Goal: Task Accomplishment & Management: Complete application form

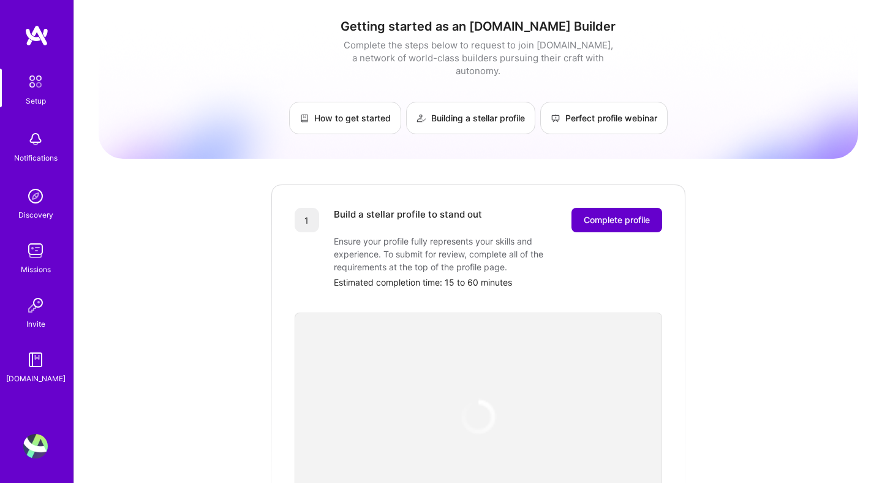
click at [586, 214] on span "Complete profile" at bounding box center [617, 220] width 66 height 12
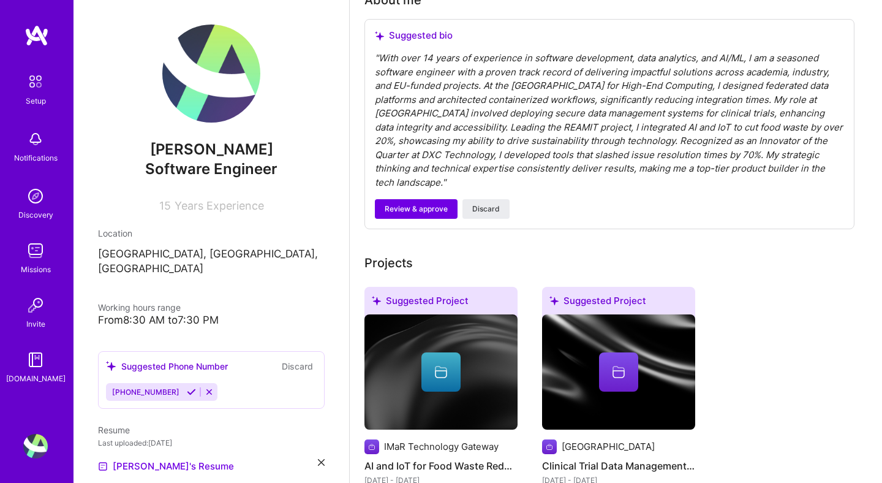
scroll to position [392, 0]
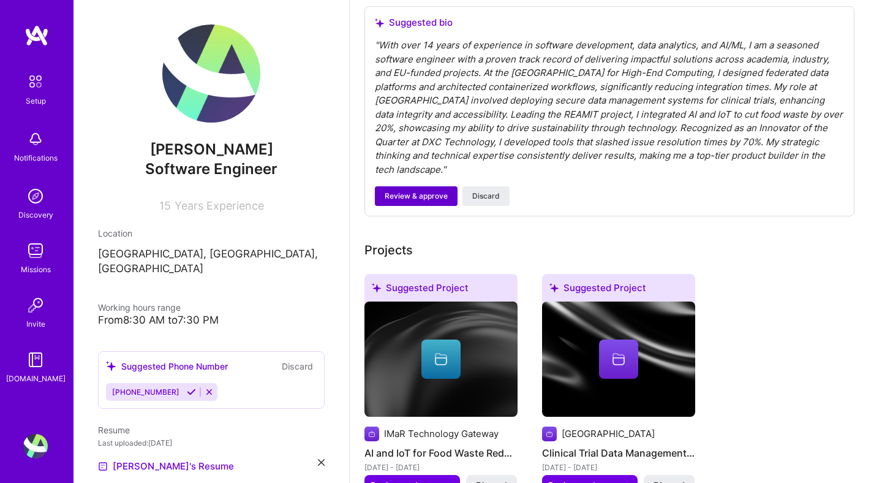
click at [410, 191] on span "Review & approve" at bounding box center [416, 196] width 63 height 11
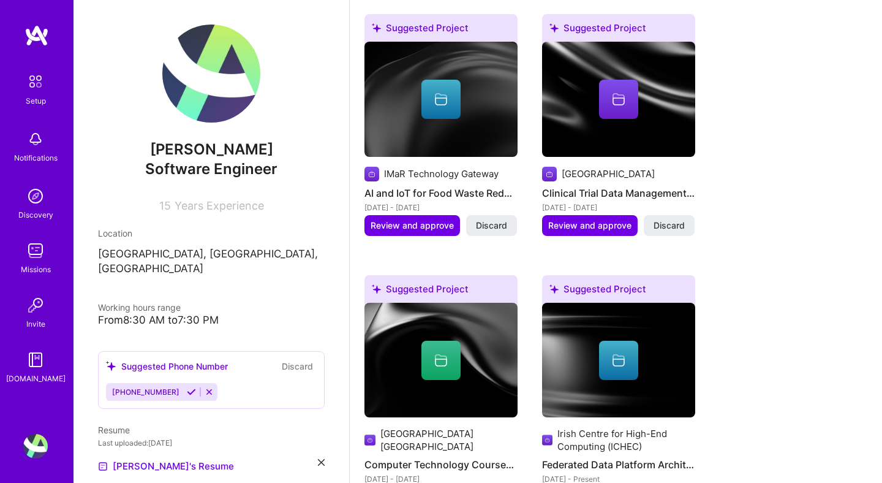
scroll to position [686, 0]
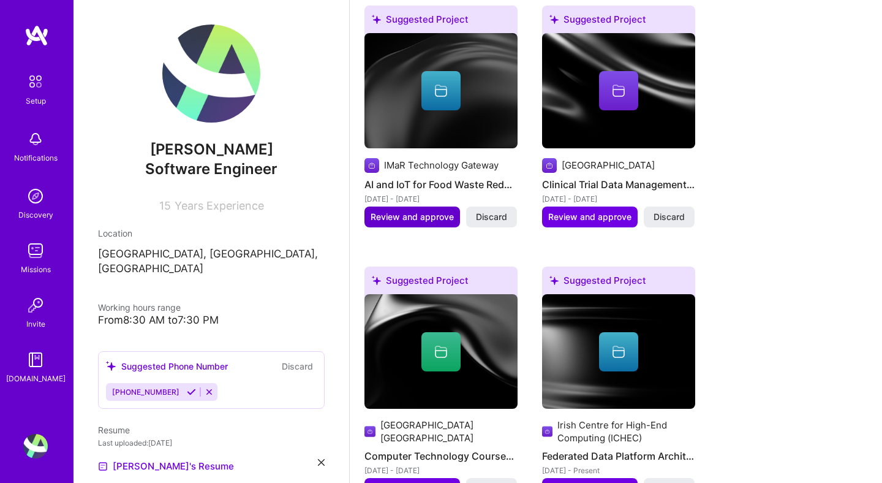
click at [406, 211] on span "Review and approve" at bounding box center [412, 217] width 83 height 12
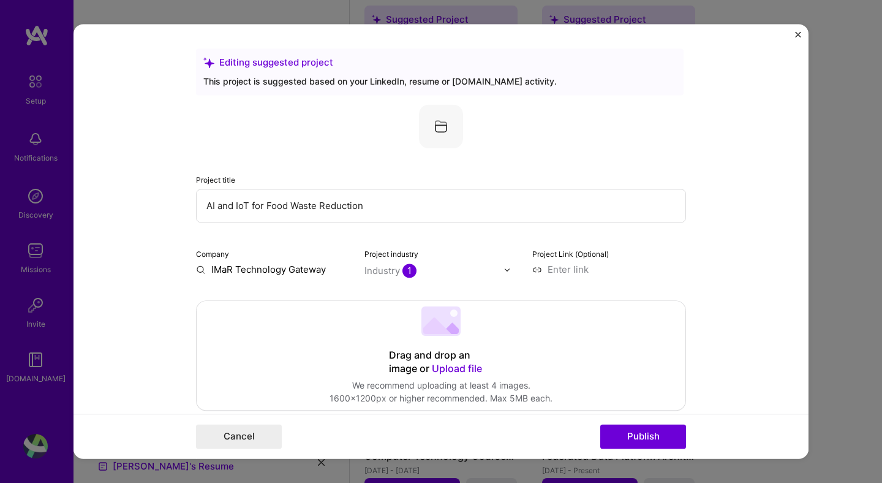
click at [755, 281] on form "Editing suggested project This project is suggested based on your LinkedIn, res…" at bounding box center [441, 241] width 735 height 434
click at [579, 273] on input at bounding box center [609, 269] width 154 height 13
click at [556, 268] on input at bounding box center [609, 269] width 154 height 13
click at [628, 438] on button "Publish" at bounding box center [643, 437] width 86 height 25
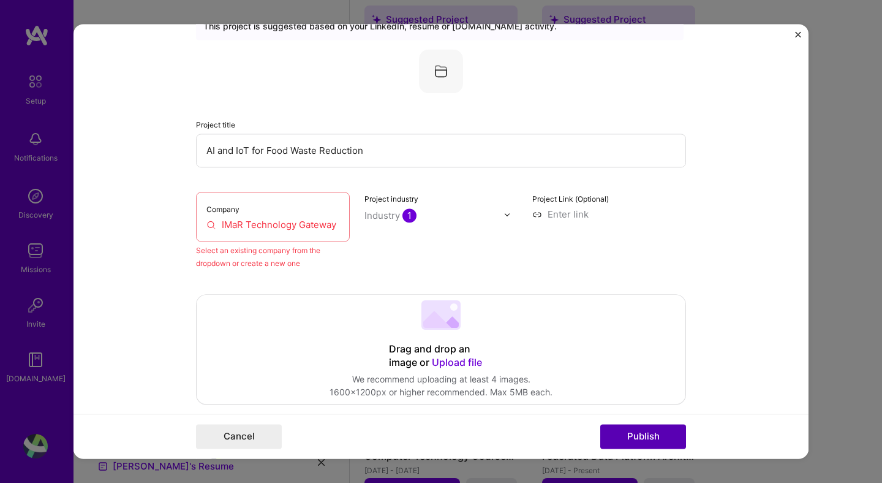
scroll to position [80, 0]
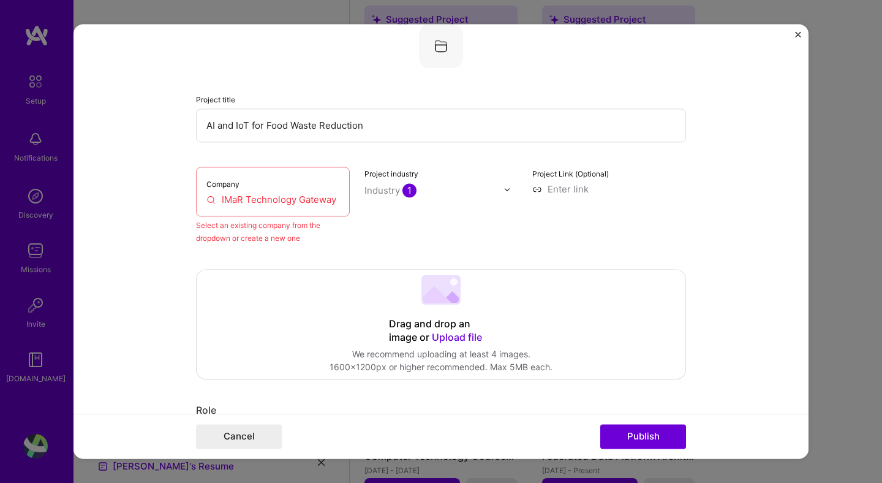
click at [215, 202] on input "IMaR Technology Gateway" at bounding box center [272, 199] width 133 height 13
click at [255, 197] on input "IMaR Technology Gateway" at bounding box center [272, 199] width 133 height 13
click at [339, 203] on div "Company [GEOGRAPHIC_DATA]" at bounding box center [273, 192] width 154 height 50
click at [335, 200] on input "IMaR Technology Gateway" at bounding box center [272, 199] width 133 height 13
click at [299, 233] on div "Select an existing company from the dropdown or create a new one" at bounding box center [273, 232] width 154 height 26
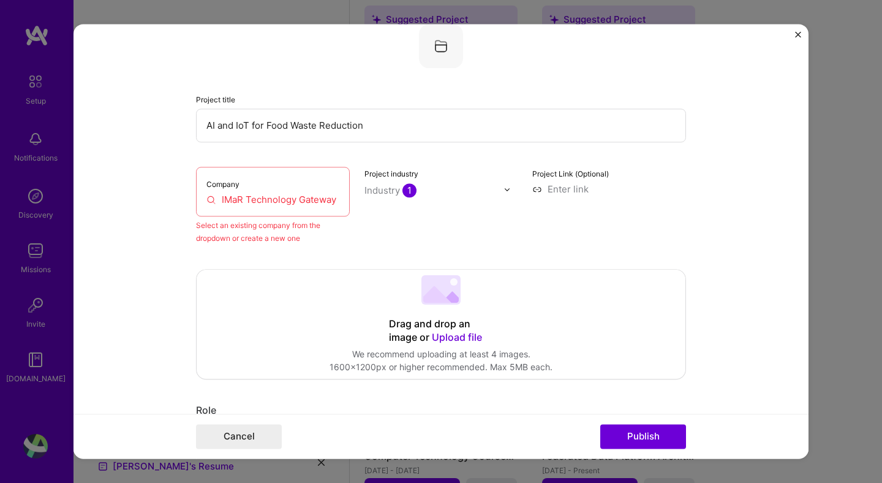
click at [154, 221] on form "Editing suggested project This project is suggested based on your LinkedIn, res…" at bounding box center [441, 241] width 735 height 434
click at [512, 191] on div at bounding box center [511, 189] width 14 height 13
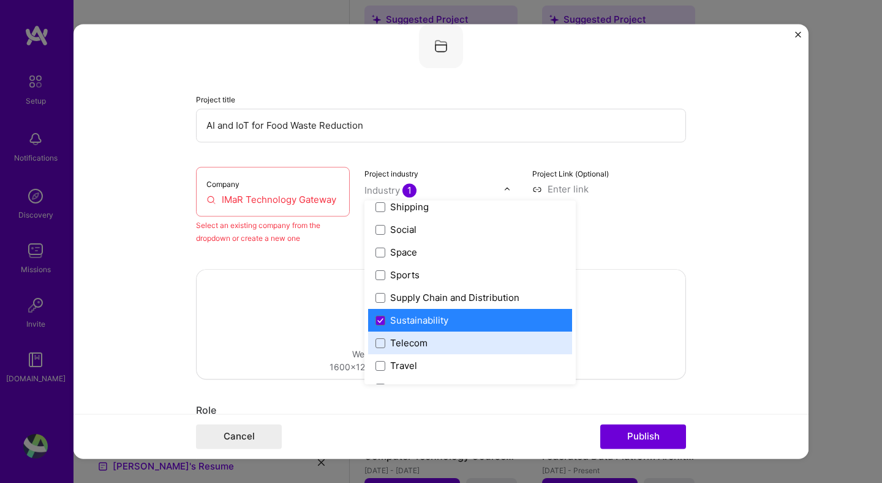
scroll to position [0, 0]
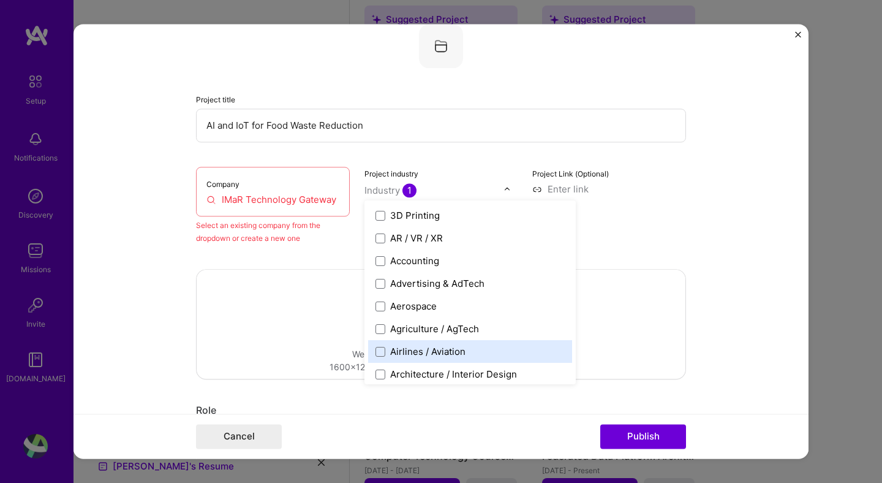
click at [132, 256] on form "Editing suggested project This project is suggested based on your LinkedIn, res…" at bounding box center [441, 241] width 735 height 434
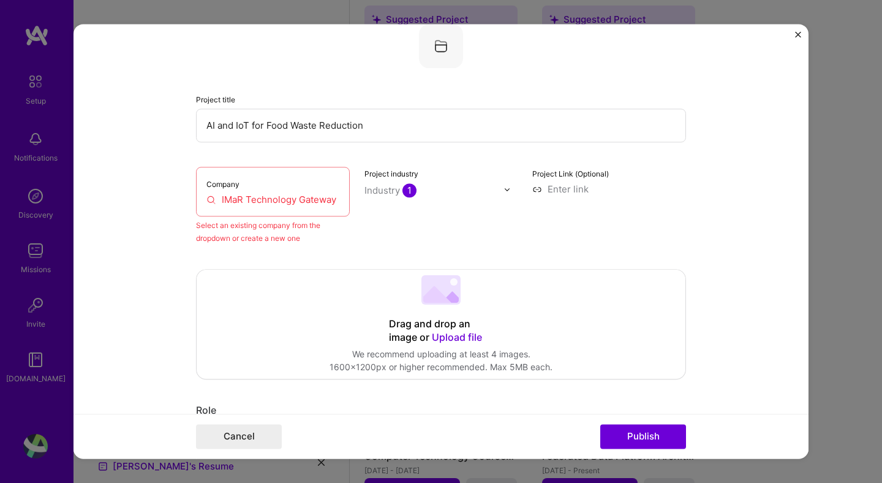
click at [232, 194] on input "IMaR Technology Gateway" at bounding box center [272, 199] width 133 height 13
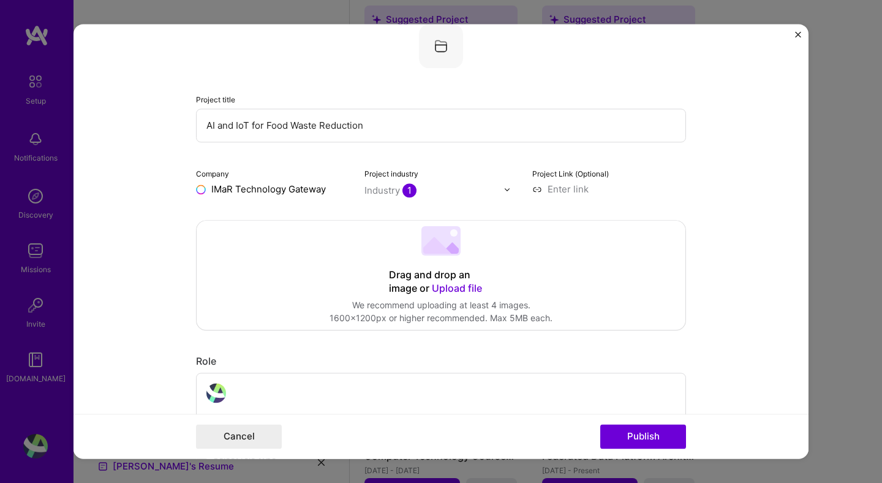
click at [327, 191] on input "IMaR Technology Gateway" at bounding box center [273, 189] width 154 height 13
click at [139, 206] on form "Editing suggested project This project is suggested based on your LinkedIn, res…" at bounding box center [441, 241] width 735 height 434
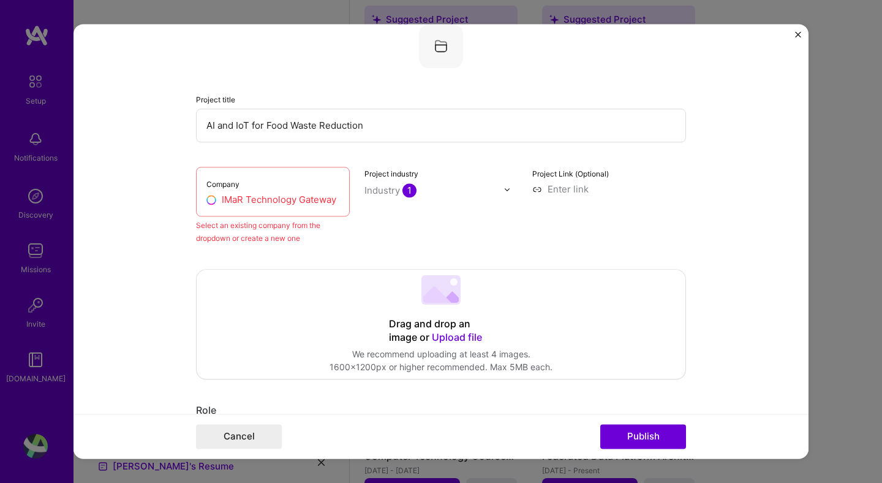
click at [244, 197] on input "IMaR Technology Gateway" at bounding box center [272, 199] width 133 height 13
click at [297, 200] on input "IMaR Technology Gateway" at bounding box center [272, 199] width 133 height 13
click at [335, 199] on input "IMaR Technology Gateway" at bounding box center [272, 199] width 133 height 13
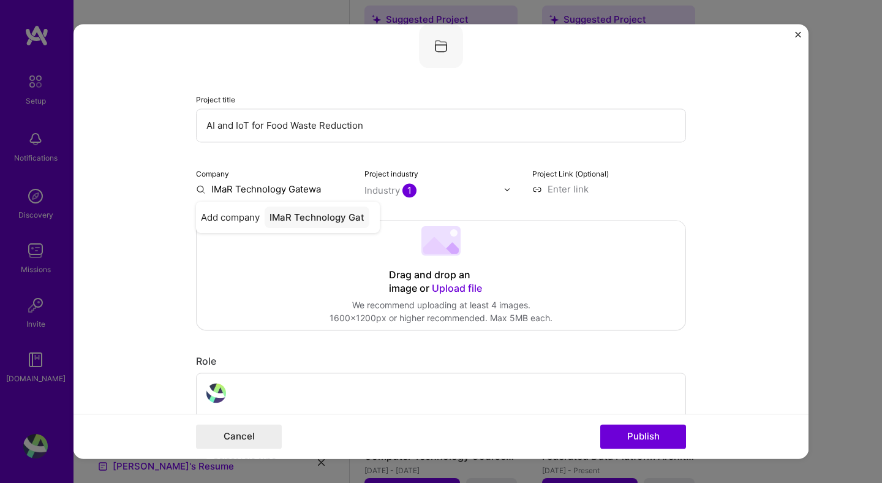
type input "IMaR Technology Gateway"
click at [214, 222] on span "Add company" at bounding box center [227, 223] width 53 height 26
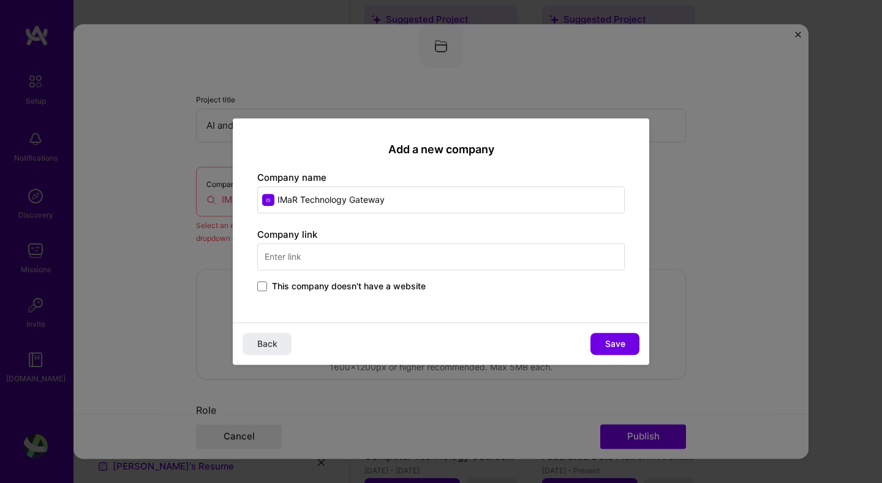
click at [376, 261] on input "text" at bounding box center [441, 256] width 368 height 27
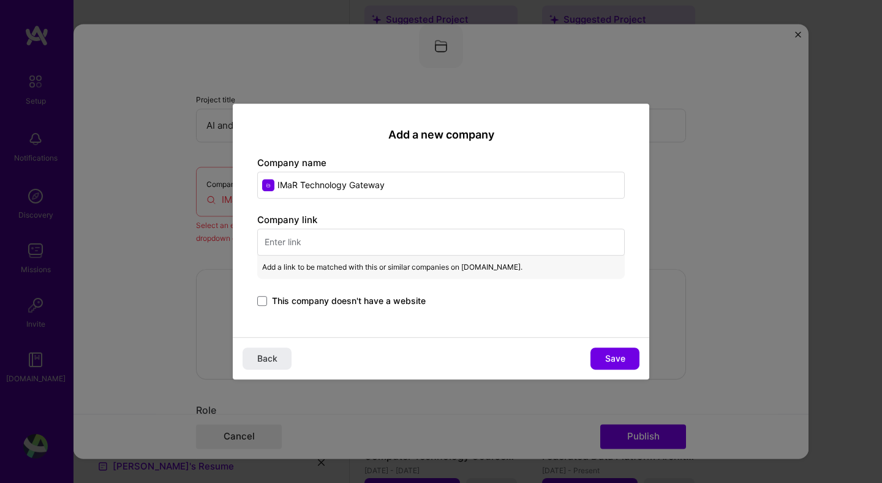
paste input "[URL][DOMAIN_NAME]"
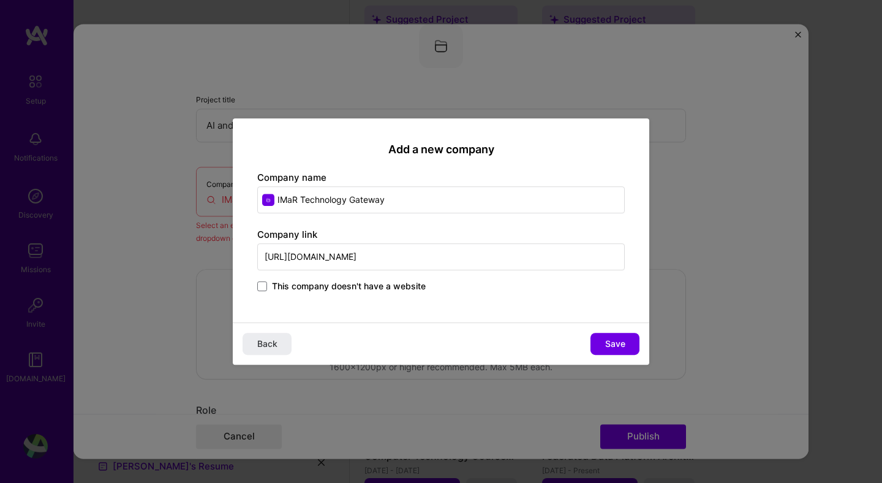
type input "[URL][DOMAIN_NAME]"
click at [324, 309] on div "Add a new company Company name IMaR Technology Gateway Company link [URL][DOMAI…" at bounding box center [441, 220] width 417 height 204
click at [605, 343] on span "Save" at bounding box center [615, 344] width 20 height 12
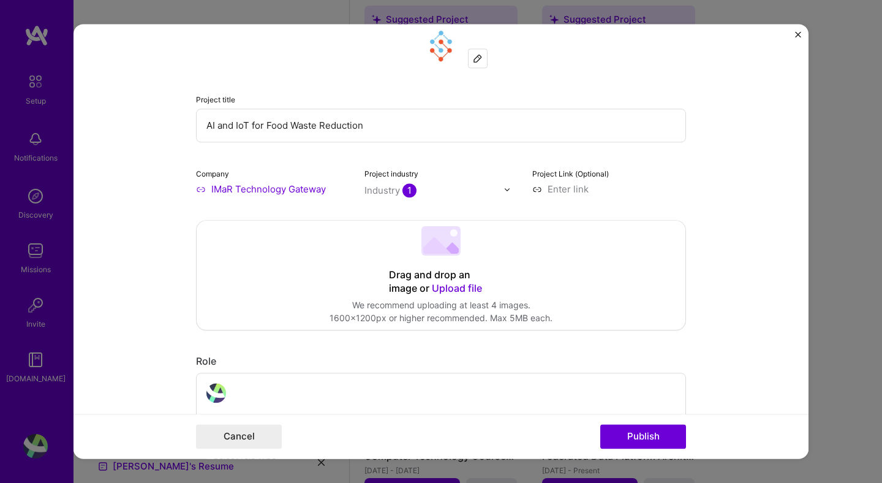
click at [735, 190] on form "Editing suggested project This project is suggested based on your LinkedIn, res…" at bounding box center [441, 241] width 735 height 434
click at [570, 190] on input at bounding box center [609, 189] width 154 height 13
paste input "[Loremi] Dolors Amet Consectet @AdiPiscin Eli 64, 3487 - SedDoeius te incidi u …"
type input "[Loremi] Dolors Amet Consectet @AdiPiscin Eli 64, 3487 - SedDoeius te incidi u …"
click at [562, 186] on input at bounding box center [609, 189] width 154 height 13
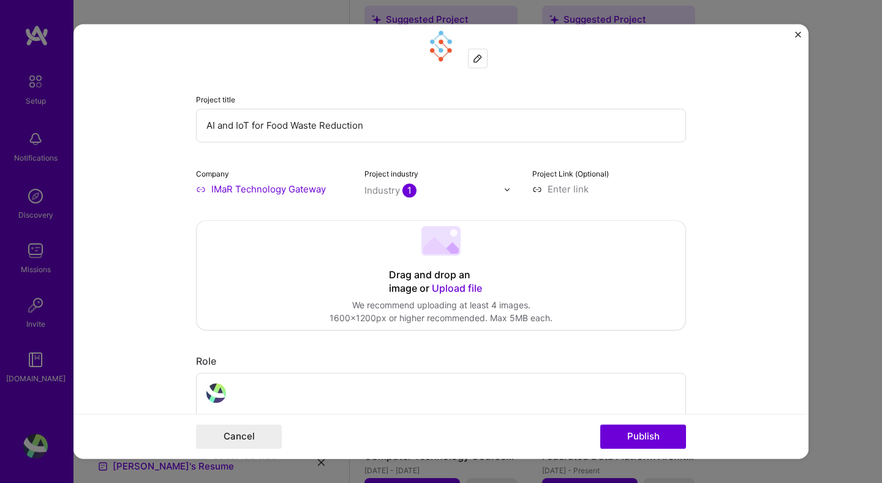
paste input "[URL][DOMAIN_NAME]"
type input "[URL][DOMAIN_NAME]"
click at [628, 434] on button "Publish" at bounding box center [643, 437] width 86 height 25
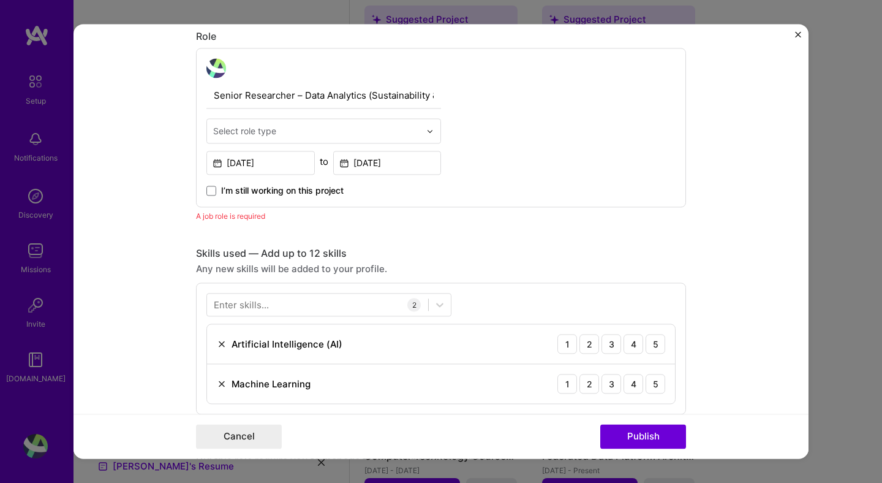
scroll to position [411, 0]
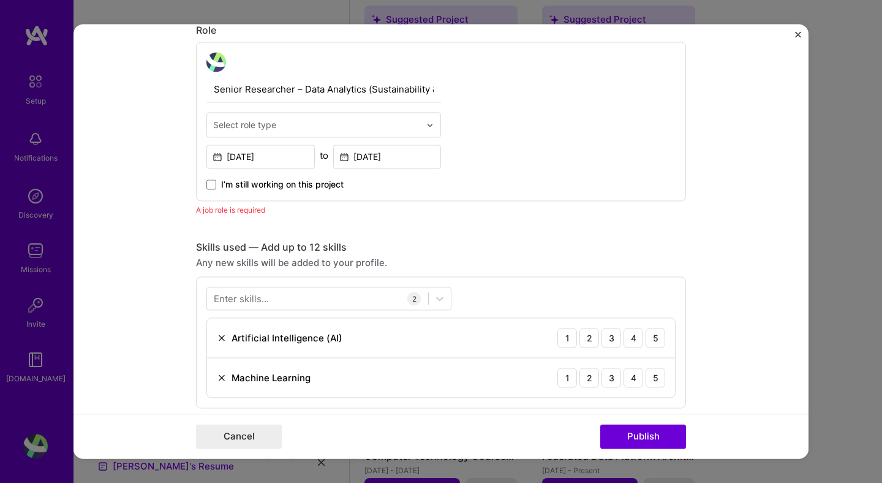
click at [433, 128] on img at bounding box center [429, 124] width 7 height 7
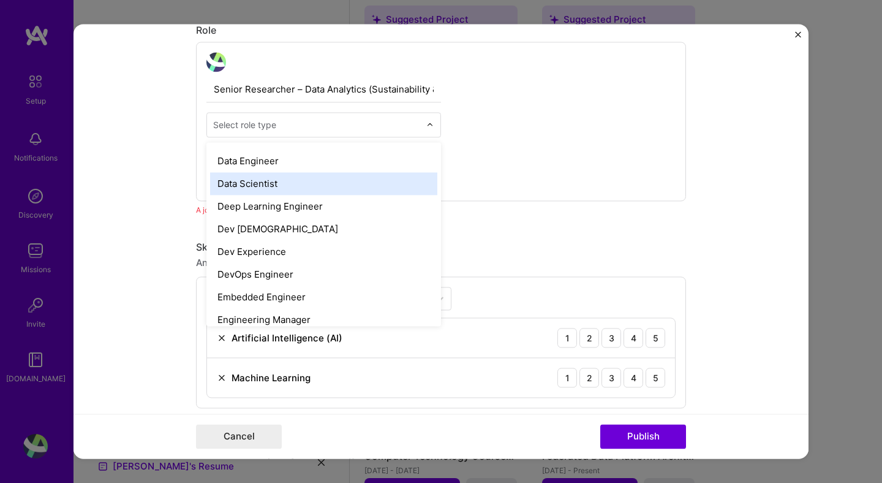
scroll to position [472, 0]
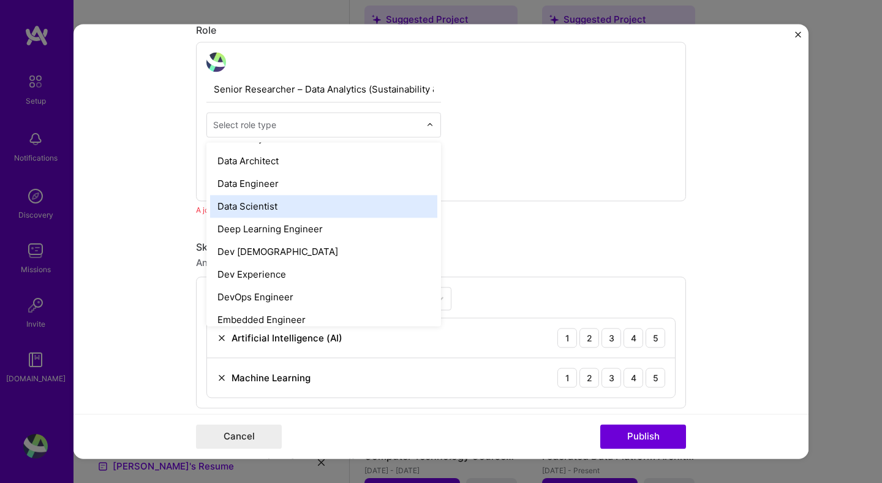
click at [245, 206] on div "Data Scientist" at bounding box center [323, 206] width 227 height 23
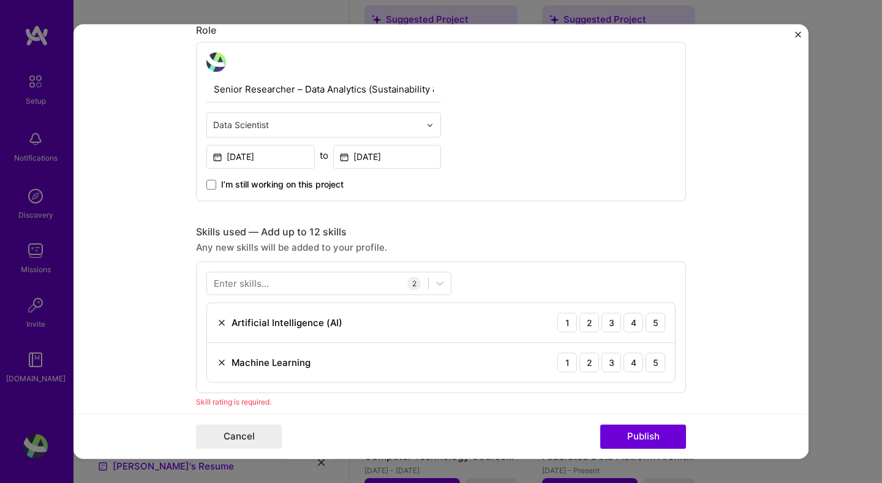
click at [593, 156] on div "Senior Researcher – Data Analytics (Sustainability & Circular Economy) option D…" at bounding box center [441, 121] width 490 height 159
click at [556, 244] on div "Any new skills will be added to your profile." at bounding box center [441, 247] width 490 height 13
click at [736, 248] on form "Editing suggested project This project is suggested based on your LinkedIn, res…" at bounding box center [441, 241] width 735 height 434
click at [659, 322] on div "5" at bounding box center [656, 322] width 20 height 20
click at [659, 362] on div "5" at bounding box center [656, 362] width 20 height 20
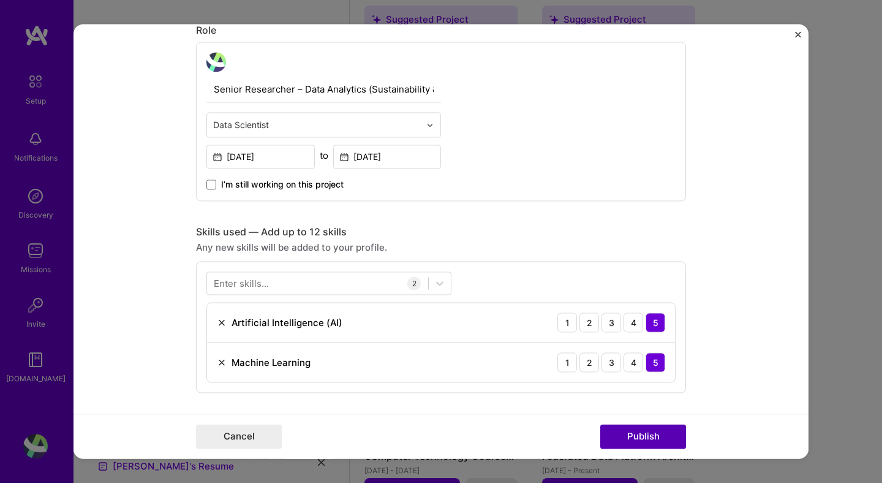
click at [641, 437] on button "Publish" at bounding box center [643, 437] width 86 height 25
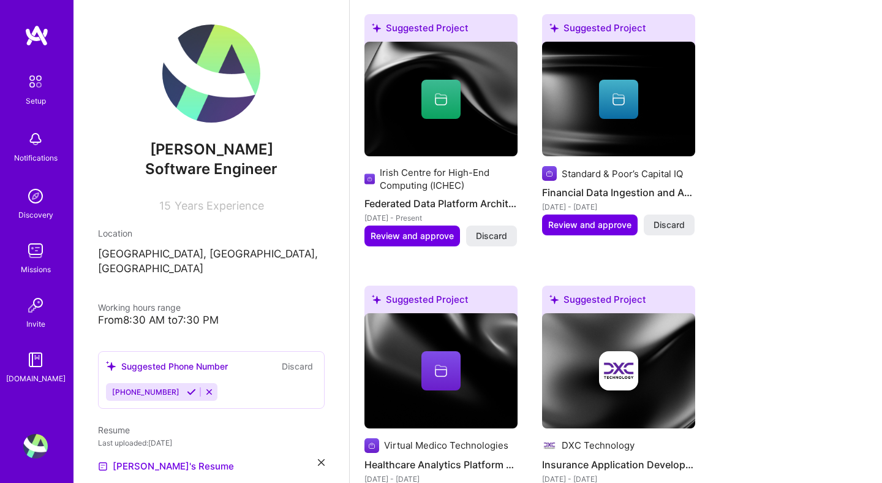
scroll to position [956, 0]
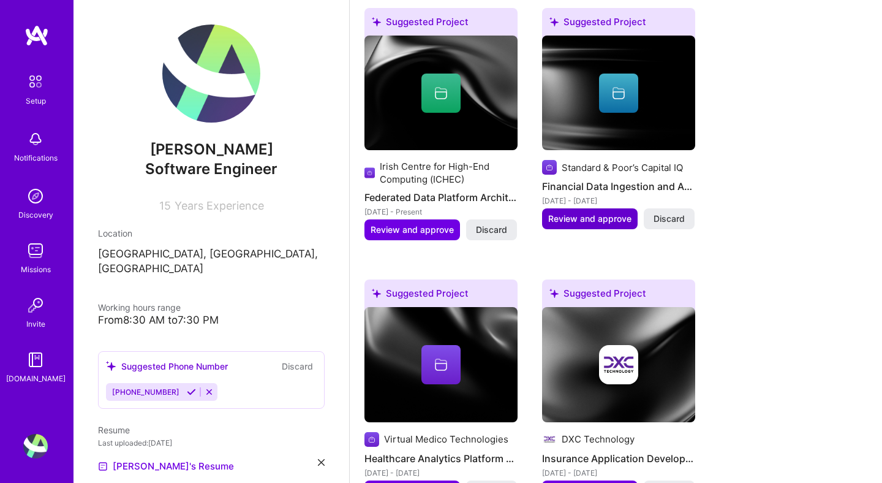
click at [580, 213] on span "Review and approve" at bounding box center [589, 219] width 83 height 12
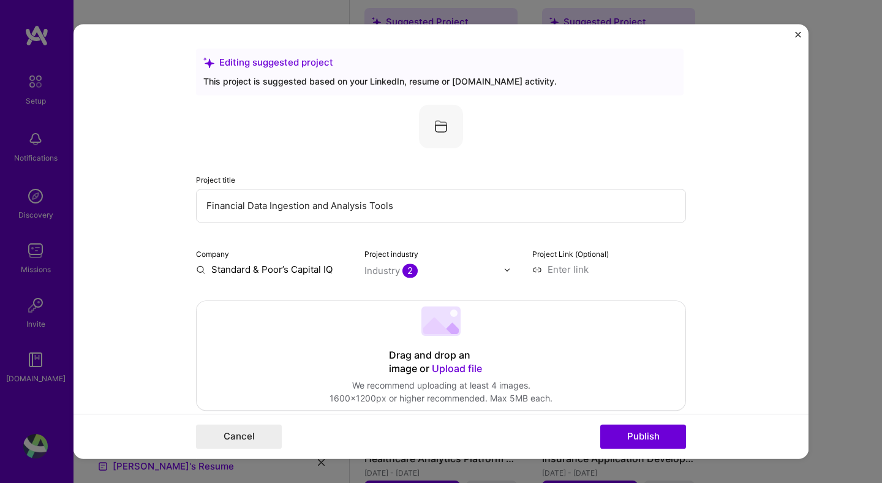
click at [745, 258] on form "Editing suggested project This project is suggested based on your LinkedIn, res…" at bounding box center [441, 241] width 735 height 434
click at [634, 434] on button "Publish" at bounding box center [643, 437] width 86 height 25
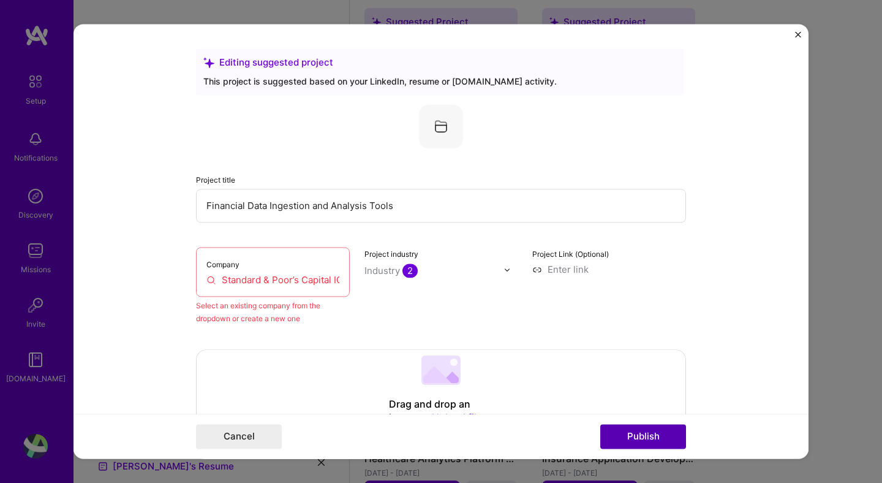
scroll to position [80, 0]
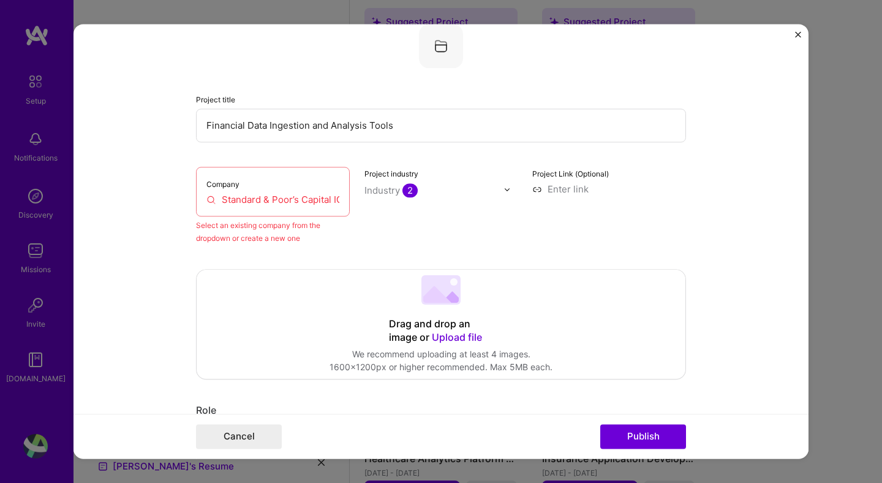
click at [251, 196] on input "Standard & Poor’s Capital IQ" at bounding box center [272, 199] width 133 height 13
click at [281, 199] on input "Standard & Poor’s Capital IQ" at bounding box center [272, 199] width 133 height 13
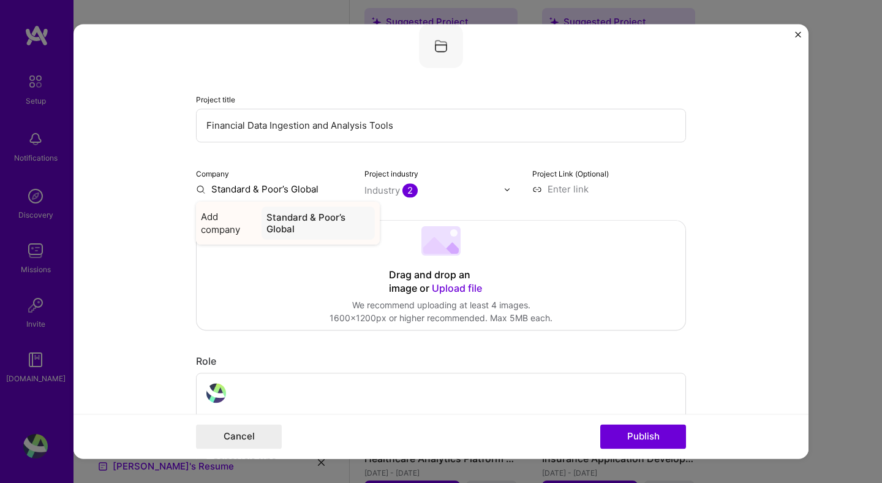
type input "Standard & Poor’s Global"
click at [278, 225] on div "Standard & Poor’s Global" at bounding box center [318, 222] width 113 height 33
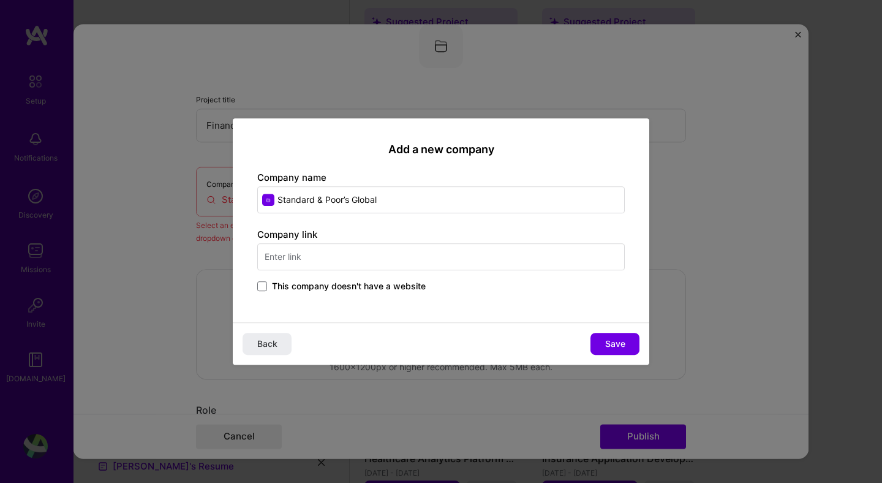
click at [330, 257] on input "text" at bounding box center [441, 256] width 368 height 27
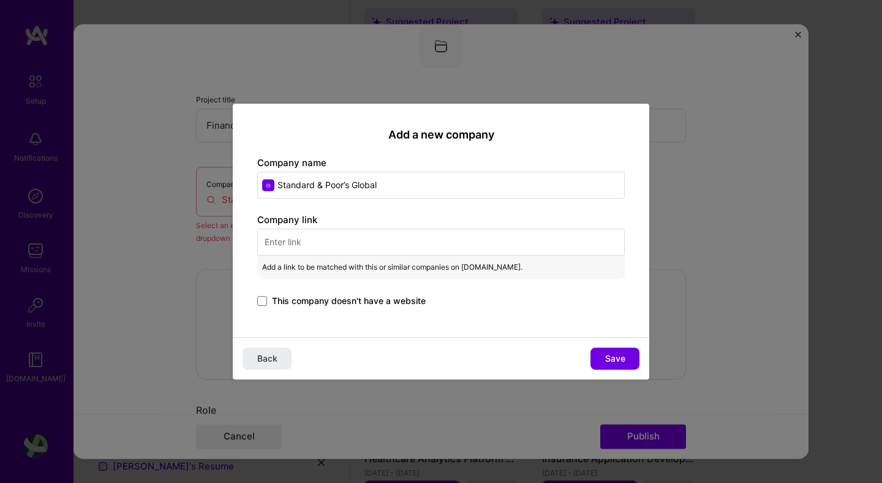
paste input "[URL][DOMAIN_NAME]"
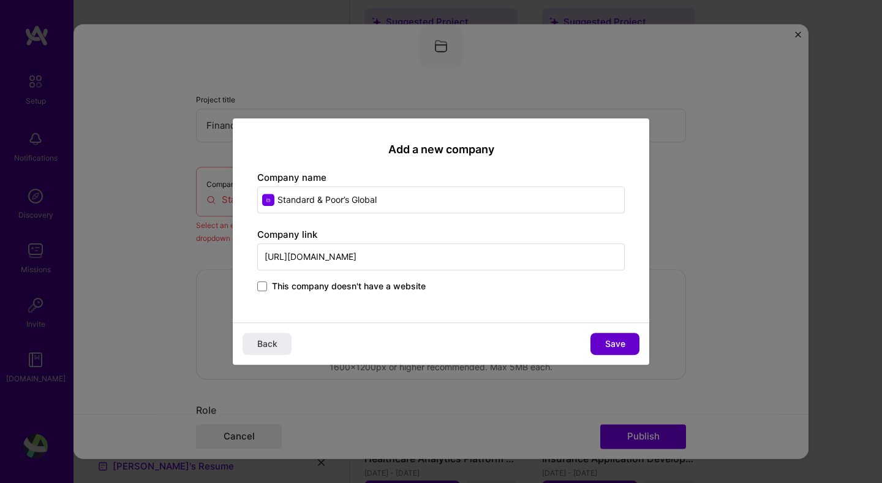
type input "[URL][DOMAIN_NAME]"
click at [610, 346] on span "Save" at bounding box center [615, 344] width 20 height 12
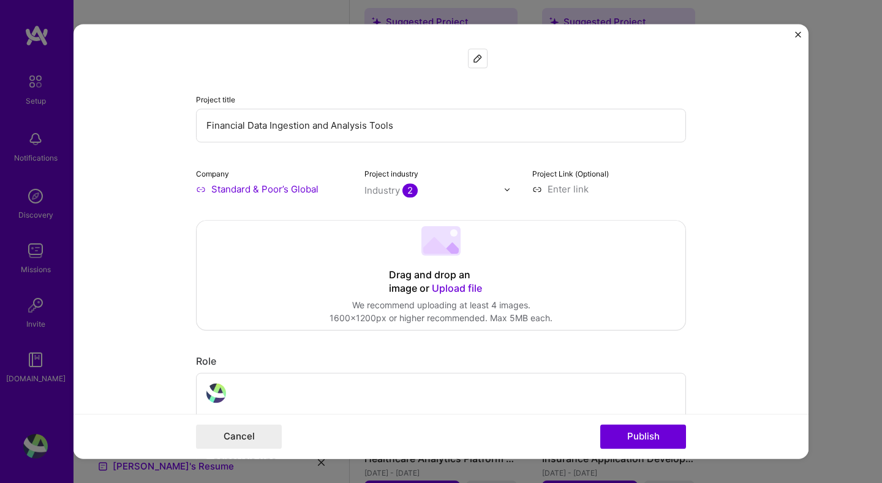
click at [726, 244] on form "Editing suggested project This project is suggested based on your LinkedIn, res…" at bounding box center [441, 241] width 735 height 434
click at [629, 438] on button "Publish" at bounding box center [643, 437] width 86 height 25
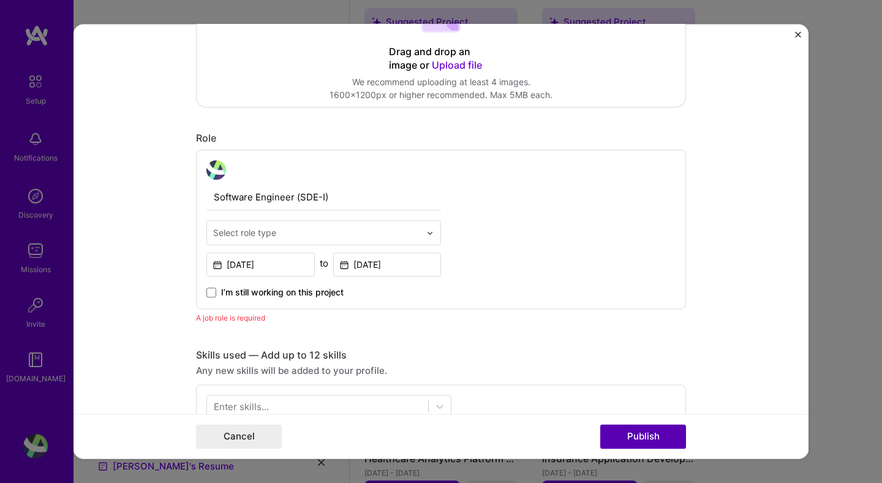
scroll to position [411, 0]
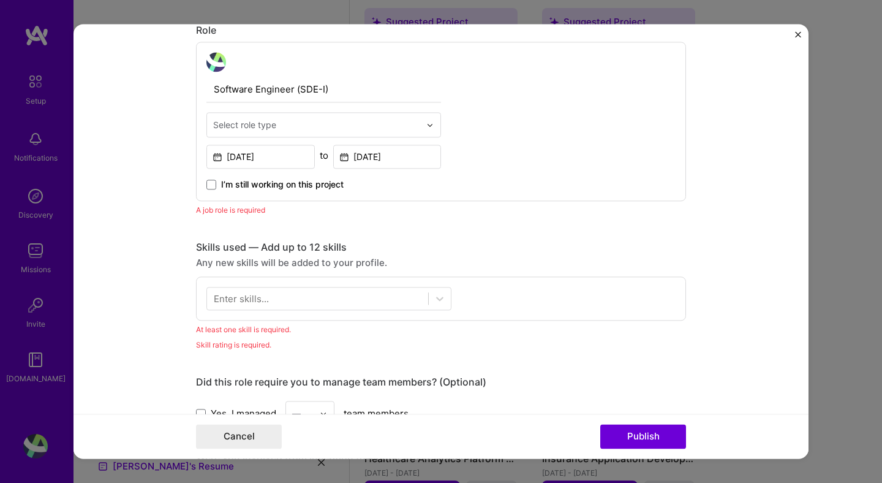
click at [428, 124] on img at bounding box center [429, 124] width 7 height 7
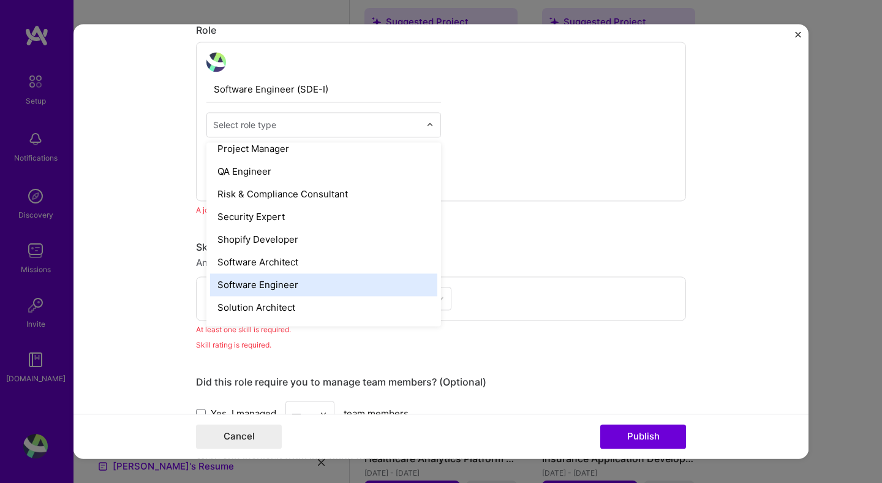
scroll to position [1278, 0]
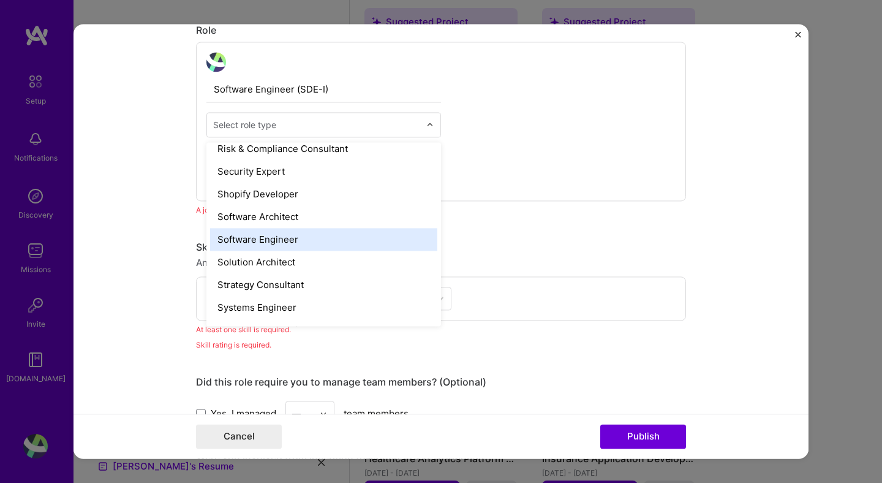
click at [222, 242] on div "Software Engineer" at bounding box center [323, 239] width 227 height 23
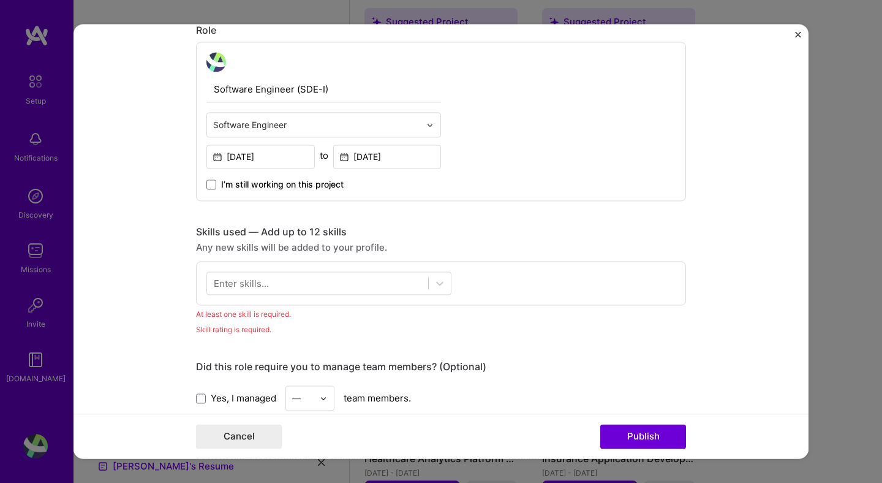
click at [567, 116] on div "Software Engineer (SDE-I) option Software Engineer, selected. Select is focused…" at bounding box center [441, 121] width 490 height 159
click at [559, 245] on div "Any new skills will be added to your profile." at bounding box center [441, 247] width 490 height 13
click at [519, 320] on div "Skills used — Add up to 12 skills Any new skills will be added to your profile.…" at bounding box center [441, 280] width 490 height 110
click at [439, 286] on icon at bounding box center [440, 283] width 12 height 12
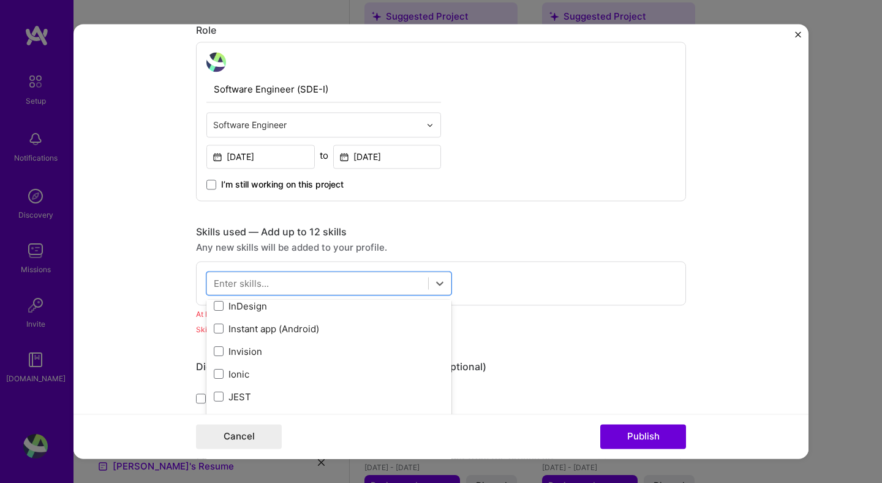
scroll to position [3906, 0]
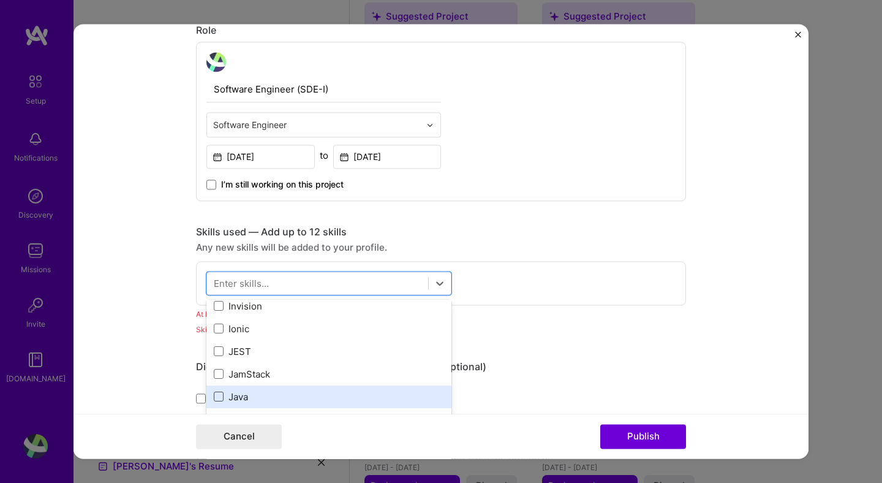
click at [223, 398] on span at bounding box center [219, 397] width 10 height 10
click at [0, 0] on input "checkbox" at bounding box center [0, 0] width 0 height 0
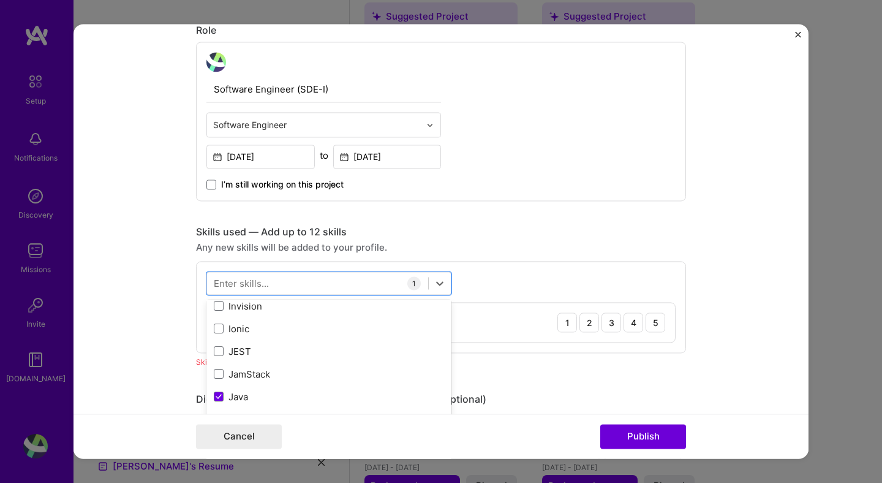
click at [544, 224] on div "Editing suggested project This project is suggested based on your LinkedIn, res…" at bounding box center [441, 304] width 490 height 1334
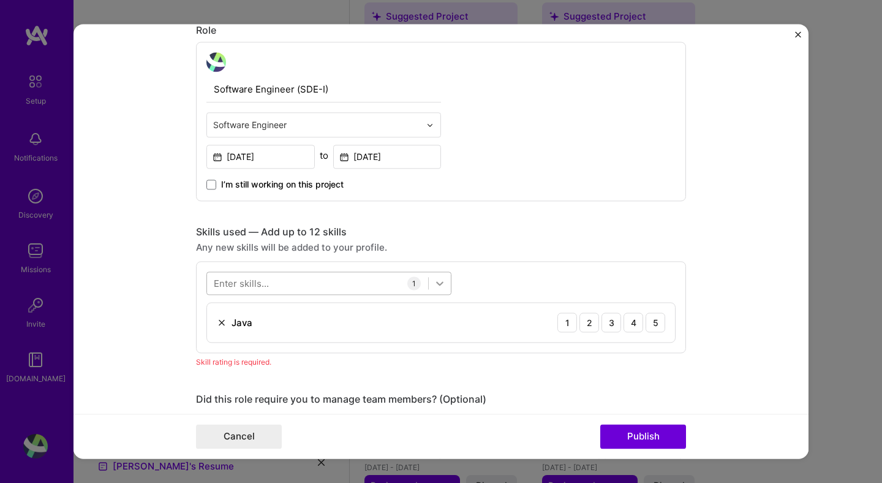
click at [441, 284] on icon at bounding box center [439, 284] width 7 height 4
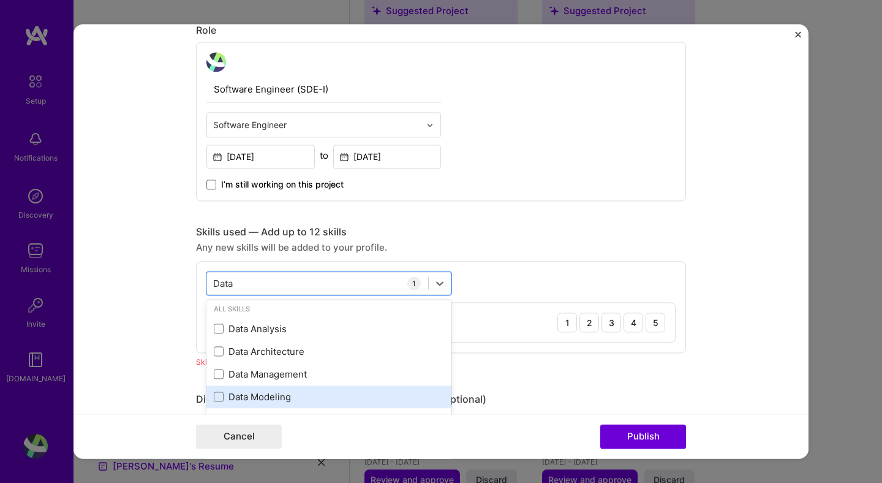
scroll to position [15, 0]
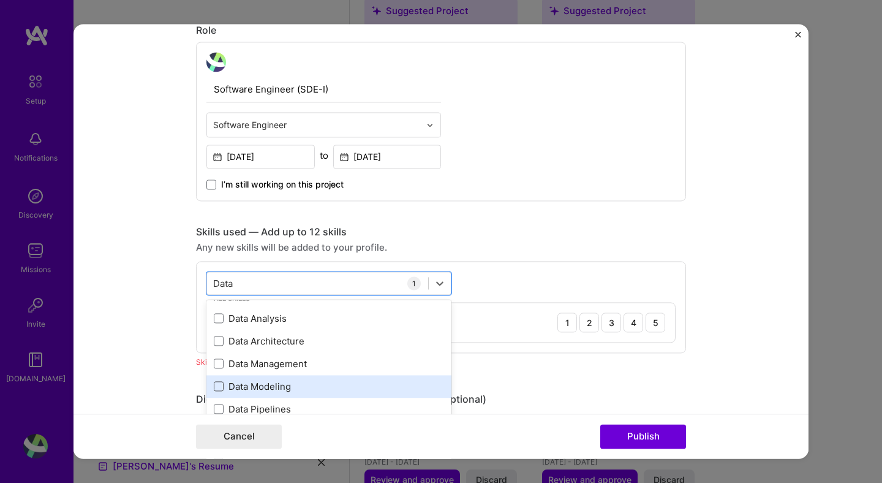
click at [219, 385] on span at bounding box center [219, 387] width 10 height 10
click at [0, 0] on input "checkbox" at bounding box center [0, 0] width 0 height 0
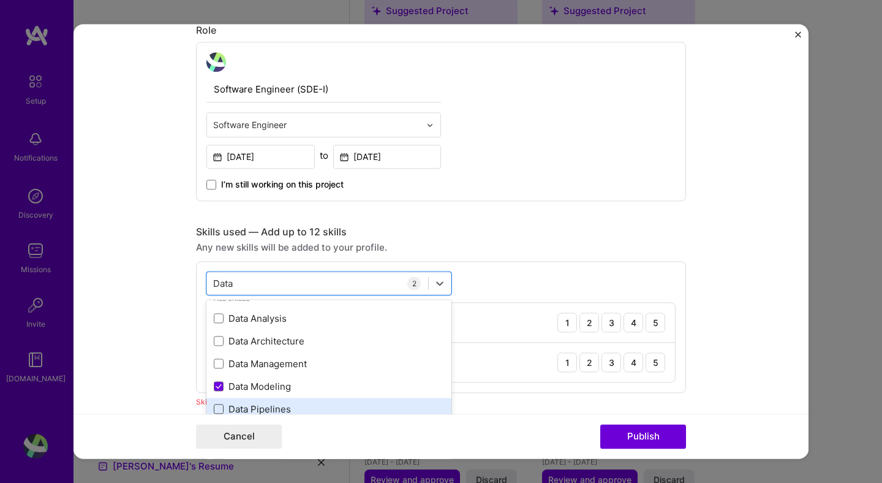
click at [217, 407] on span at bounding box center [219, 409] width 10 height 10
click at [0, 0] on input "checkbox" at bounding box center [0, 0] width 0 height 0
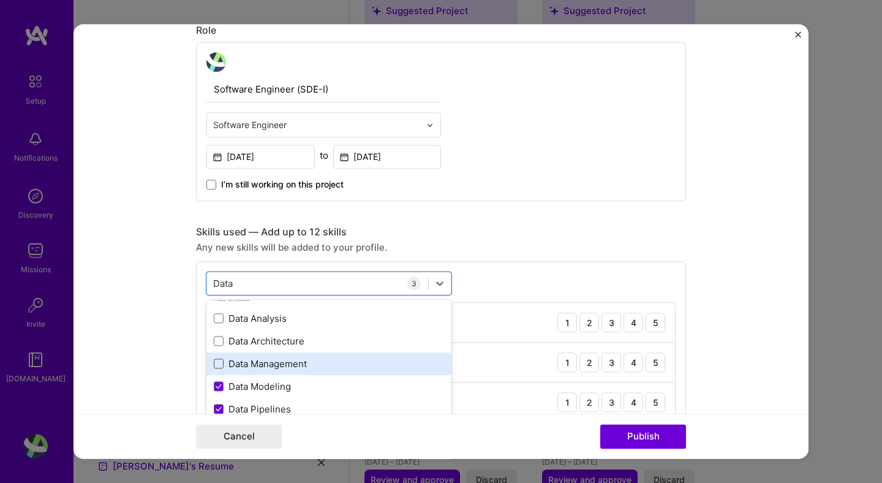
click at [218, 361] on span at bounding box center [219, 364] width 10 height 10
click at [0, 0] on input "checkbox" at bounding box center [0, 0] width 0 height 0
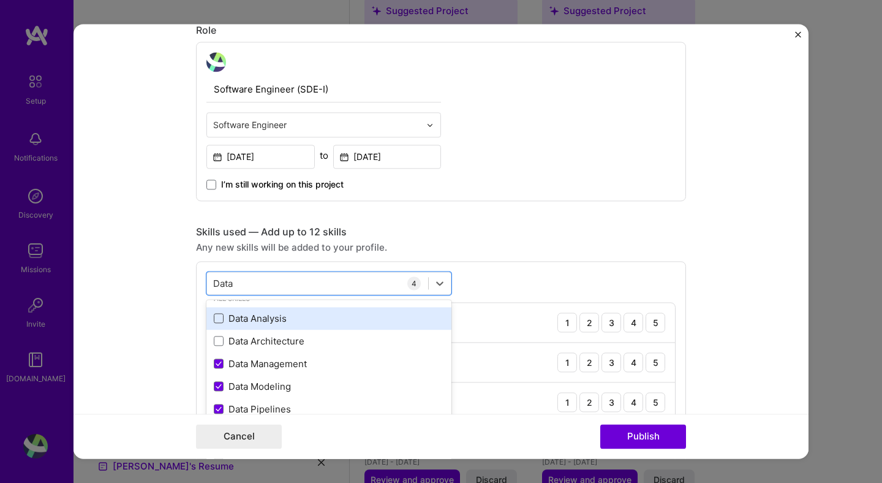
click at [218, 318] on span at bounding box center [219, 319] width 10 height 10
click at [0, 0] on input "checkbox" at bounding box center [0, 0] width 0 height 0
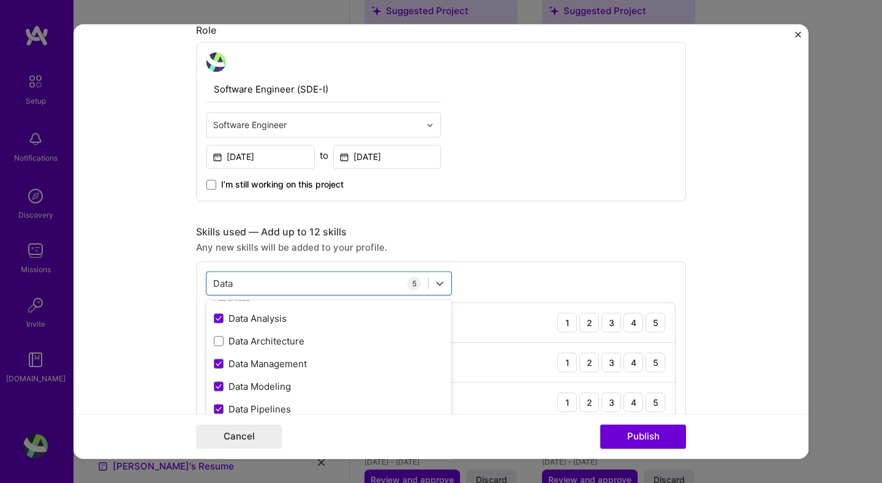
click at [553, 200] on div "Software Engineer (SDE-I) Software Engineer [DATE] to [DATE] I’m still working …" at bounding box center [441, 121] width 490 height 159
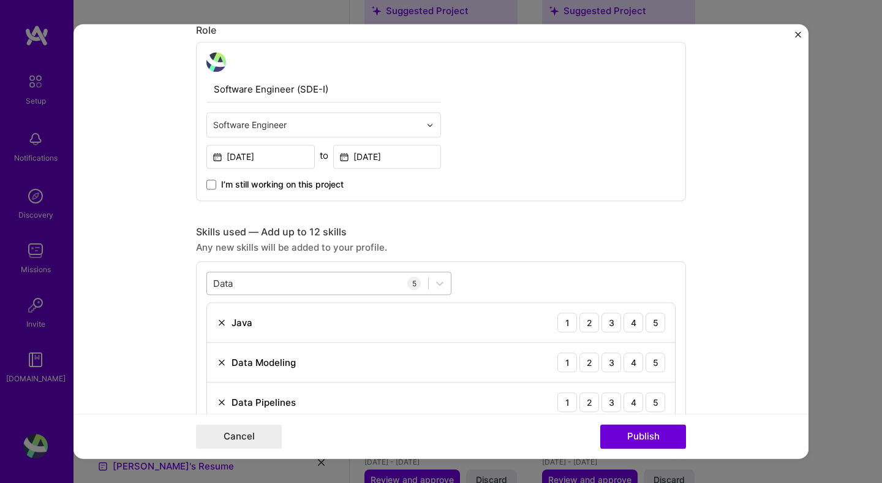
click at [373, 286] on div "Data Data" at bounding box center [317, 283] width 221 height 20
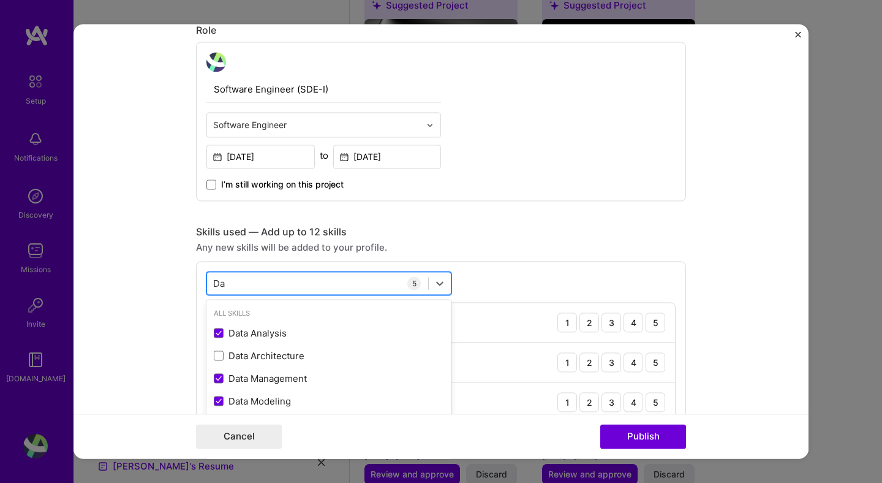
type input "D"
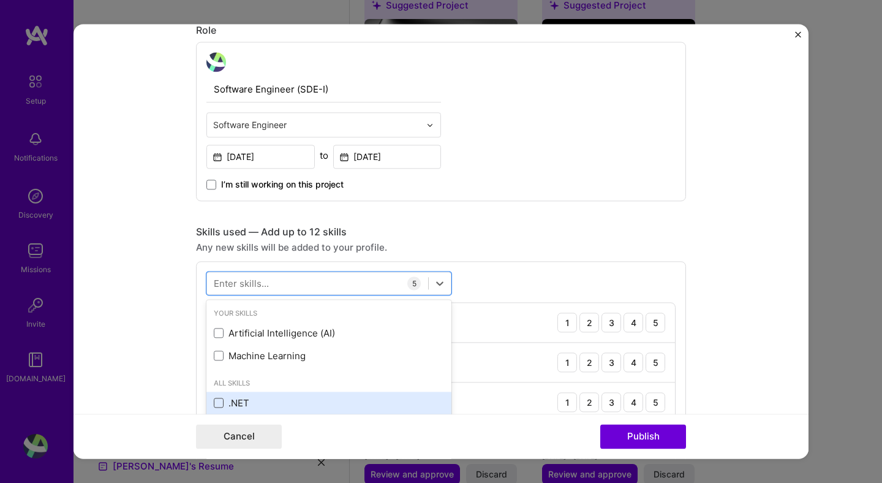
click at [217, 401] on span at bounding box center [219, 403] width 10 height 10
click at [0, 0] on input "checkbox" at bounding box center [0, 0] width 0 height 0
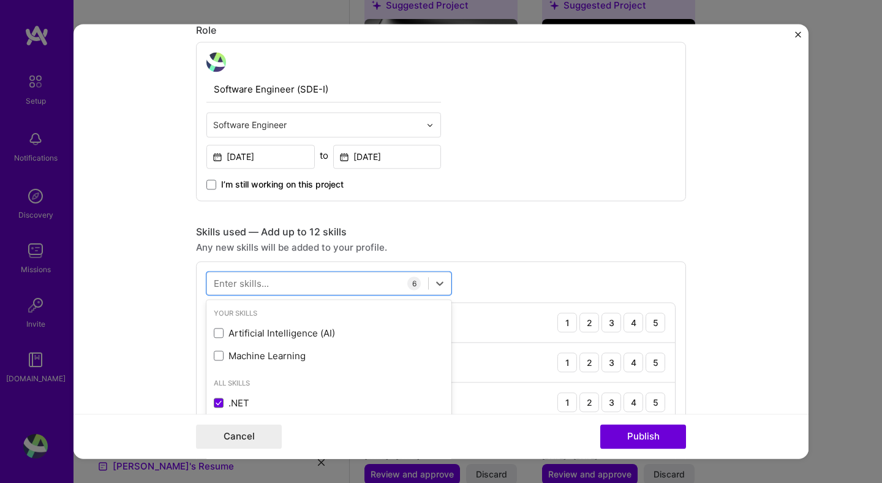
click at [477, 233] on div "Skills used — Add up to 12 skills" at bounding box center [441, 231] width 490 height 13
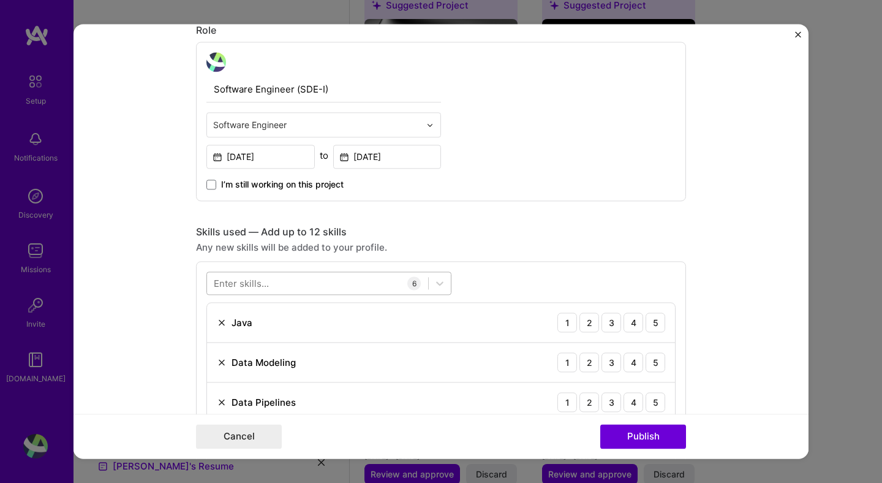
click at [336, 283] on div at bounding box center [317, 283] width 221 height 20
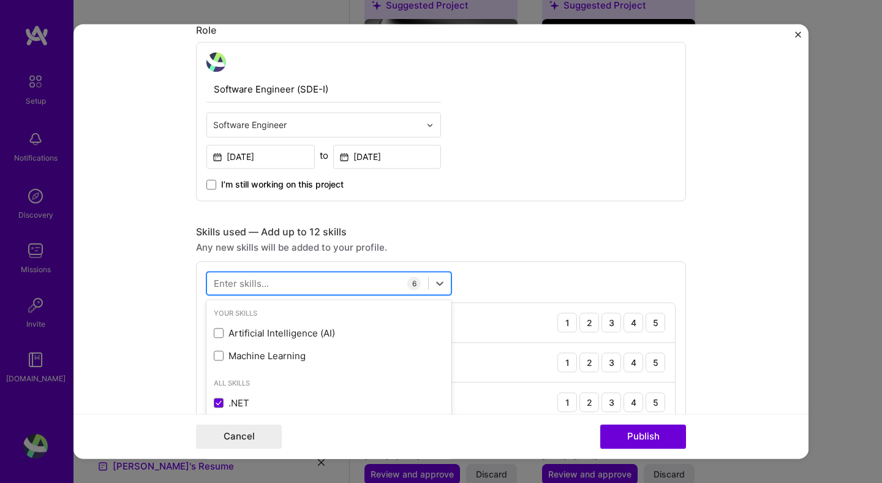
scroll to position [978, 0]
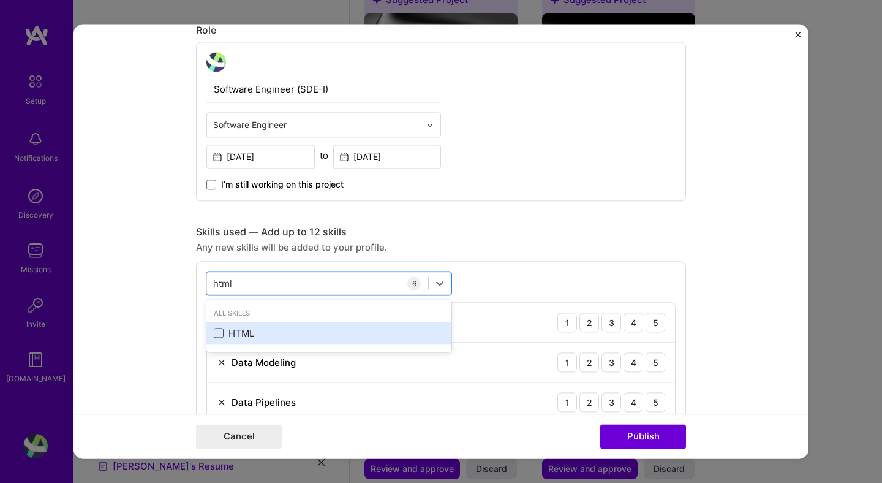
click at [219, 331] on span at bounding box center [219, 333] width 10 height 10
click at [0, 0] on input "checkbox" at bounding box center [0, 0] width 0 height 0
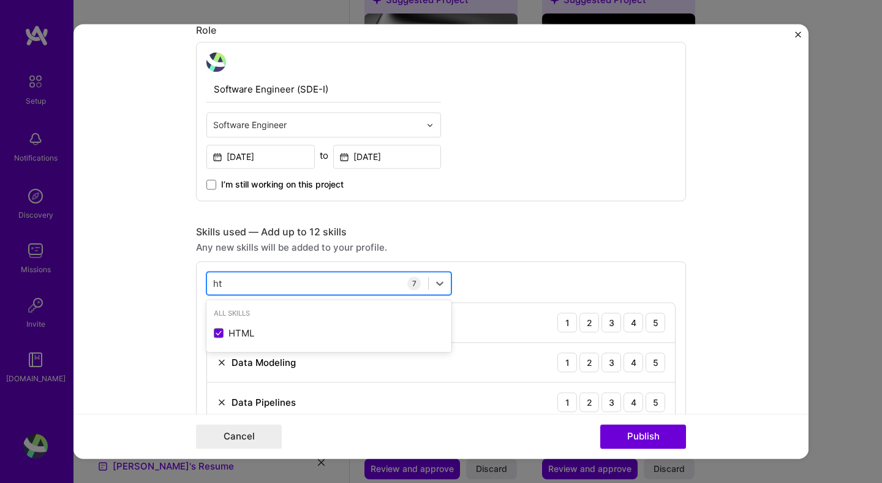
type input "h"
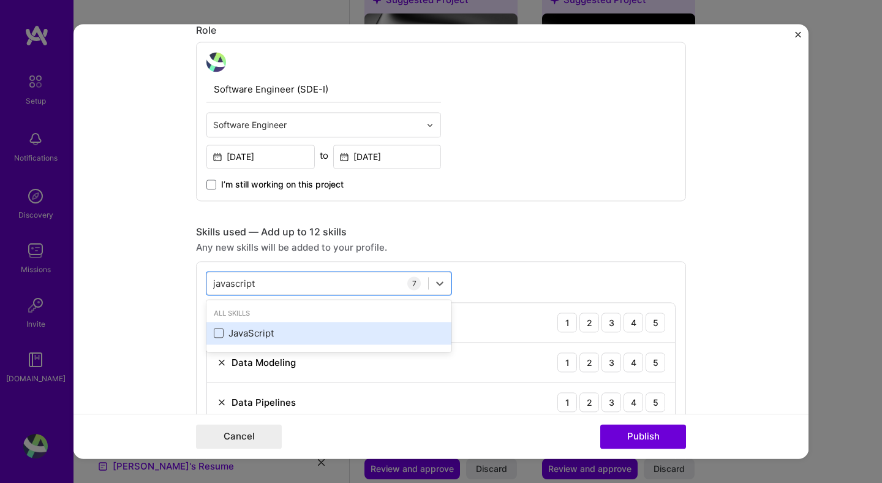
click at [221, 330] on span at bounding box center [219, 333] width 10 height 10
click at [0, 0] on input "checkbox" at bounding box center [0, 0] width 0 height 0
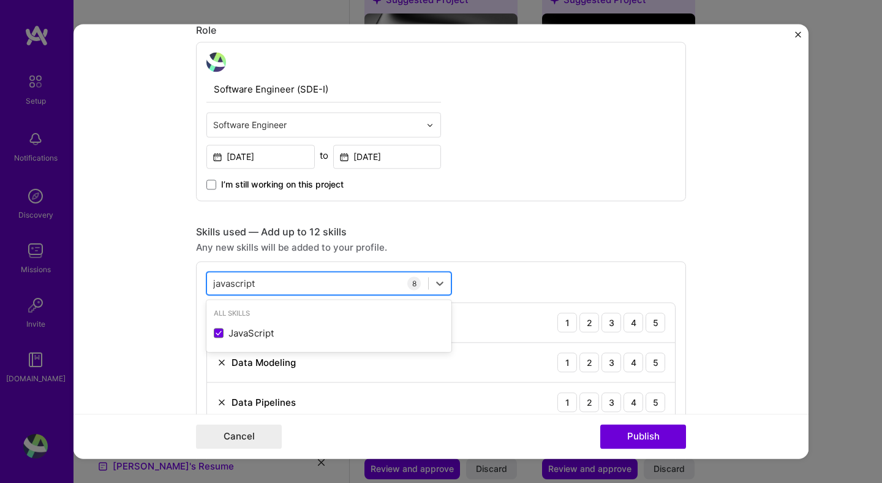
click at [346, 284] on div "javascript javascript" at bounding box center [317, 283] width 221 height 20
type input "j"
type input "m"
type input "c"
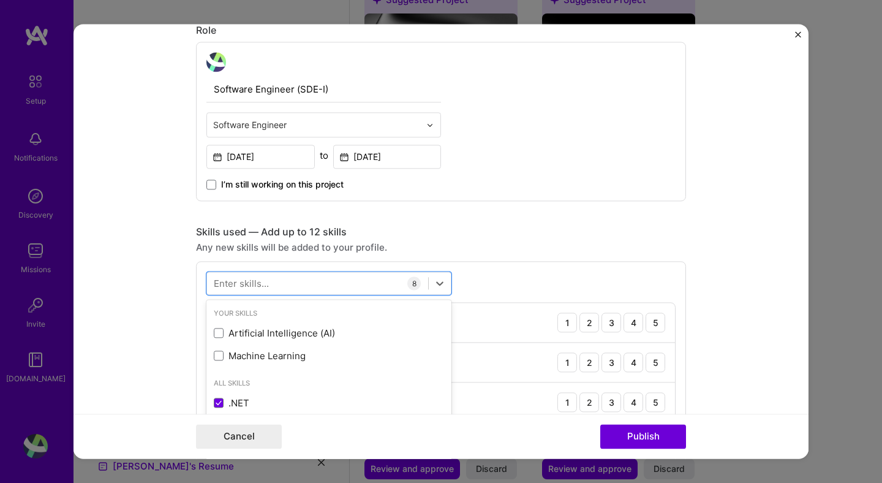
click at [503, 218] on div "Editing suggested project This project is suggested based on your LinkedIn, res…" at bounding box center [441, 443] width 490 height 1613
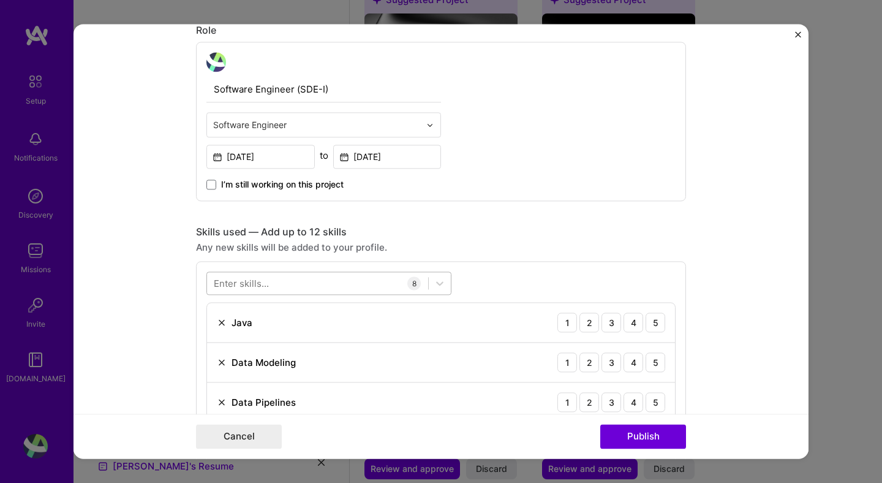
click at [343, 285] on div at bounding box center [317, 283] width 221 height 20
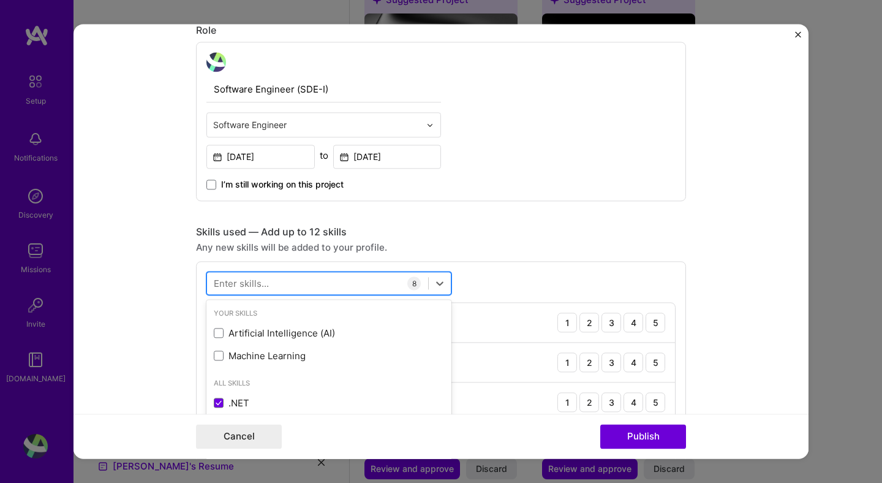
scroll to position [983, 0]
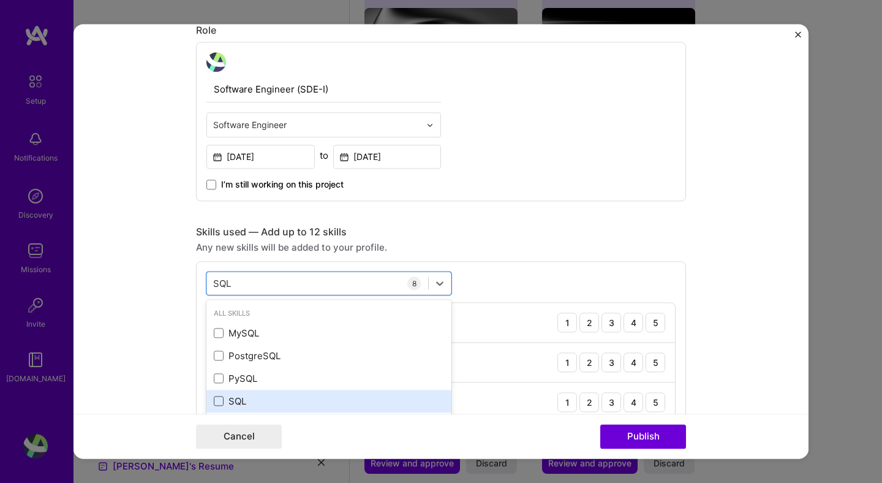
click at [222, 400] on span at bounding box center [219, 401] width 10 height 10
click at [0, 0] on input "checkbox" at bounding box center [0, 0] width 0 height 0
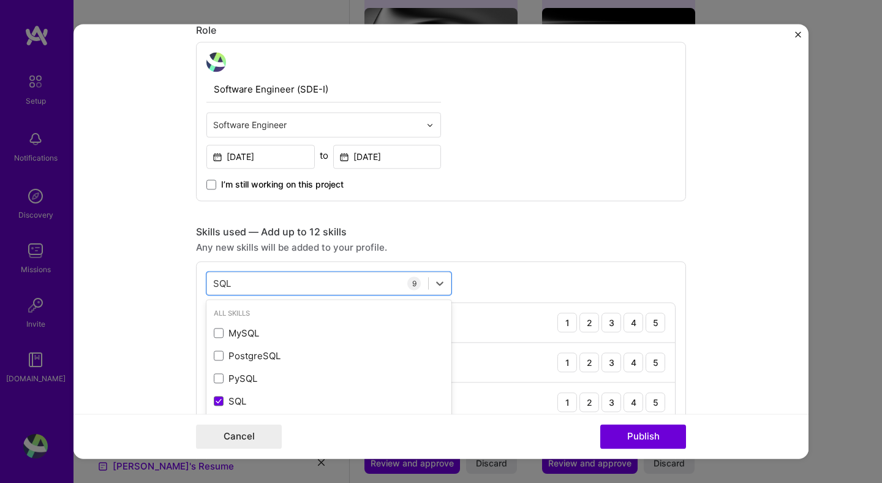
type input "SQL"
click at [517, 234] on div "Skills used — Add up to 12 skills" at bounding box center [441, 231] width 490 height 13
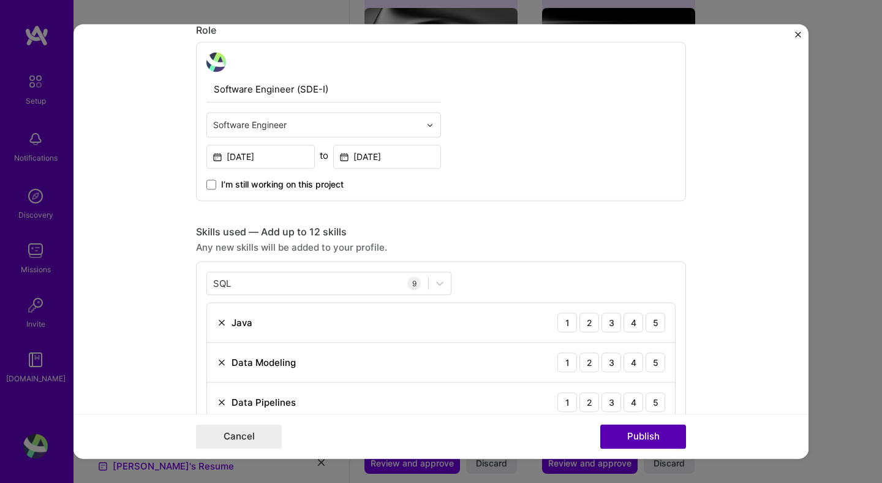
click at [613, 437] on button "Publish" at bounding box center [643, 437] width 86 height 25
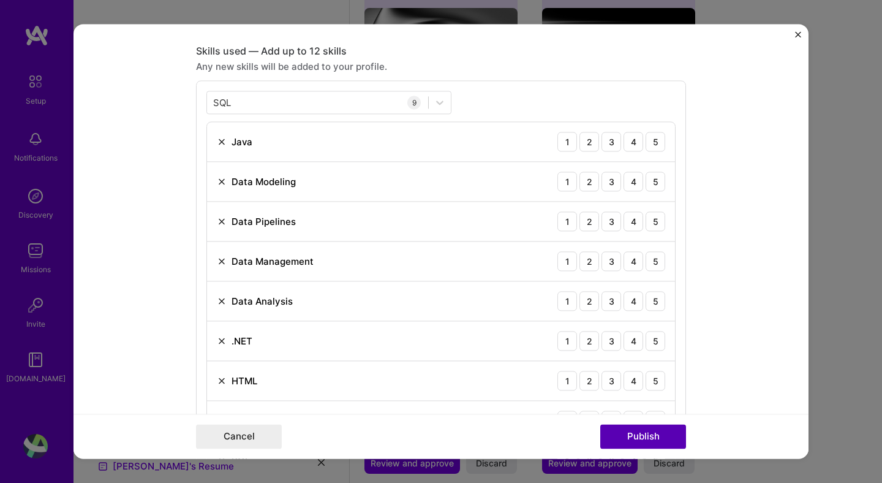
scroll to position [613, 0]
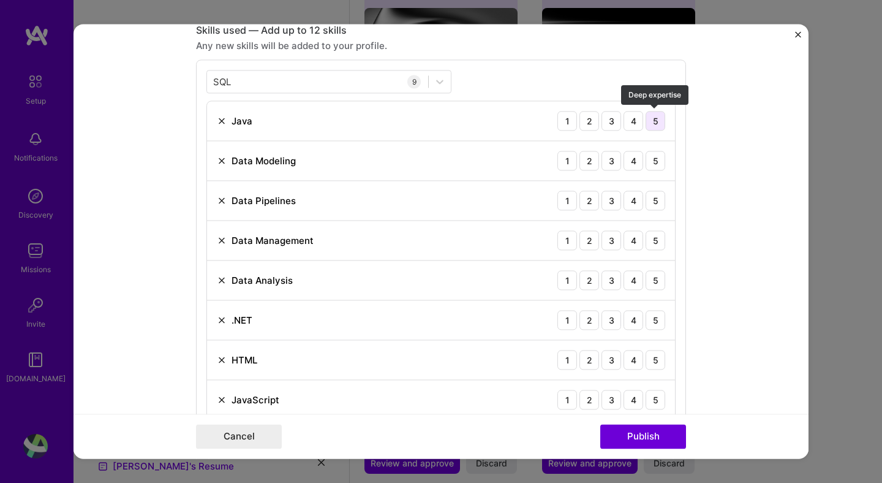
click at [656, 126] on div "5" at bounding box center [656, 121] width 20 height 20
click at [654, 168] on div "5" at bounding box center [656, 161] width 20 height 20
click at [653, 204] on div "5" at bounding box center [656, 201] width 20 height 20
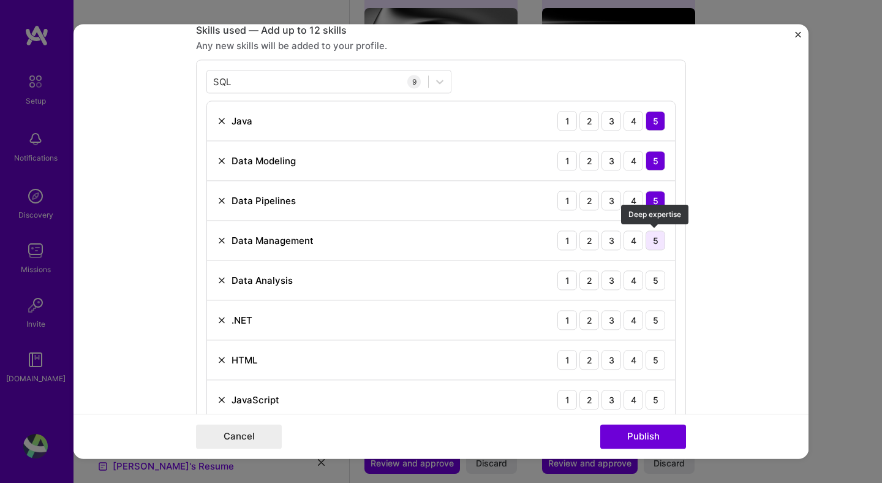
click at [653, 242] on div "5" at bounding box center [656, 240] width 20 height 20
click at [656, 282] on div "5" at bounding box center [656, 280] width 20 height 20
click at [656, 324] on div "5" at bounding box center [656, 320] width 20 height 20
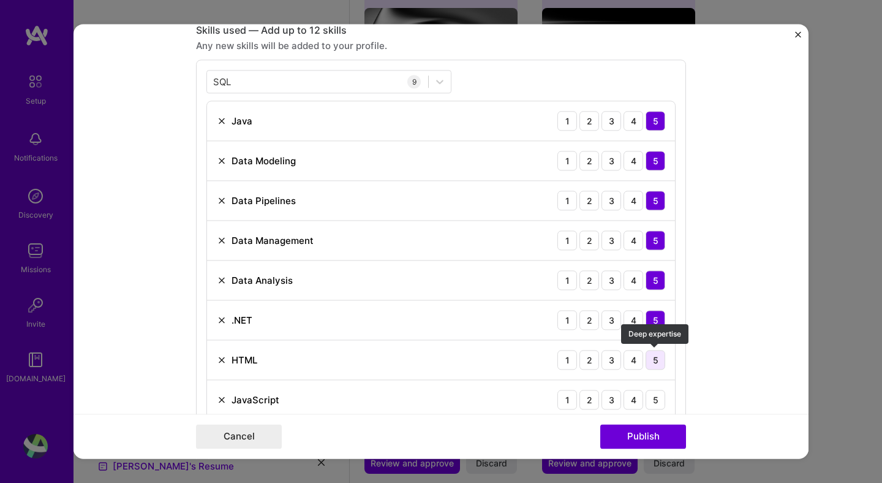
click at [656, 362] on div "5" at bounding box center [656, 360] width 20 height 20
click at [657, 406] on div "5" at bounding box center [656, 400] width 20 height 20
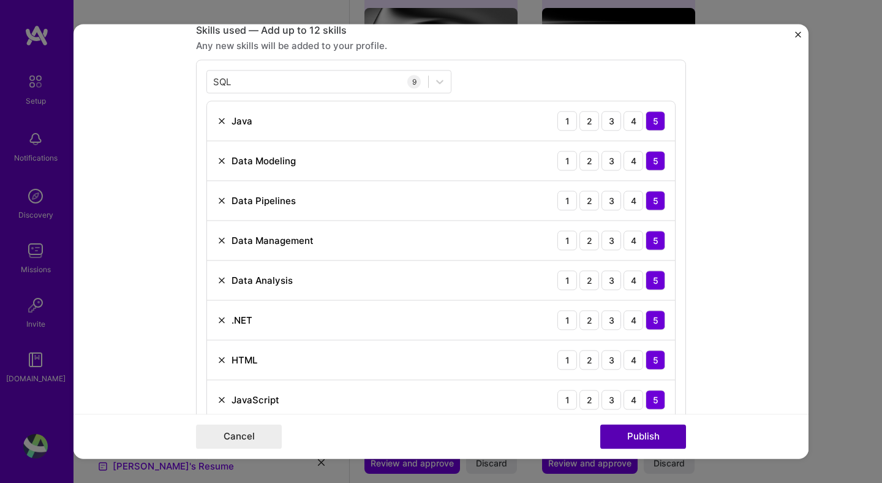
click at [613, 444] on button "Publish" at bounding box center [643, 437] width 86 height 25
click at [723, 298] on form "Editing suggested project This project is suggested based on your LinkedIn, res…" at bounding box center [441, 241] width 735 height 434
click at [634, 436] on button "Publish" at bounding box center [643, 437] width 86 height 25
click at [633, 436] on button "Publish" at bounding box center [643, 437] width 86 height 25
click at [743, 337] on form "Editing suggested project This project is suggested based on your LinkedIn, res…" at bounding box center [441, 241] width 735 height 434
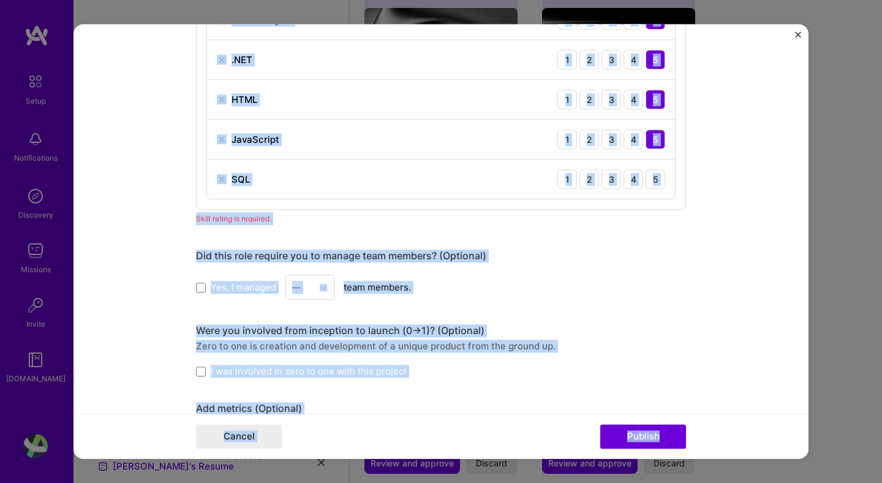
scroll to position [896, 0]
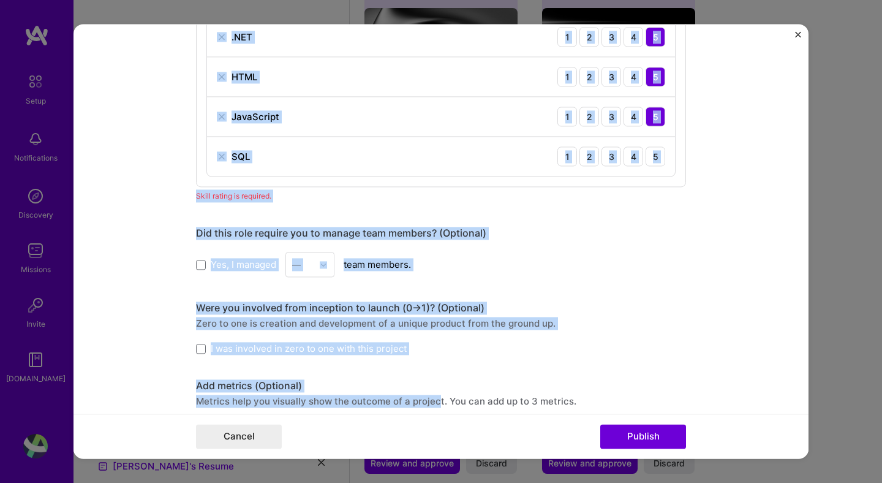
drag, startPoint x: 199, startPoint y: 29, endPoint x: 435, endPoint y: 400, distance: 440.2
click at [566, 250] on div "Did this role require you to manage team members? (Optional) Yes, I managed — t…" at bounding box center [441, 252] width 490 height 50
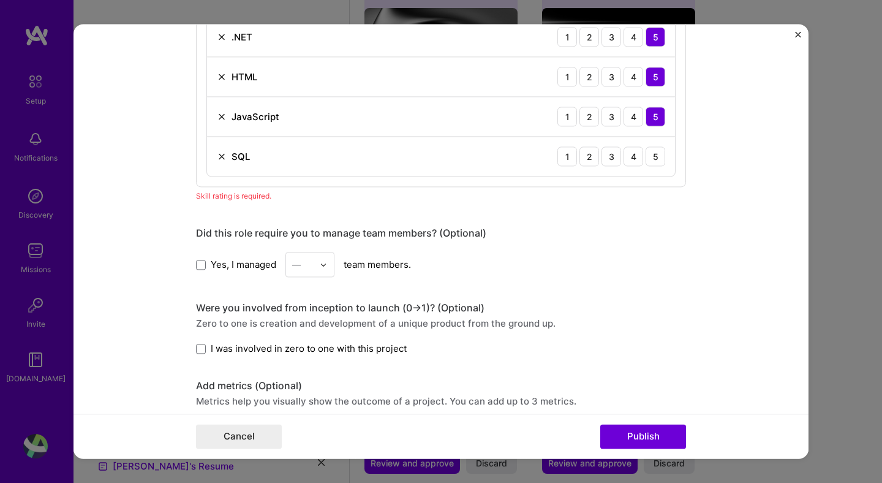
click at [564, 276] on div "Yes, I managed — team members." at bounding box center [441, 264] width 490 height 25
click at [659, 162] on div "5" at bounding box center [656, 156] width 20 height 20
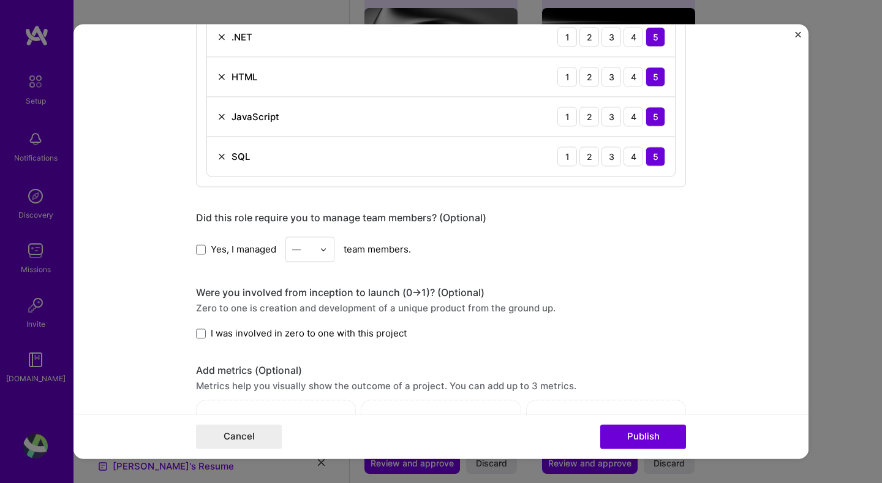
click at [588, 255] on div "Yes, I managed — team members." at bounding box center [441, 249] width 490 height 25
click at [630, 439] on button "Publish" at bounding box center [643, 437] width 86 height 25
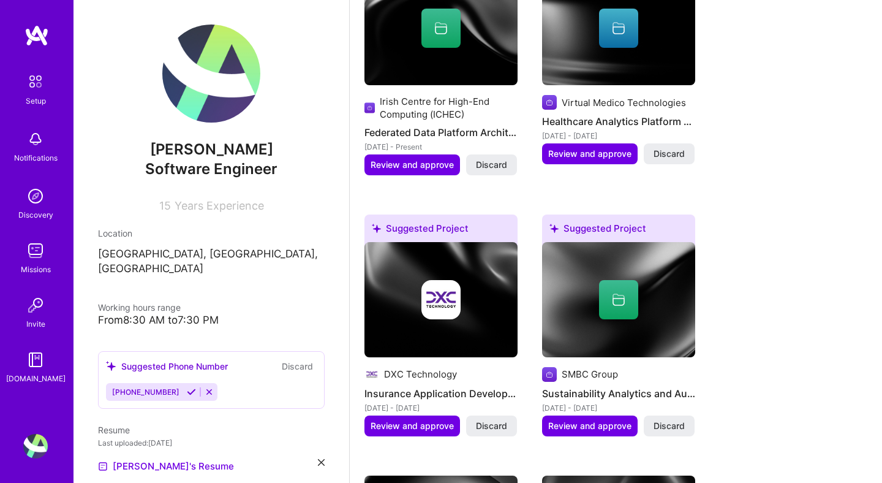
click at [770, 229] on div "Suggested Project University College Dublin Clinical Trial Data Management Syst…" at bounding box center [616, 177] width 503 height 1013
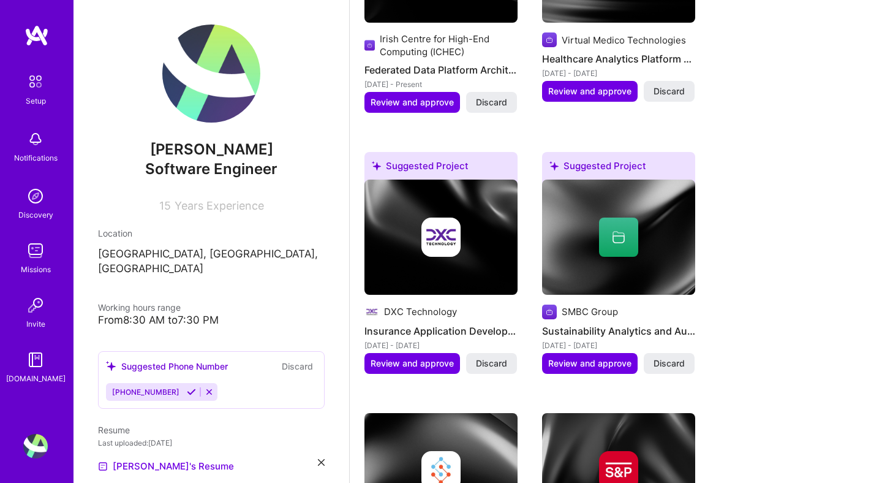
scroll to position [1032, 0]
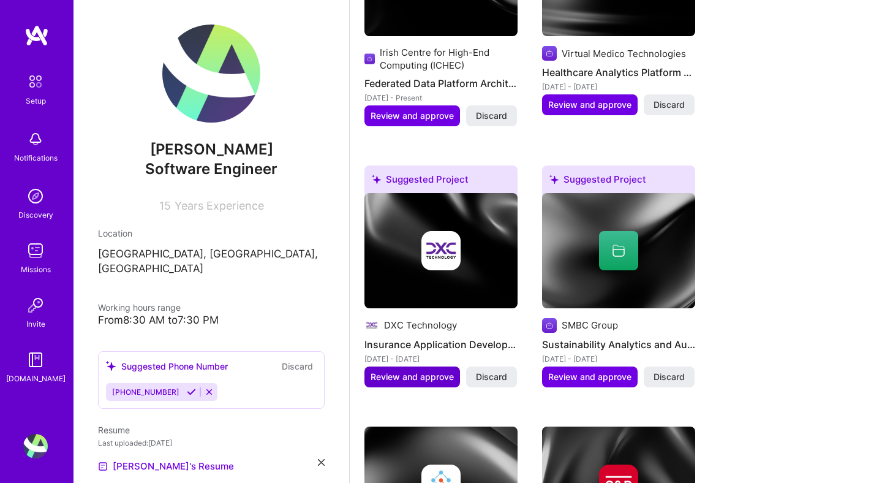
click at [388, 371] on span "Review and approve" at bounding box center [412, 377] width 83 height 12
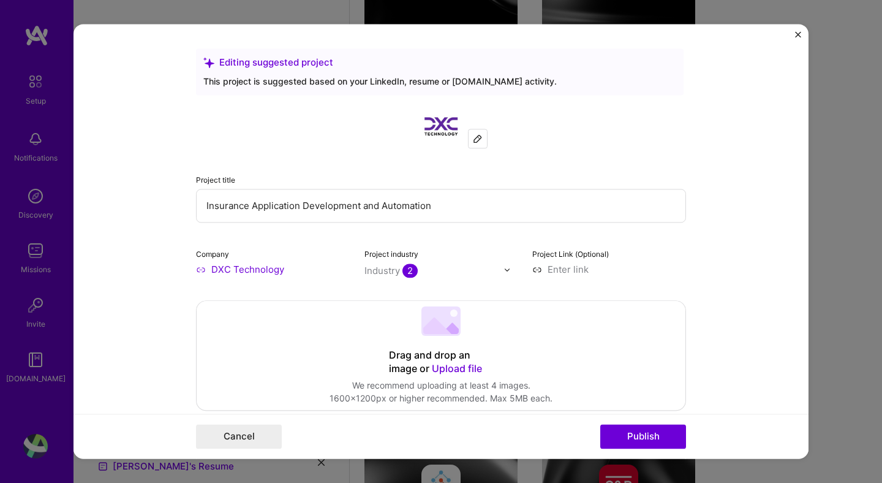
click at [711, 180] on form "Editing suggested project This project is suggested based on your LinkedIn, res…" at bounding box center [441, 241] width 735 height 434
click at [721, 221] on form "Editing suggested project This project is suggested based on your LinkedIn, res…" at bounding box center [441, 241] width 735 height 434
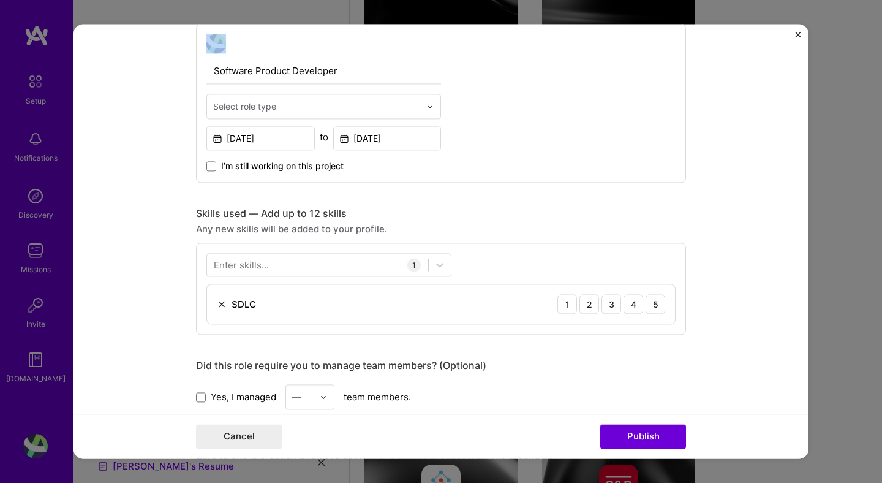
scroll to position [414, 0]
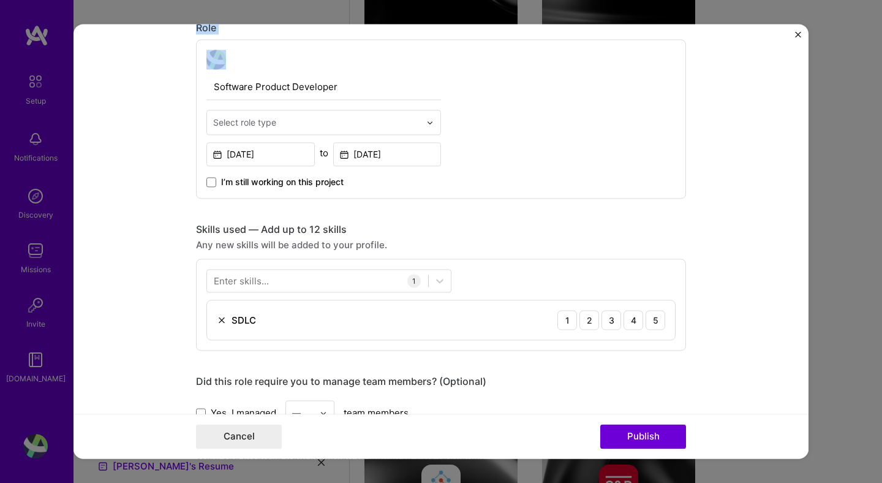
drag, startPoint x: 195, startPoint y: 181, endPoint x: 333, endPoint y: 67, distance: 179.3
click at [333, 67] on form "Editing suggested project This project is suggested based on your LinkedIn, res…" at bounding box center [441, 241] width 735 height 434
click at [429, 121] on img at bounding box center [429, 122] width 7 height 7
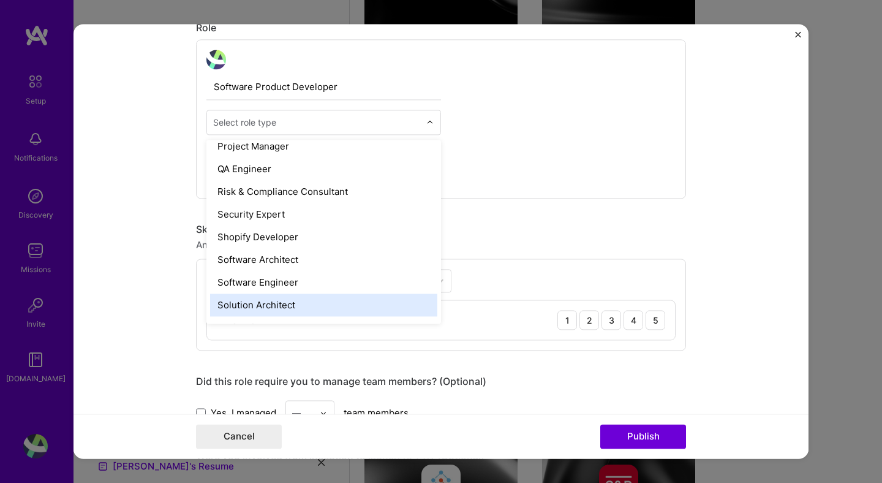
scroll to position [1255, 0]
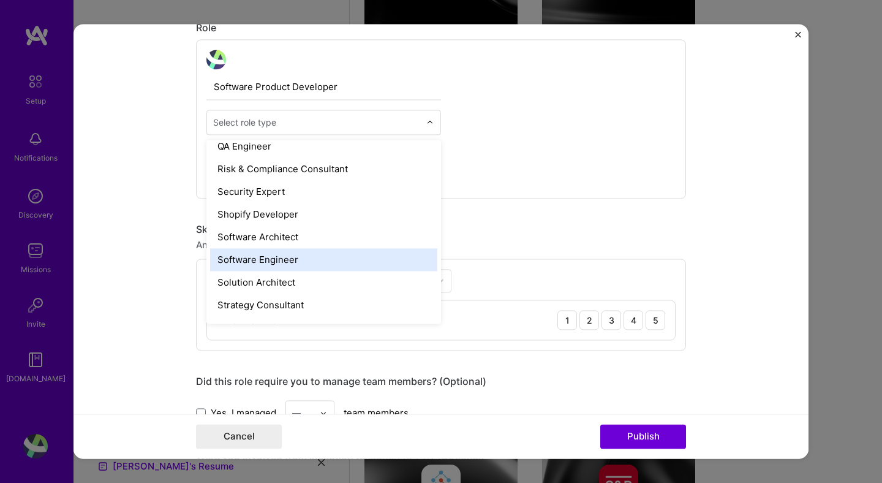
click at [222, 258] on div "Software Engineer" at bounding box center [323, 259] width 227 height 23
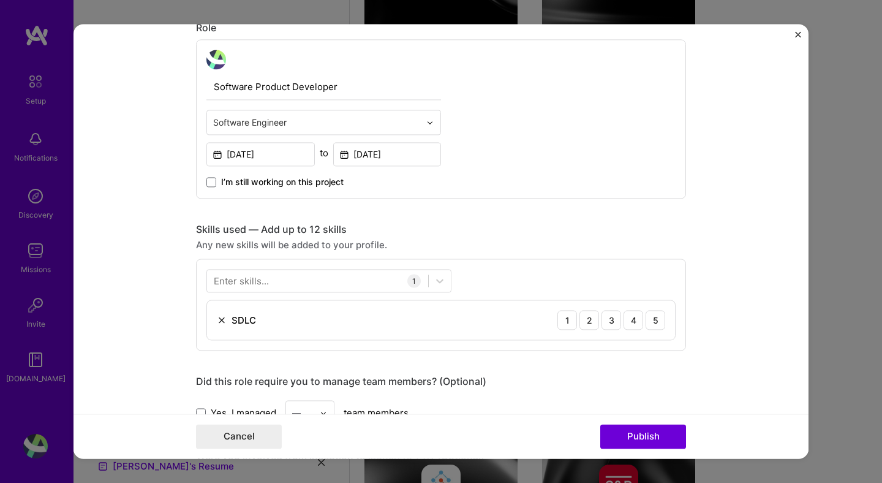
click at [570, 152] on div "Software Product Developer option Software Engineer, selected. Select is focuse…" at bounding box center [441, 118] width 490 height 159
click at [694, 286] on form "Editing suggested project This project is suggested based on your LinkedIn, res…" at bounding box center [441, 241] width 735 height 434
click at [634, 436] on button "Publish" at bounding box center [643, 437] width 86 height 25
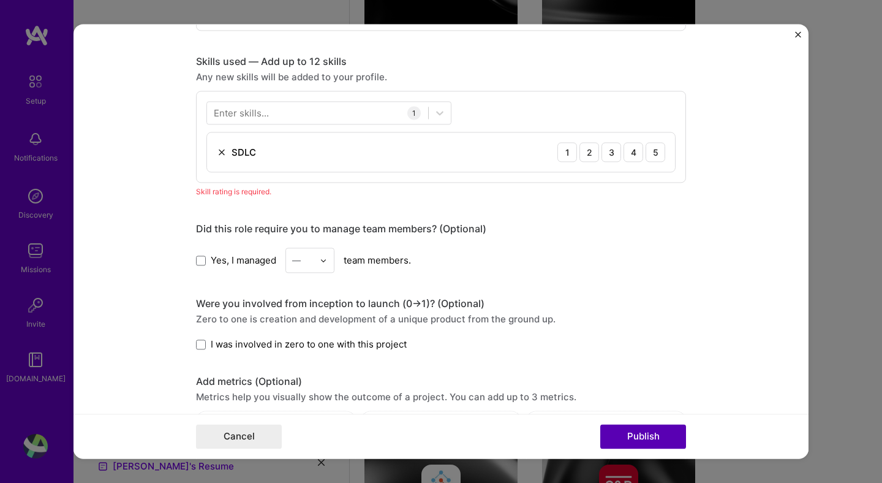
scroll to position [613, 0]
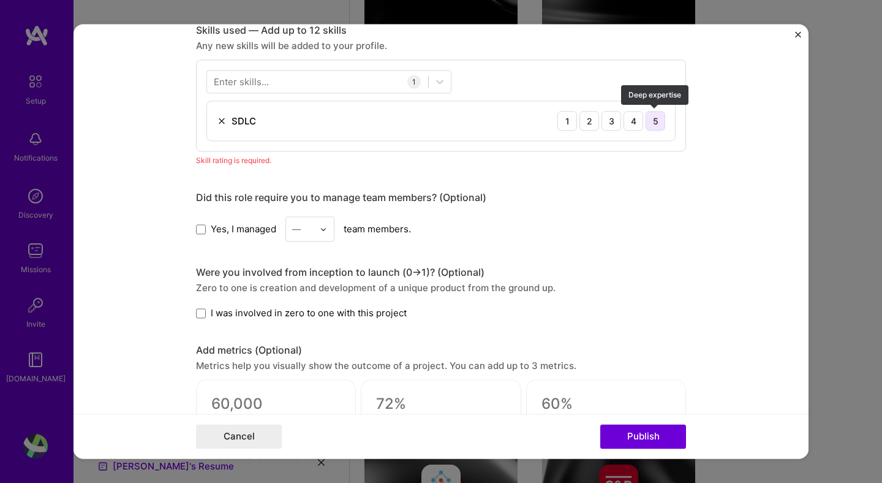
click at [661, 123] on div "5" at bounding box center [656, 121] width 20 height 20
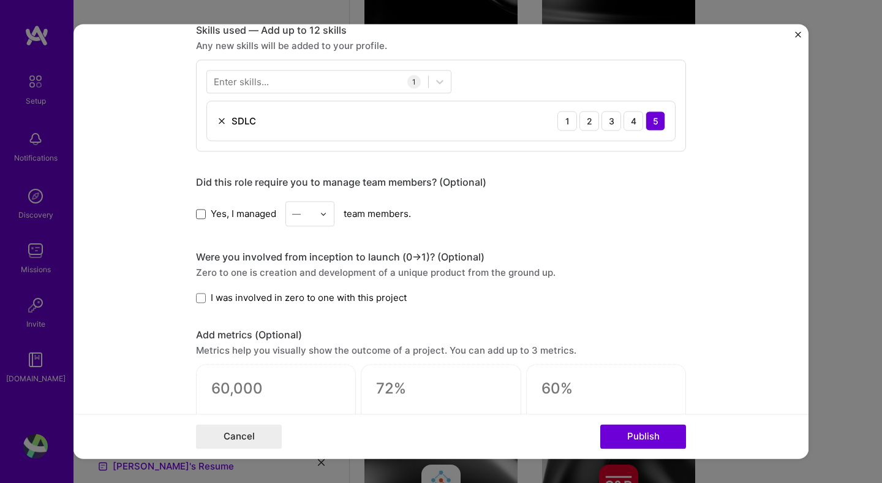
click at [202, 215] on span at bounding box center [201, 214] width 10 height 10
click at [0, 0] on input "Yes, I managed" at bounding box center [0, 0] width 0 height 0
click at [325, 213] on img at bounding box center [323, 213] width 7 height 7
click at [300, 334] on div "5" at bounding box center [310, 336] width 42 height 23
click at [546, 194] on div "Did this role require you to manage team members? (Optional) Yes, I managed opt…" at bounding box center [441, 201] width 490 height 50
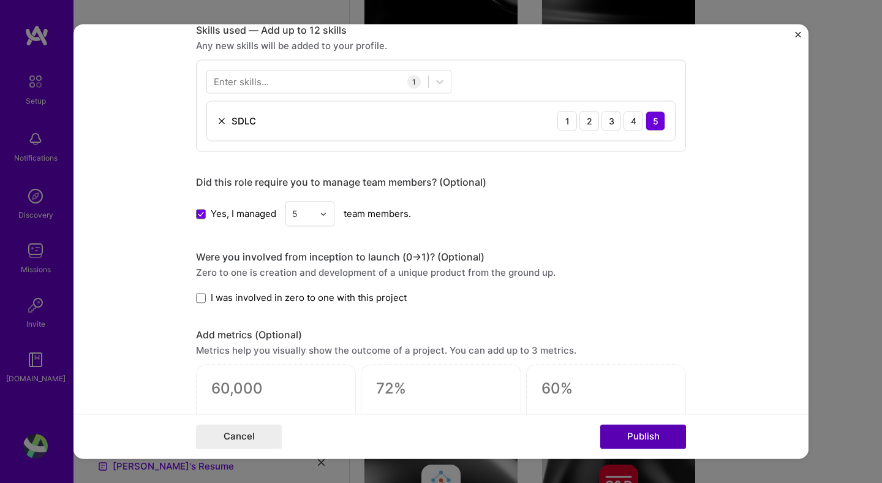
click at [622, 437] on button "Publish" at bounding box center [643, 437] width 86 height 25
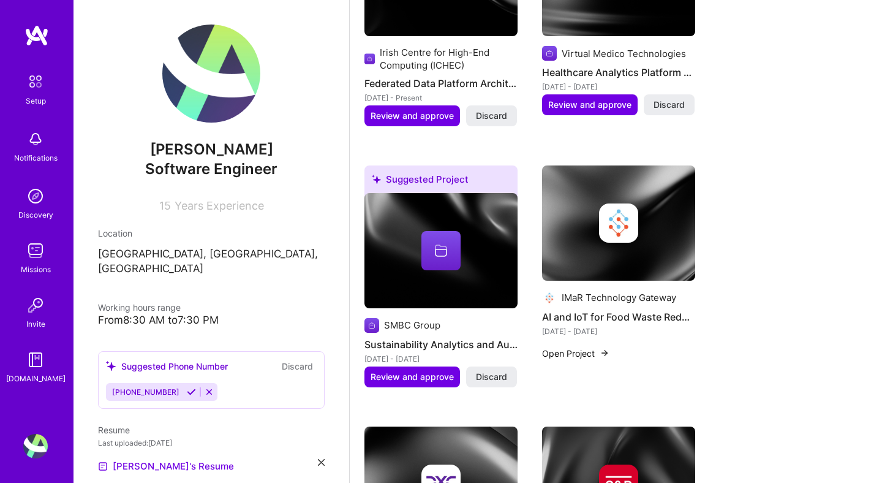
click at [761, 279] on div "Suggested Project University College Dublin Clinical Trial Data Management Syst…" at bounding box center [616, 128] width 503 height 1013
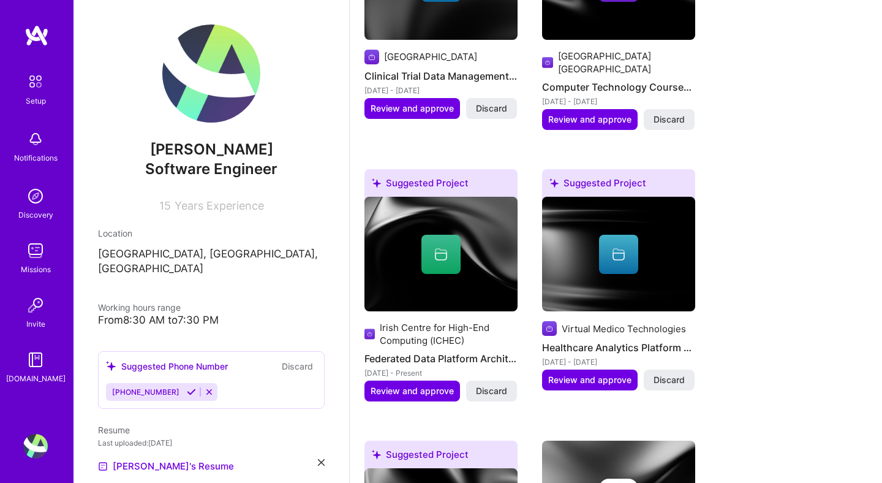
scroll to position [738, 0]
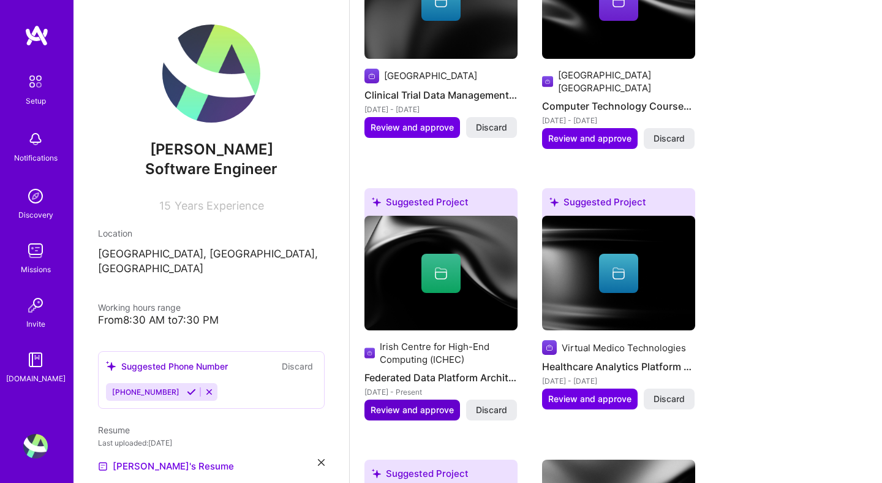
click at [390, 404] on span "Review and approve" at bounding box center [412, 410] width 83 height 12
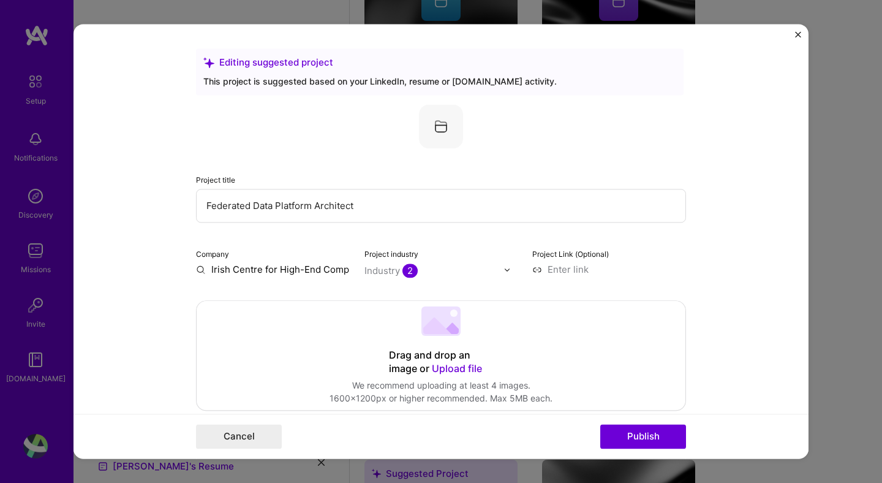
click at [716, 232] on form "Editing suggested project This project is suggested based on your LinkedIn, res…" at bounding box center [441, 241] width 735 height 434
click at [703, 246] on form "Editing suggested project This project is suggested based on your LinkedIn, res…" at bounding box center [441, 241] width 735 height 434
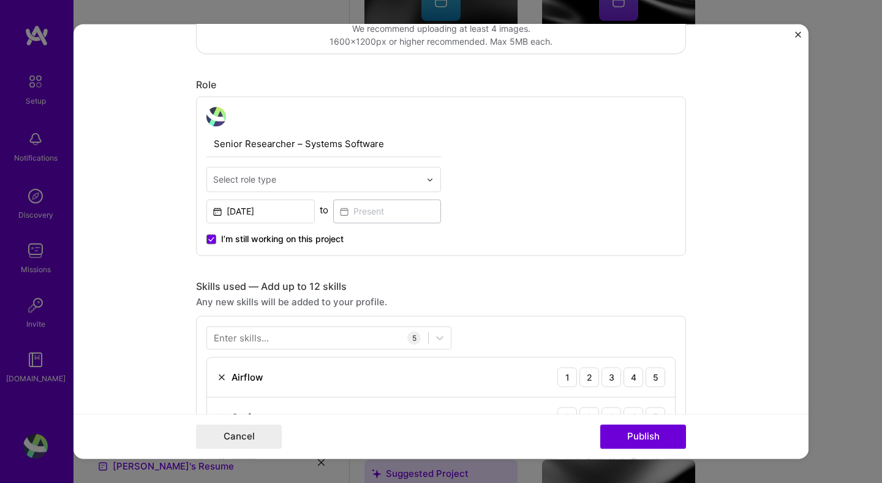
scroll to position [281, 0]
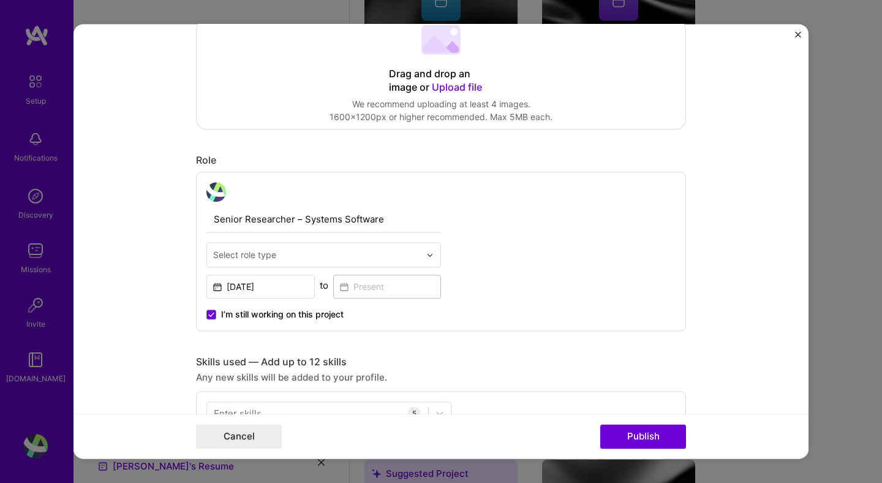
drag, startPoint x: 161, startPoint y: 199, endPoint x: 187, endPoint y: 72, distance: 129.1
click at [187, 72] on form "Editing suggested project This project is suggested based on your LinkedIn, res…" at bounding box center [441, 241] width 735 height 434
click at [265, 248] on div "Select role type" at bounding box center [244, 254] width 63 height 13
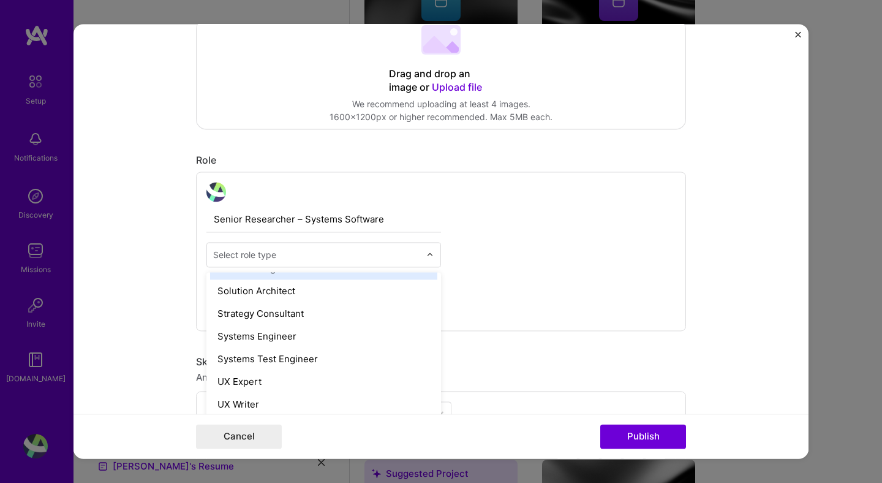
scroll to position [1357, 0]
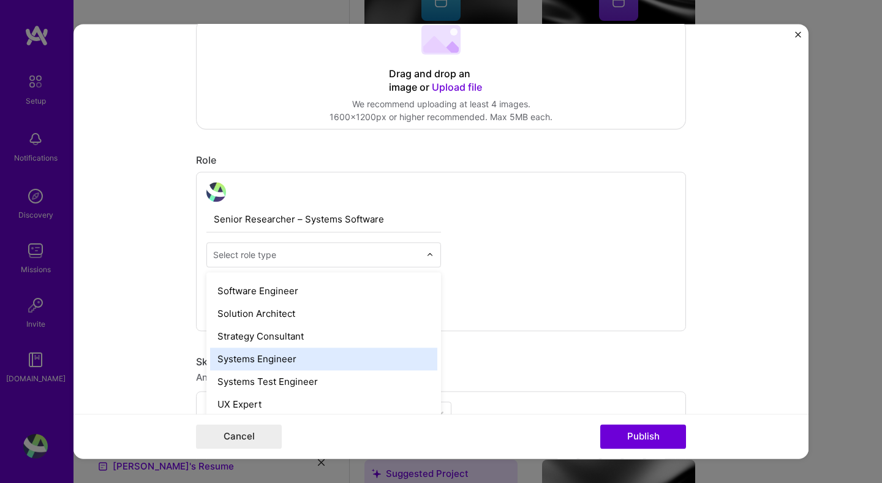
click at [218, 358] on div "Systems Engineer" at bounding box center [323, 358] width 227 height 23
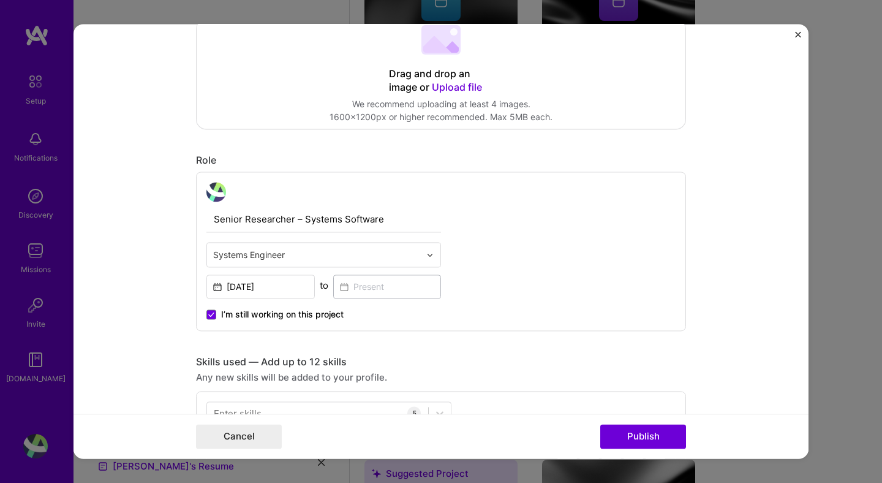
click at [143, 293] on form "Editing suggested project This project is suggested based on your LinkedIn, res…" at bounding box center [441, 241] width 735 height 434
click at [756, 297] on form "Editing suggested project This project is suggested based on your LinkedIn, res…" at bounding box center [441, 241] width 735 height 434
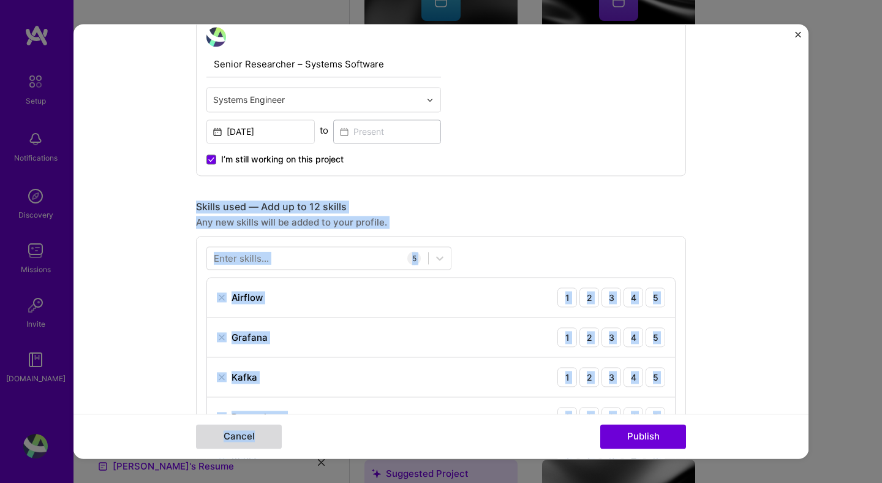
scroll to position [561, 0]
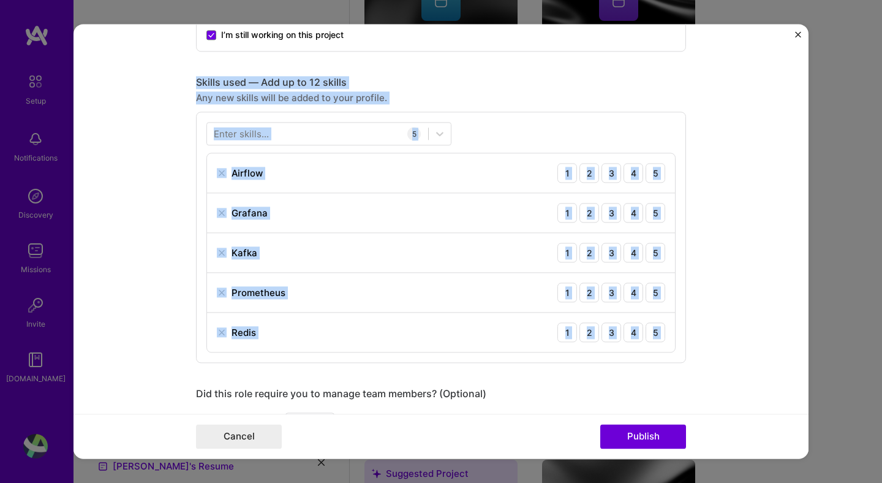
drag, startPoint x: 199, startPoint y: 363, endPoint x: 210, endPoint y: 363, distance: 11.0
click at [210, 363] on div "Editing suggested project This project is suggested based on your LinkedIn, res…" at bounding box center [441, 251] width 490 height 1527
click at [126, 223] on form "Editing suggested project This project is suggested based on your LinkedIn, res…" at bounding box center [441, 241] width 735 height 434
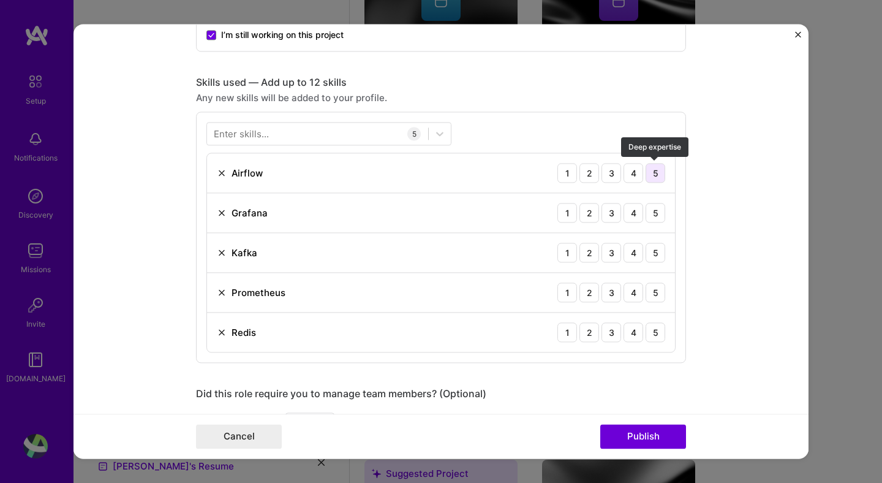
click at [657, 173] on div "5" at bounding box center [656, 173] width 20 height 20
click at [656, 214] on div "5" at bounding box center [656, 213] width 20 height 20
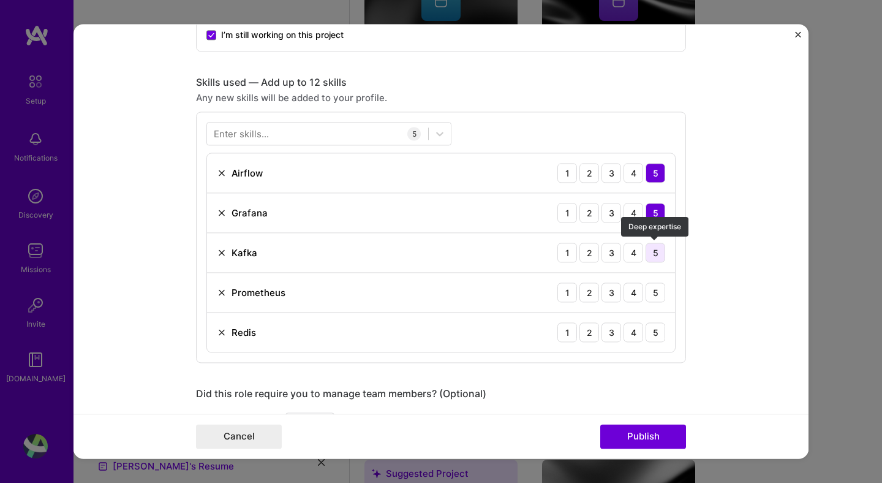
click at [657, 257] on div "5" at bounding box center [656, 253] width 20 height 20
click at [659, 295] on div "5" at bounding box center [656, 292] width 20 height 20
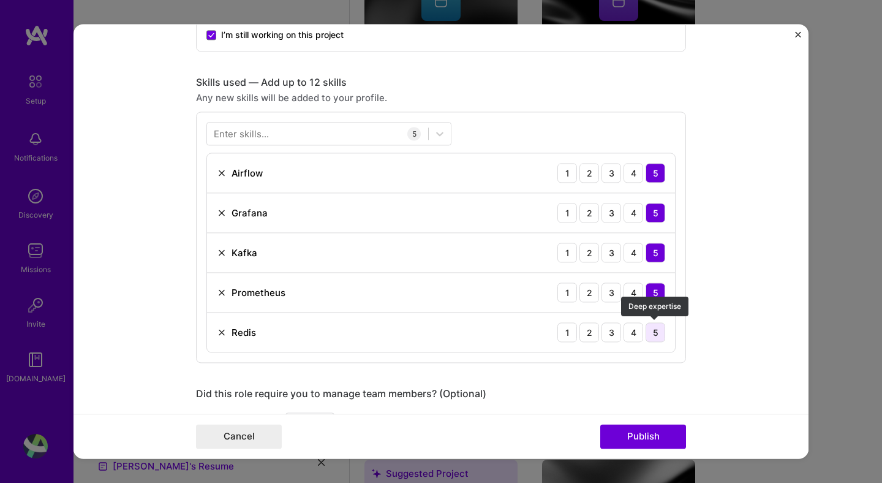
click at [654, 333] on div "5" at bounding box center [656, 332] width 20 height 20
click at [680, 376] on div "Editing suggested project This project is suggested based on your LinkedIn, res…" at bounding box center [441, 251] width 490 height 1527
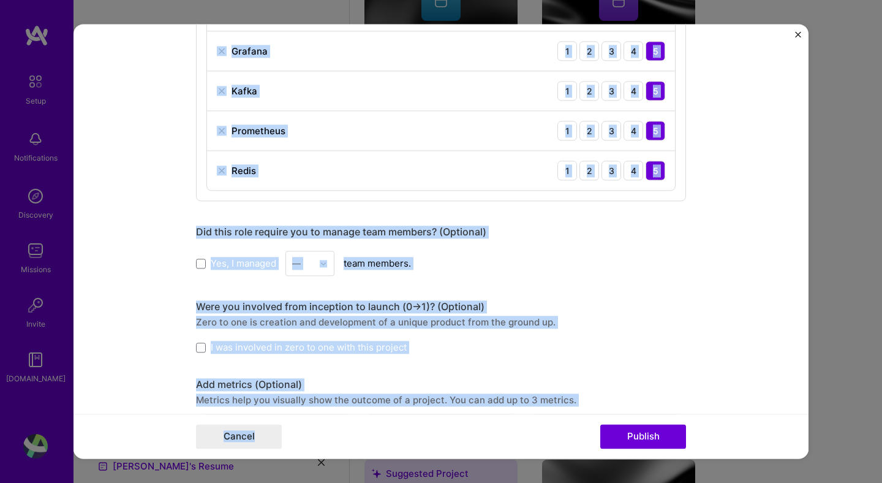
scroll to position [755, 0]
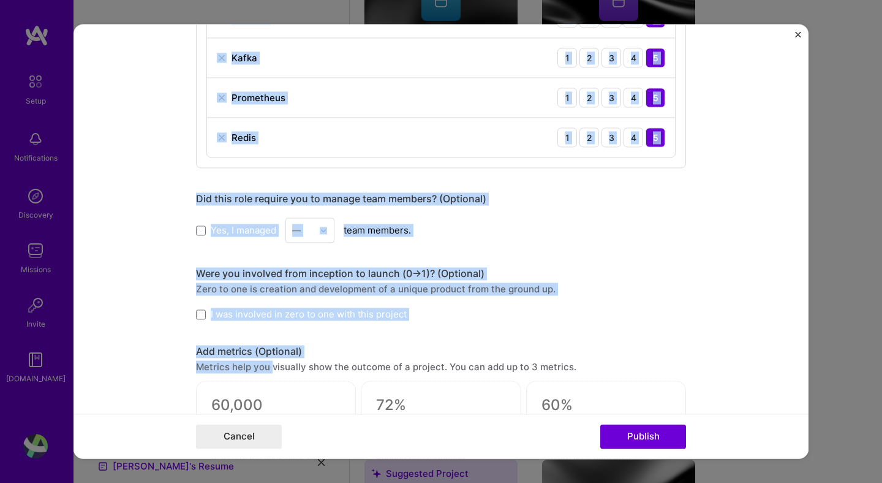
drag, startPoint x: 197, startPoint y: 81, endPoint x: 274, endPoint y: 371, distance: 299.2
click at [274, 371] on div "Editing suggested project This project is suggested based on your LinkedIn, res…" at bounding box center [441, 56] width 490 height 1527
click at [165, 239] on form "Editing suggested project This project is suggested based on your LinkedIn, res…" at bounding box center [441, 241] width 735 height 434
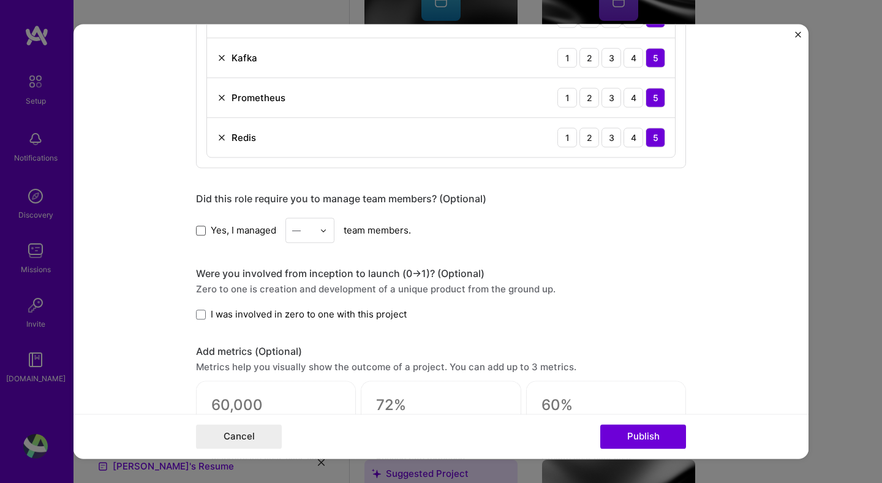
click at [202, 230] on span at bounding box center [201, 230] width 10 height 10
click at [0, 0] on input "Yes, I managed" at bounding box center [0, 0] width 0 height 0
click at [326, 232] on img at bounding box center [323, 230] width 7 height 7
click at [299, 351] on div "5" at bounding box center [310, 353] width 42 height 23
click at [578, 225] on div "Yes, I managed option 5, selected. Select is focused ,type to refine list, pres…" at bounding box center [441, 230] width 490 height 25
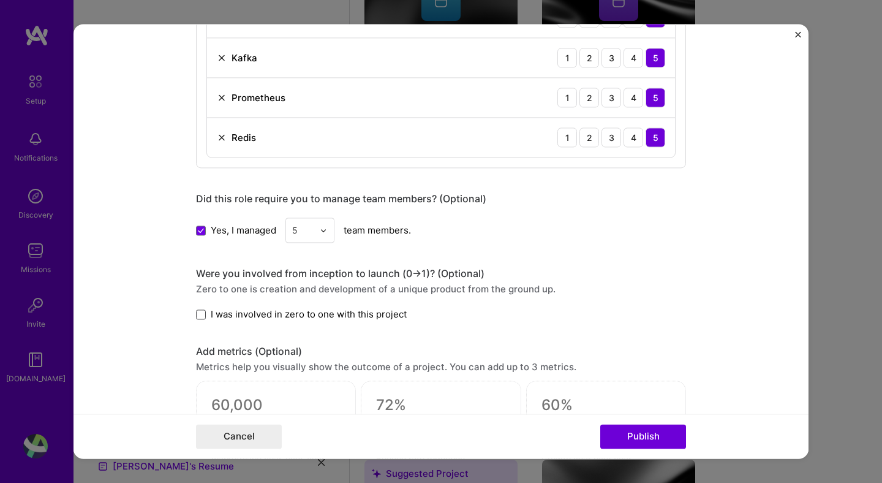
click at [203, 319] on span at bounding box center [201, 314] width 10 height 10
click at [0, 0] on input "I was involved in zero to one with this project" at bounding box center [0, 0] width 0 height 0
click at [197, 316] on span at bounding box center [201, 314] width 10 height 10
click at [0, 0] on input "I was involved in zero to one with this project" at bounding box center [0, 0] width 0 height 0
click at [637, 439] on button "Publish" at bounding box center [643, 437] width 86 height 25
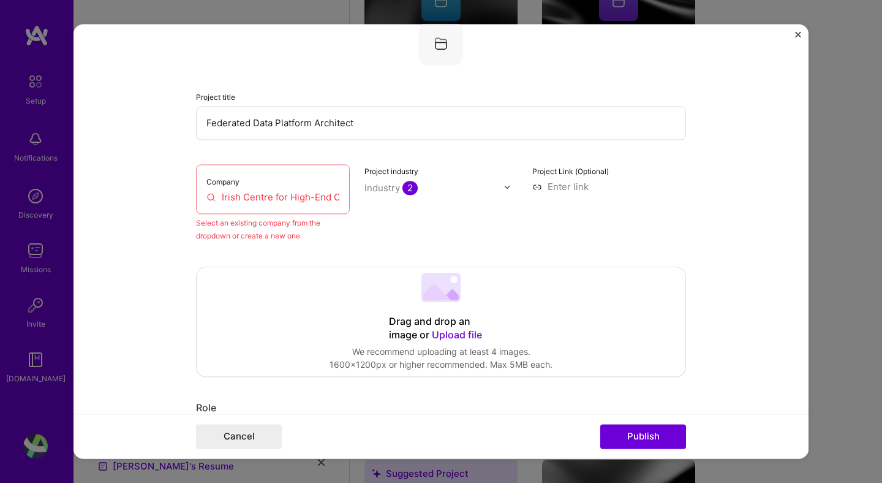
scroll to position [80, 0]
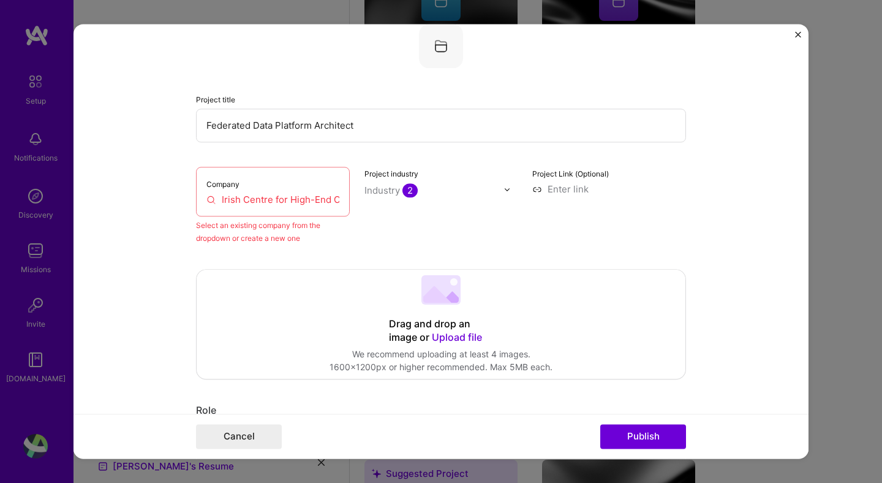
click at [251, 202] on input "Irish Centre for High-End Computing (ICHEC)" at bounding box center [272, 199] width 133 height 13
click at [293, 199] on input "Irish Centre for High-End Computing (ICHEC)" at bounding box center [272, 199] width 133 height 13
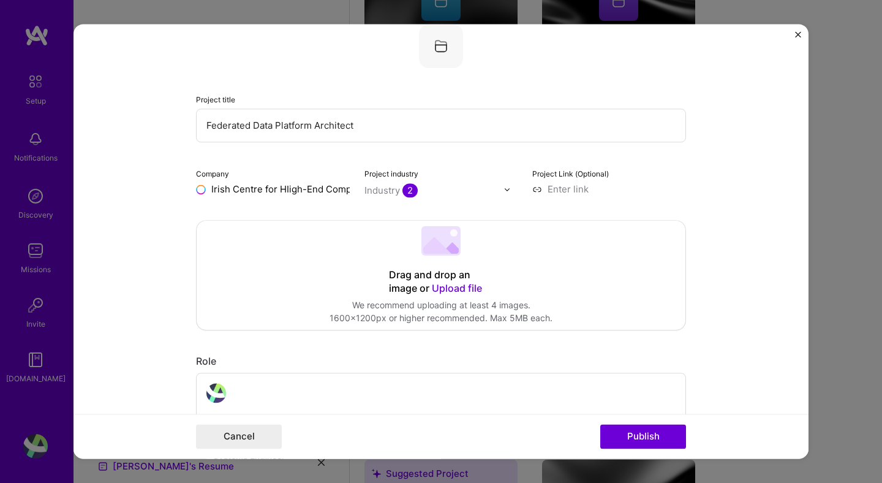
type input "Irish Centre for High-End Computing (ICHEC)"
click at [282, 225] on div "Irish Centre for High-End Computing (ICHEC)" at bounding box center [310, 222] width 130 height 33
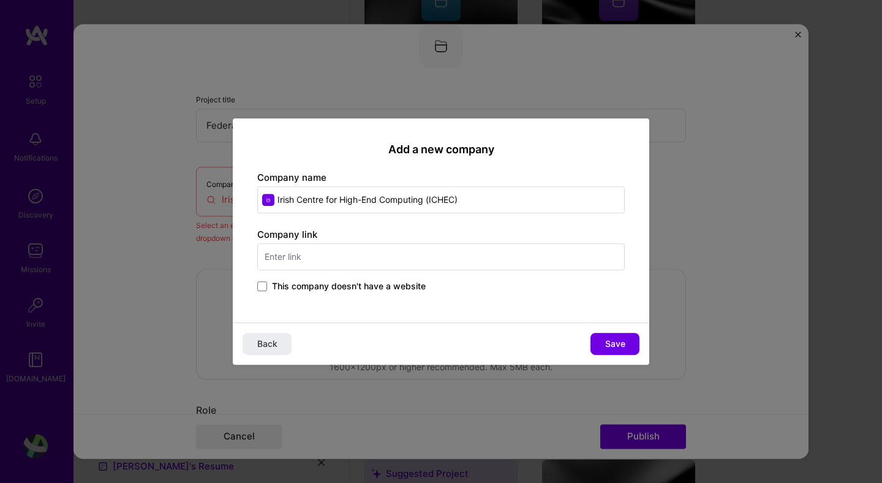
click at [380, 257] on input "text" at bounding box center [441, 256] width 368 height 27
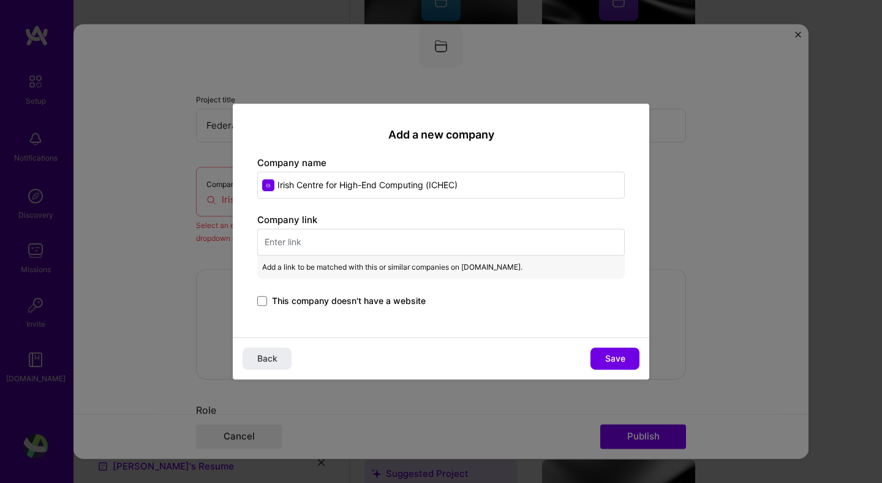
paste input "[URL][DOMAIN_NAME]"
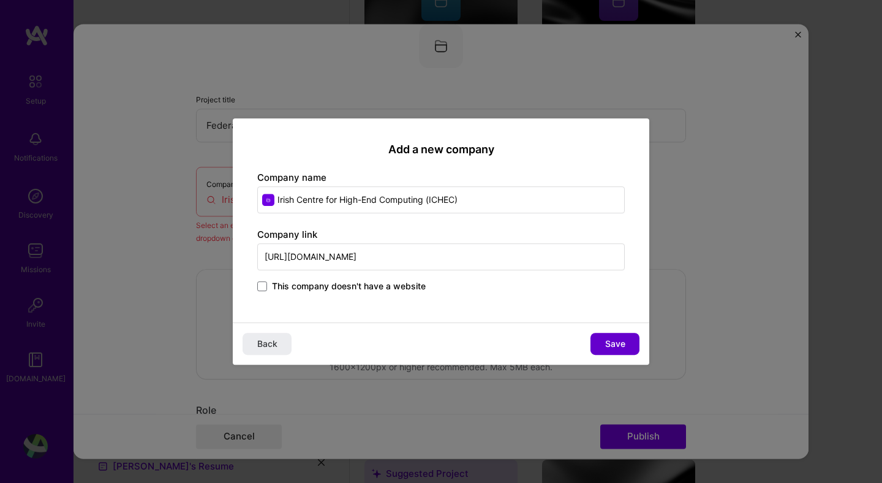
type input "[URL][DOMAIN_NAME]"
click at [605, 347] on span "Save" at bounding box center [615, 344] width 20 height 12
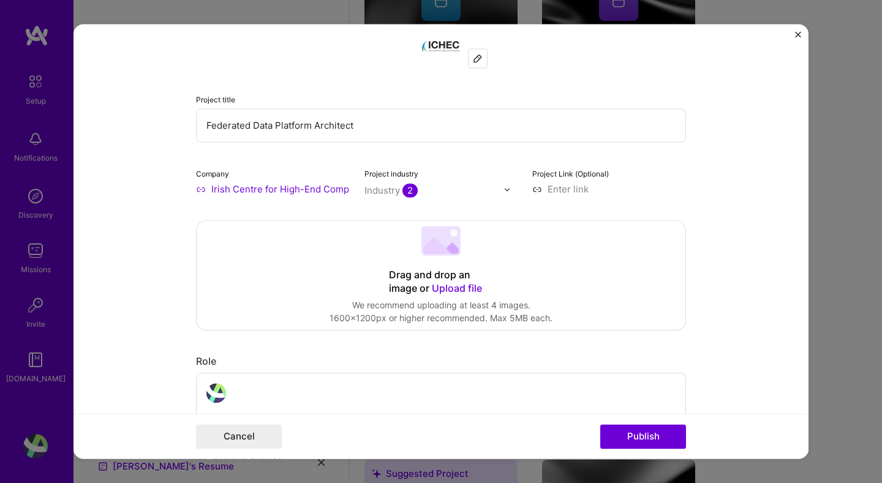
click at [745, 266] on form "Editing suggested project This project is suggested based on your LinkedIn, res…" at bounding box center [441, 241] width 735 height 434
click at [624, 440] on button "Publish" at bounding box center [643, 437] width 86 height 25
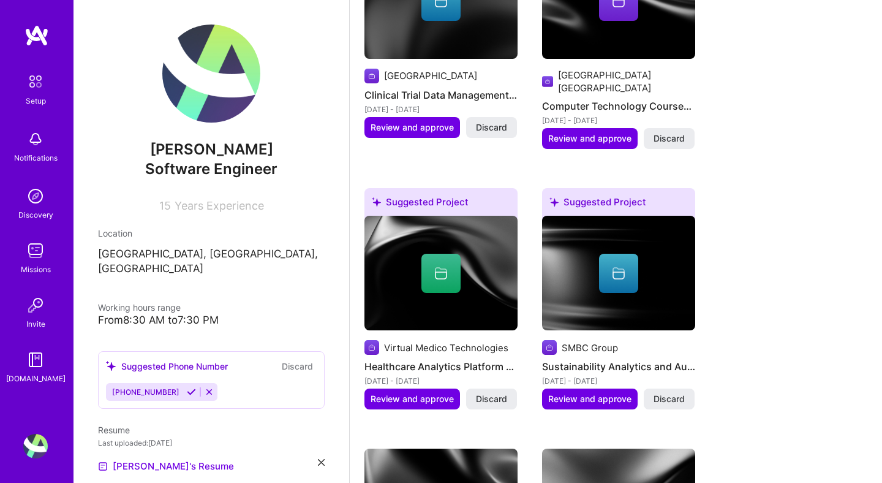
click at [774, 209] on div "Suggested Project University College Dublin Clinical Trial Data Management Syst…" at bounding box center [616, 408] width 503 height 985
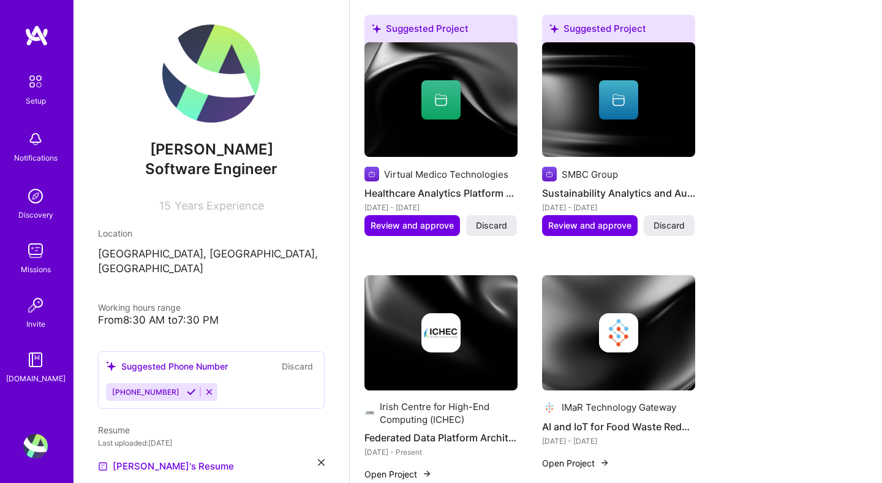
scroll to position [910, 0]
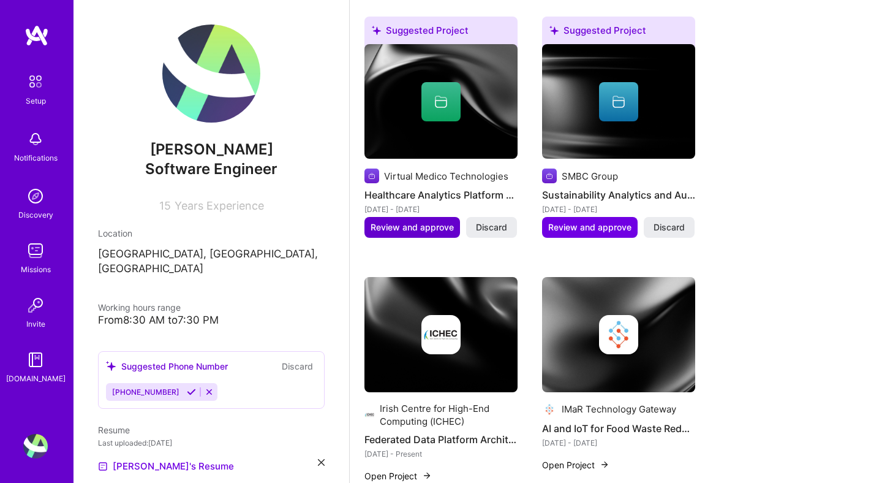
click at [383, 221] on span "Review and approve" at bounding box center [412, 227] width 83 height 12
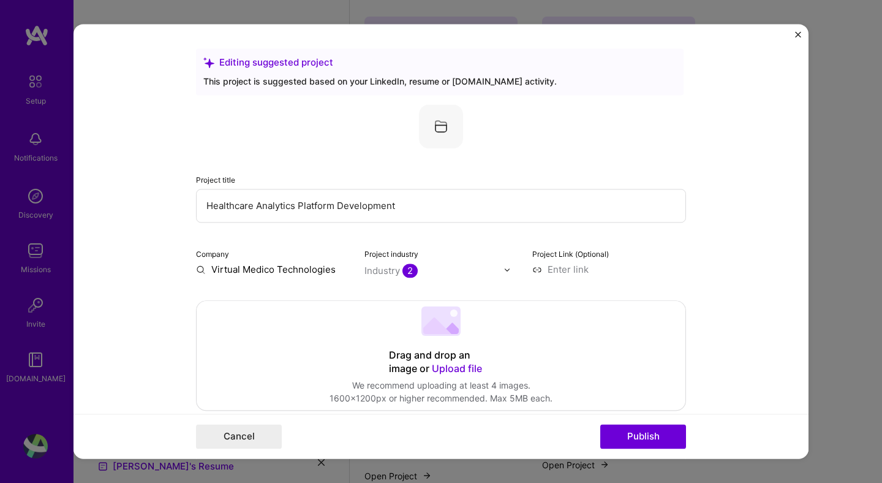
click at [691, 252] on form "Editing suggested project This project is suggested based on your LinkedIn, res…" at bounding box center [441, 241] width 735 height 434
click at [233, 271] on input "Virtual Medico Technologies" at bounding box center [273, 269] width 154 height 13
click at [204, 268] on input "Virtual Medico Technologies" at bounding box center [273, 269] width 154 height 13
click at [188, 275] on form "Editing suggested project This project is suggested based on your LinkedIn, res…" at bounding box center [441, 241] width 735 height 434
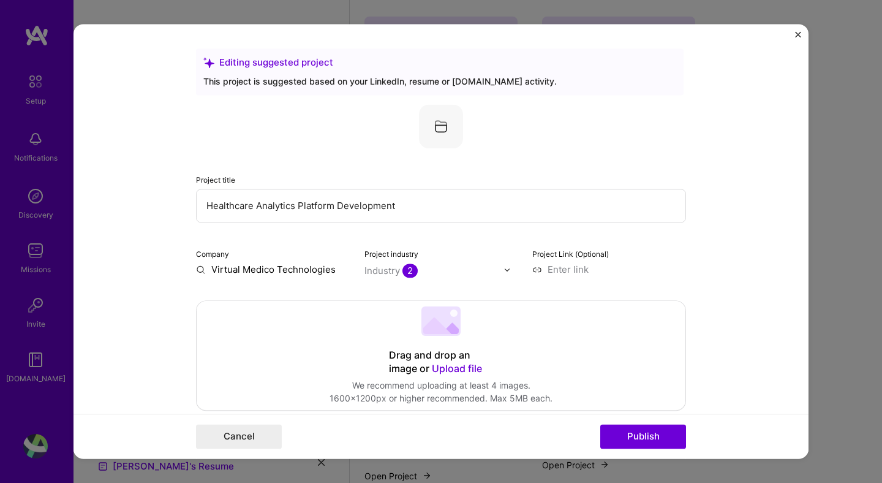
click at [317, 260] on div "Company Virtual Medico Technologies" at bounding box center [273, 261] width 154 height 29
click at [320, 268] on input "Virtual Medico Technologies" at bounding box center [273, 269] width 154 height 13
type input "Virtual Medico Technologies"
click at [282, 304] on div "Virtual Medico Technologies" at bounding box center [316, 303] width 118 height 33
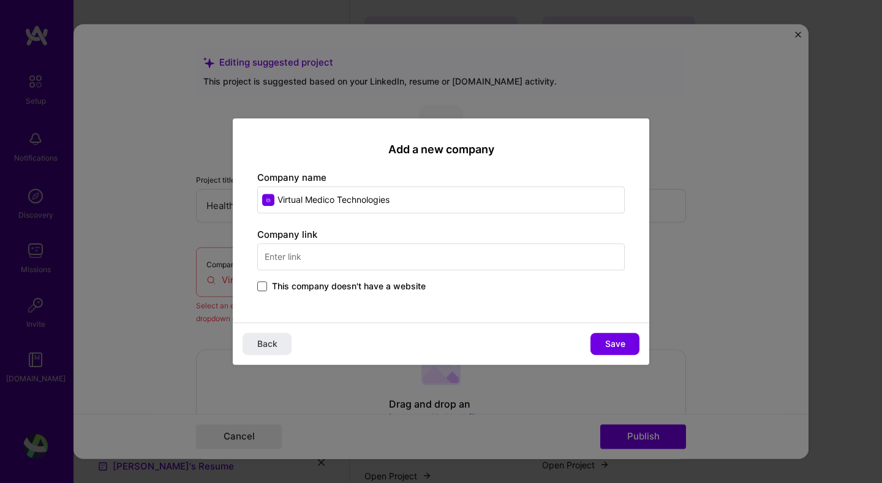
click at [267, 284] on span at bounding box center [262, 286] width 10 height 10
click at [0, 0] on input "This company doesn't have a website" at bounding box center [0, 0] width 0 height 0
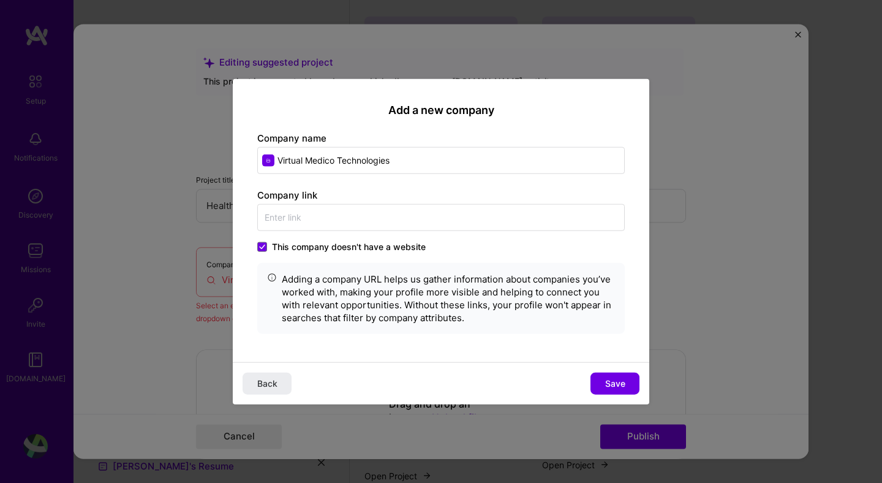
click at [309, 194] on label "Company link" at bounding box center [287, 195] width 60 height 12
click at [263, 246] on icon at bounding box center [262, 246] width 5 height 4
click at [0, 0] on input "This company doesn't have a website" at bounding box center [0, 0] width 0 height 0
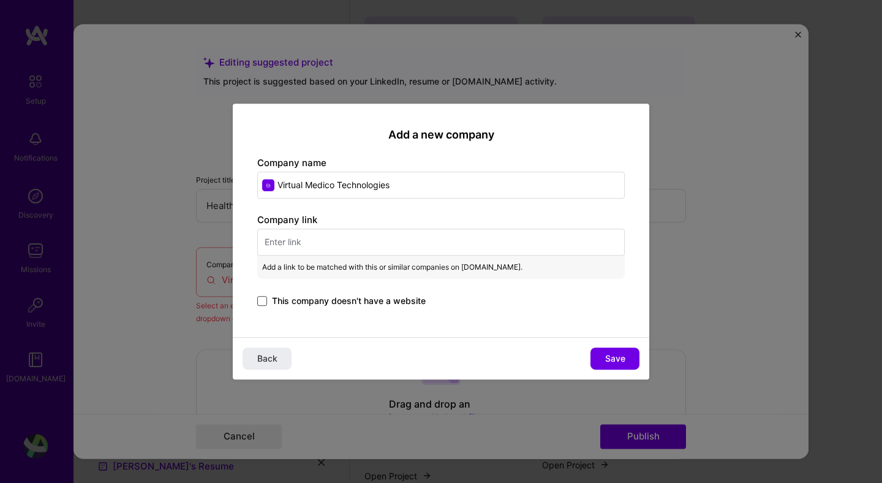
click at [307, 238] on input "text" at bounding box center [441, 242] width 368 height 27
paste input "[URL][DOMAIN_NAME]"
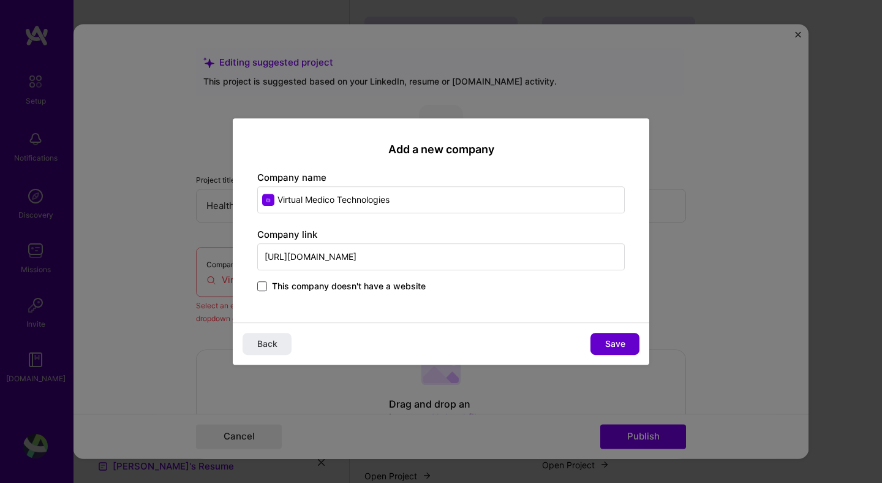
type input "[URL][DOMAIN_NAME]"
click at [606, 344] on span "Save" at bounding box center [615, 344] width 20 height 12
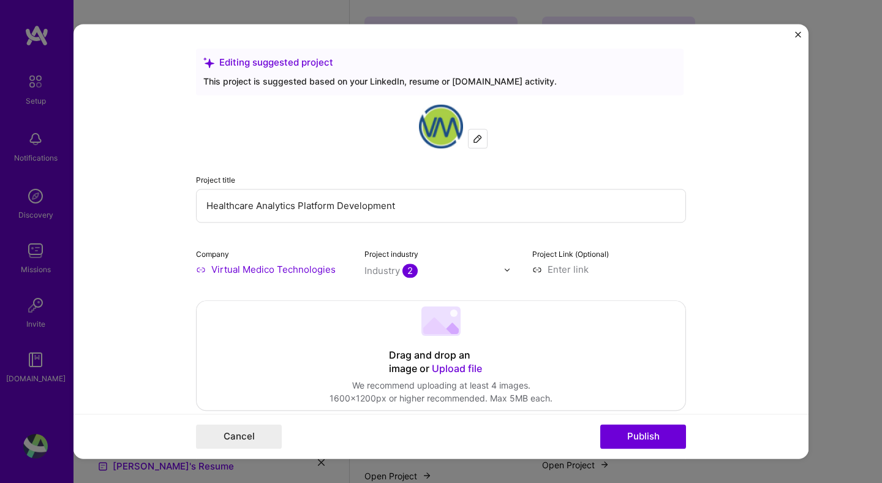
click at [782, 181] on form "Editing suggested project This project is suggested based on your LinkedIn, res…" at bounding box center [441, 241] width 735 height 434
click at [227, 61] on div "Editing suggested project" at bounding box center [439, 62] width 473 height 13
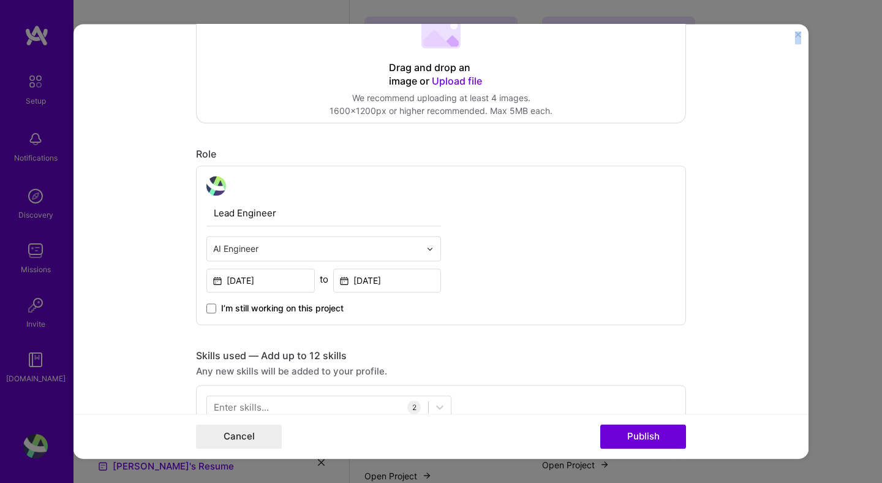
scroll to position [402, 0]
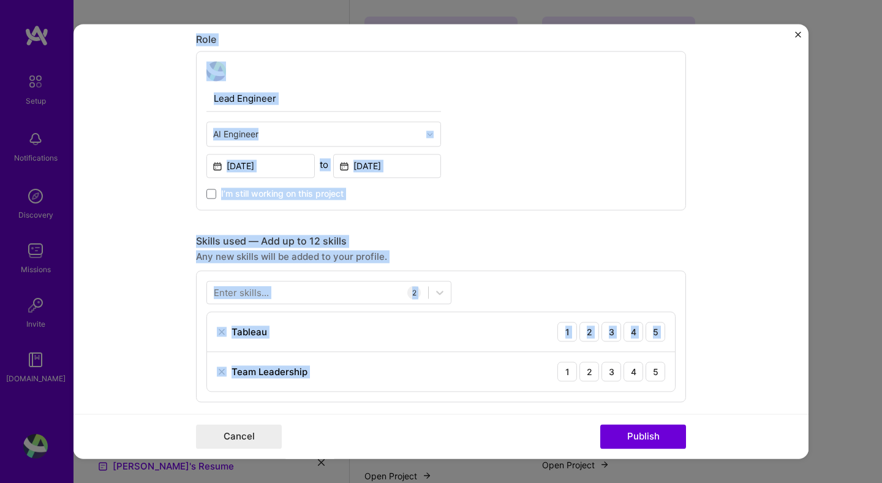
drag, startPoint x: 227, startPoint y: 61, endPoint x: 366, endPoint y: 371, distance: 340.4
click at [366, 371] on div "Editing suggested project This project is suggested based on your LinkedIn, res…" at bounding box center [441, 331] width 490 height 1371
click at [719, 122] on form "Editing suggested project This project is suggested based on your LinkedIn, res…" at bounding box center [441, 241] width 735 height 434
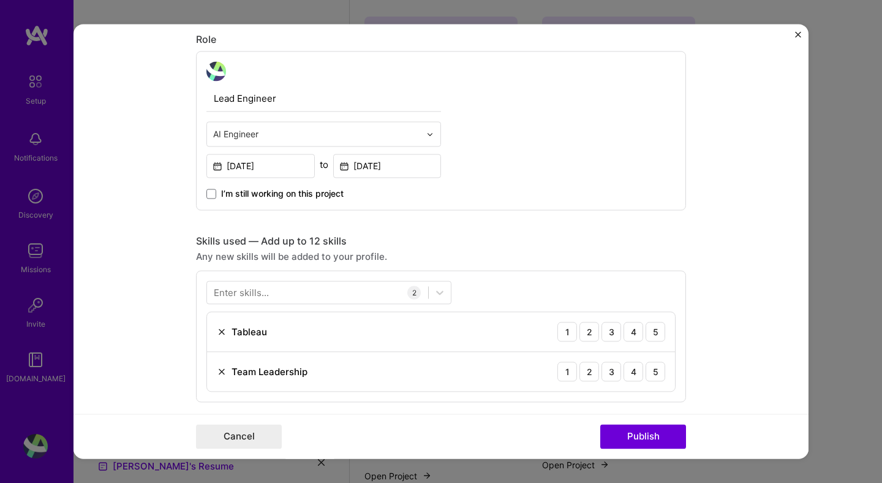
click at [430, 134] on img at bounding box center [429, 134] width 7 height 7
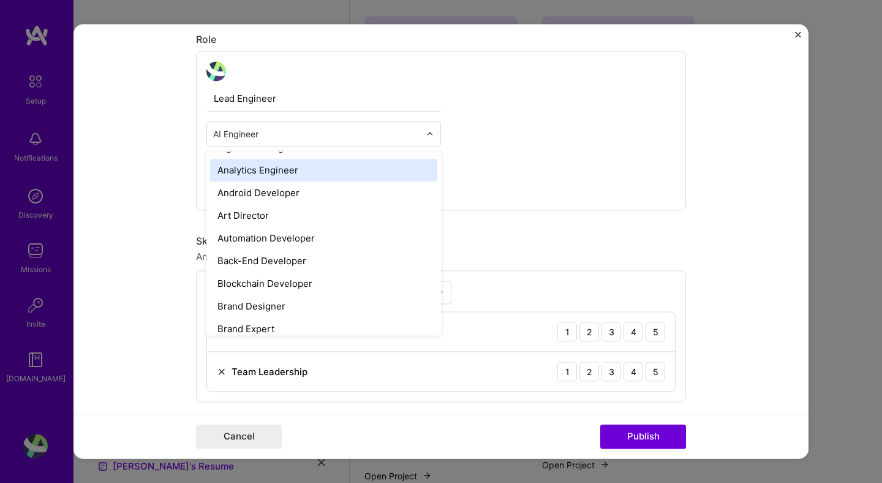
scroll to position [64, 0]
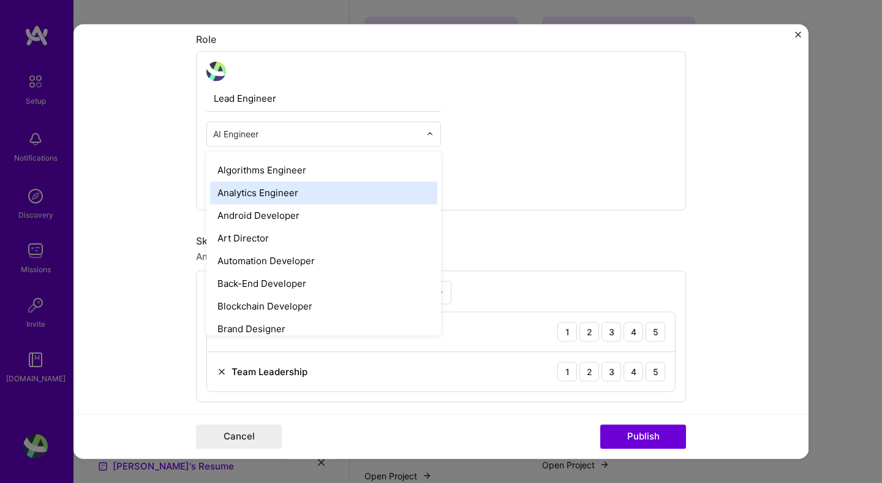
click at [219, 200] on div "Analytics Engineer" at bounding box center [323, 192] width 227 height 23
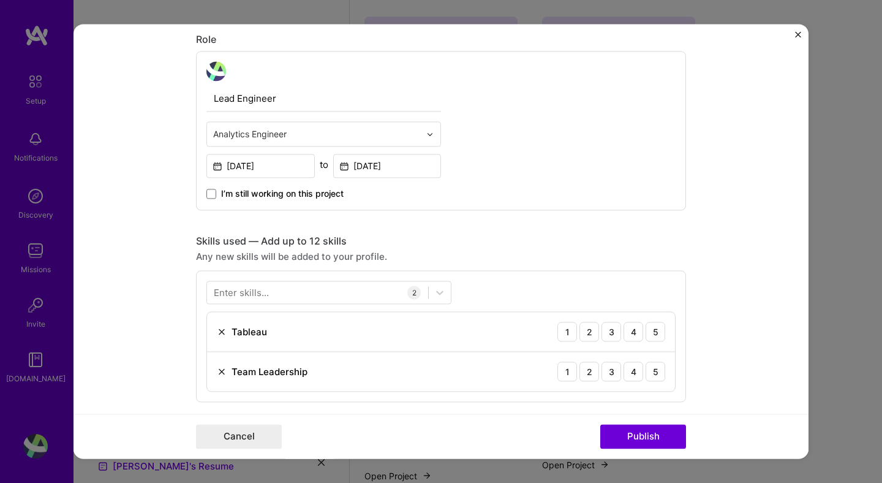
click at [138, 186] on form "Editing suggested project This project is suggested based on your LinkedIn, res…" at bounding box center [441, 241] width 735 height 434
click at [753, 236] on form "Editing suggested project This project is suggested based on your LinkedIn, res…" at bounding box center [441, 241] width 735 height 434
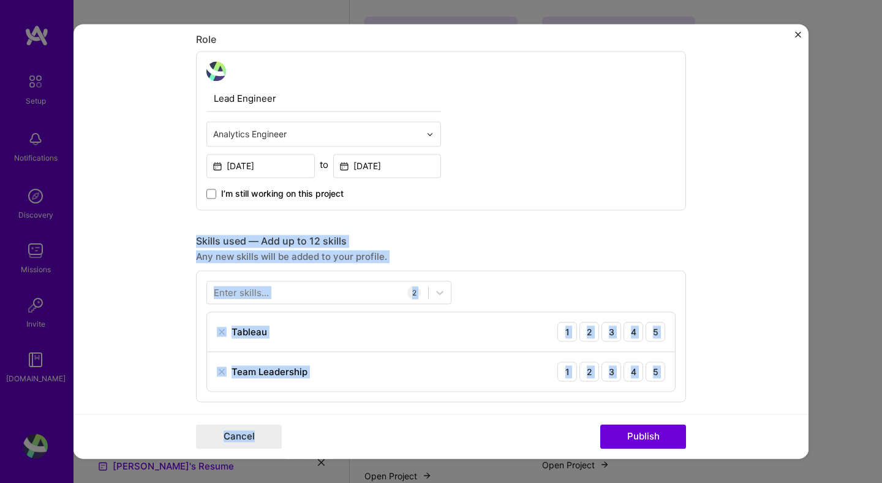
scroll to position [405, 0]
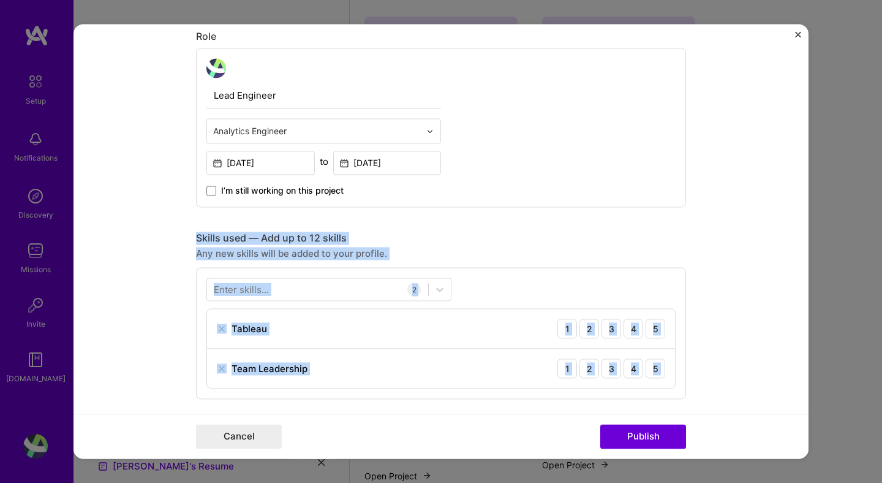
drag, startPoint x: 198, startPoint y: 242, endPoint x: 362, endPoint y: 412, distance: 236.6
click at [354, 413] on form "Editing suggested project This project is suggested based on your LinkedIn, res…" at bounding box center [441, 241] width 735 height 434
click at [736, 285] on form "Editing suggested project This project is suggested based on your LinkedIn, res…" at bounding box center [441, 241] width 735 height 434
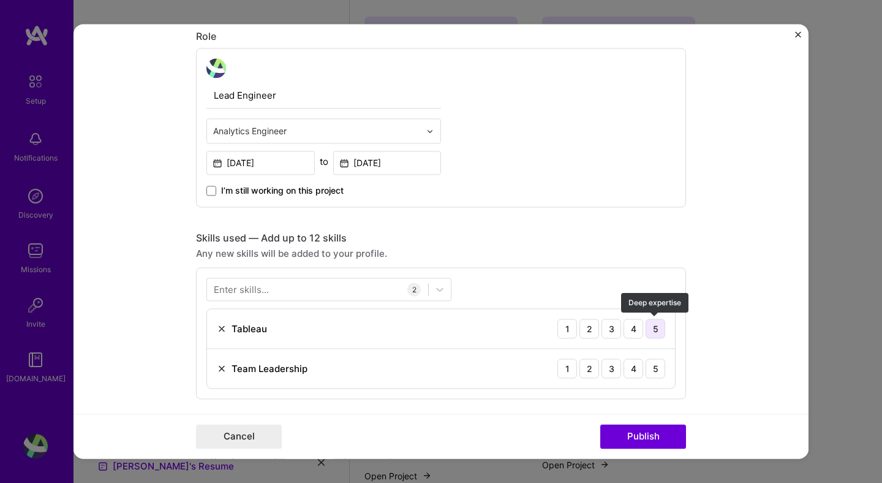
click at [657, 332] on div "5" at bounding box center [656, 329] width 20 height 20
click at [653, 372] on div "5" at bounding box center [656, 368] width 20 height 20
click at [267, 294] on div "Enter skills..." at bounding box center [241, 289] width 55 height 13
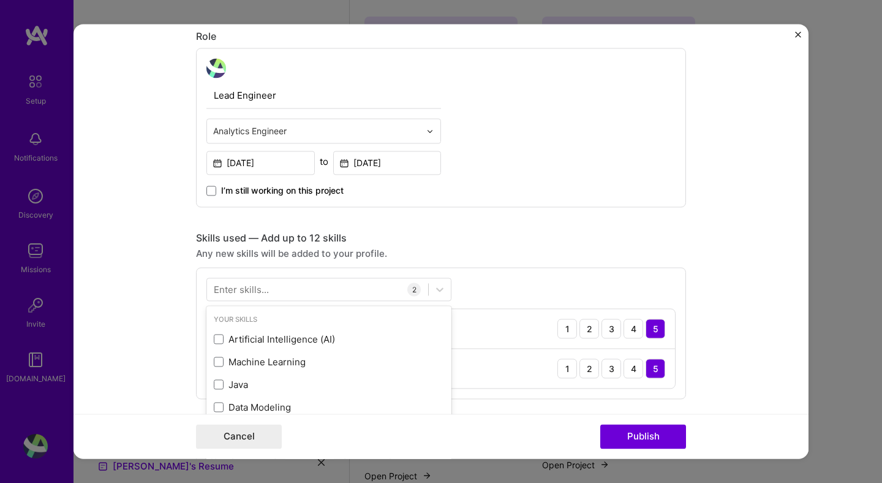
scroll to position [922, 0]
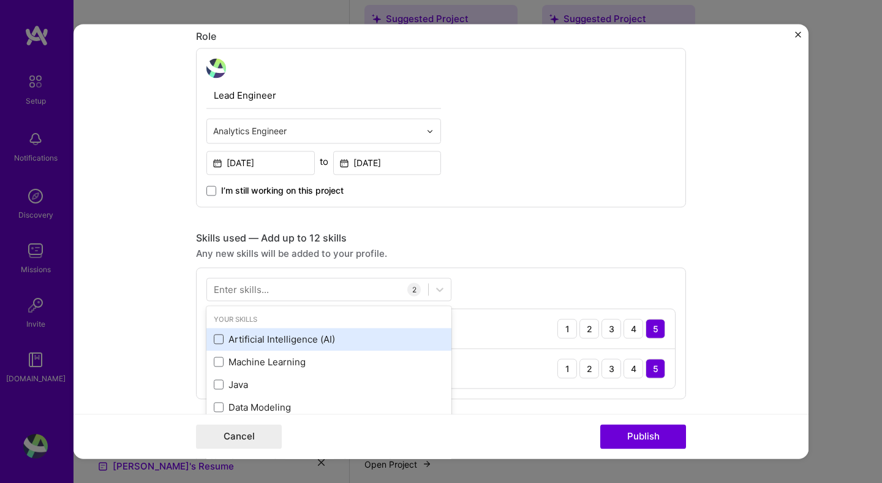
click at [219, 336] on span at bounding box center [219, 340] width 10 height 10
click at [0, 0] on input "checkbox" at bounding box center [0, 0] width 0 height 0
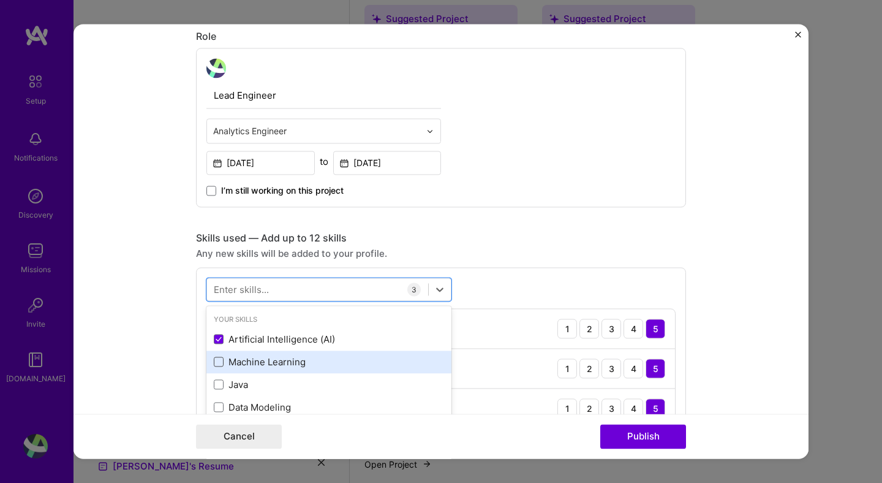
click at [221, 357] on span at bounding box center [219, 362] width 10 height 10
click at [0, 0] on input "checkbox" at bounding box center [0, 0] width 0 height 0
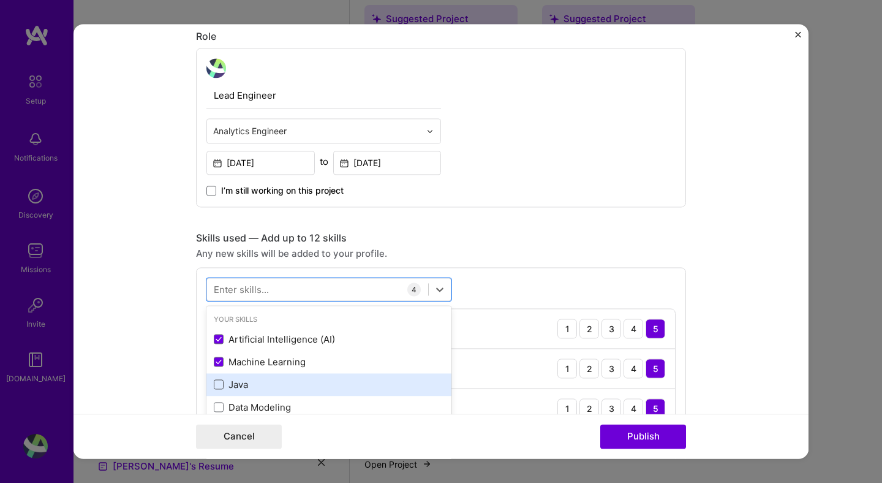
click at [220, 383] on span at bounding box center [219, 385] width 10 height 10
click at [0, 0] on input "checkbox" at bounding box center [0, 0] width 0 height 0
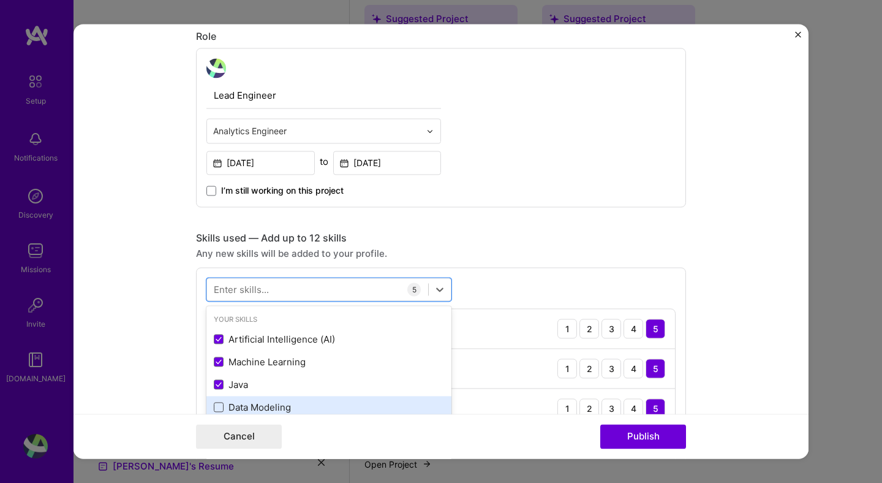
click at [221, 404] on span at bounding box center [219, 408] width 10 height 10
click at [0, 0] on input "checkbox" at bounding box center [0, 0] width 0 height 0
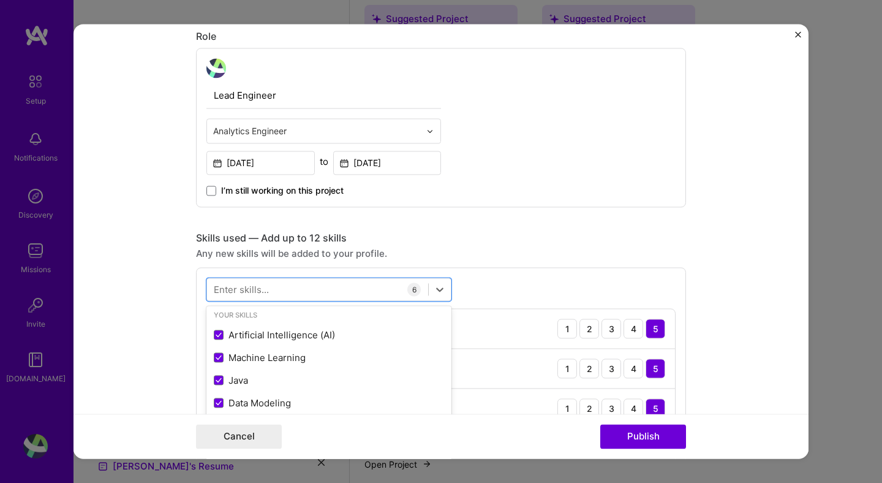
scroll to position [27, 0]
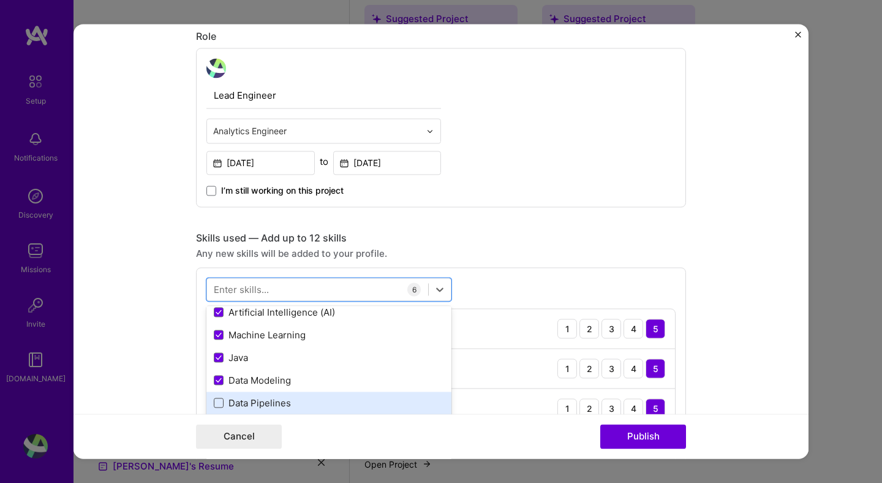
click at [218, 404] on span at bounding box center [219, 403] width 10 height 10
click at [0, 0] on input "checkbox" at bounding box center [0, 0] width 0 height 0
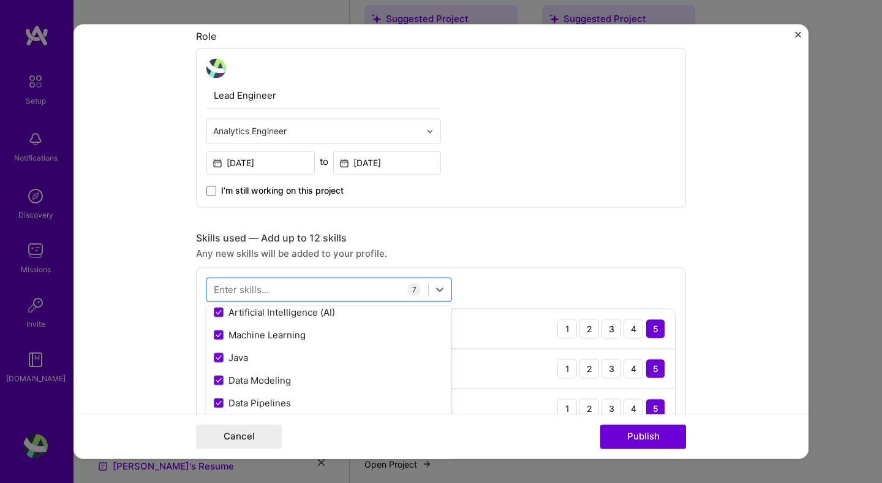
click at [691, 229] on form "Editing suggested project This project is suggested based on your LinkedIn, res…" at bounding box center [441, 241] width 735 height 434
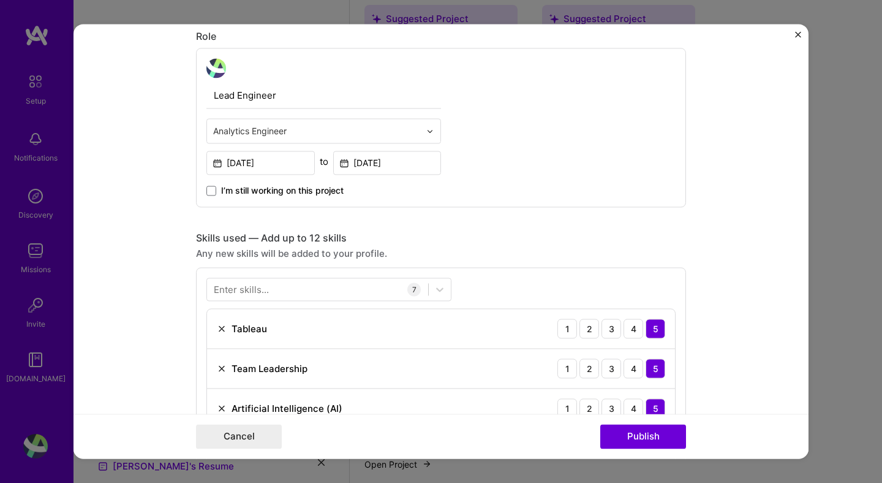
click at [735, 322] on form "Editing suggested project This project is suggested based on your LinkedIn, res…" at bounding box center [441, 241] width 735 height 434
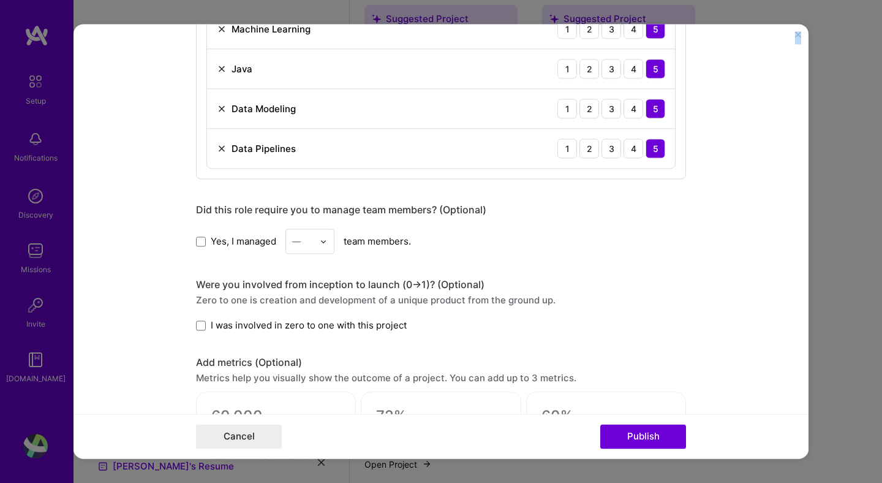
scroll to position [993, 0]
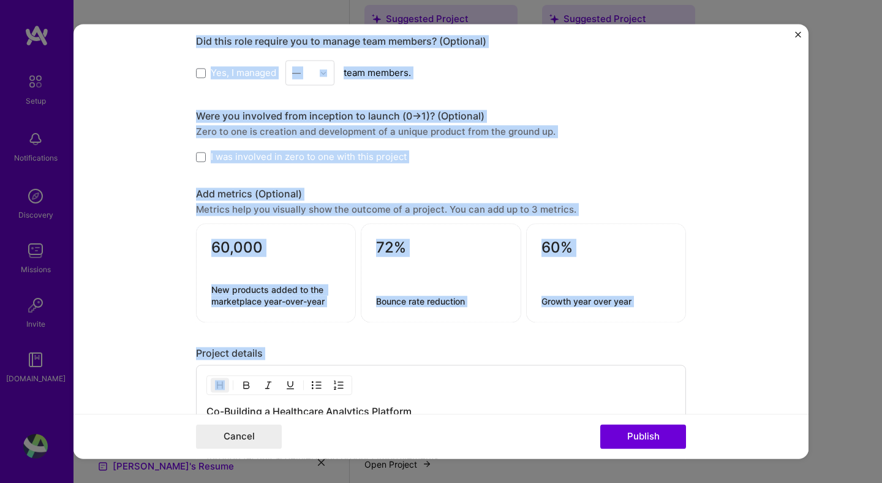
drag, startPoint x: 214, startPoint y: 242, endPoint x: 282, endPoint y: 370, distance: 145.0
click at [703, 127] on form "Editing suggested project This project is suggested based on your LinkedIn, res…" at bounding box center [441, 241] width 735 height 434
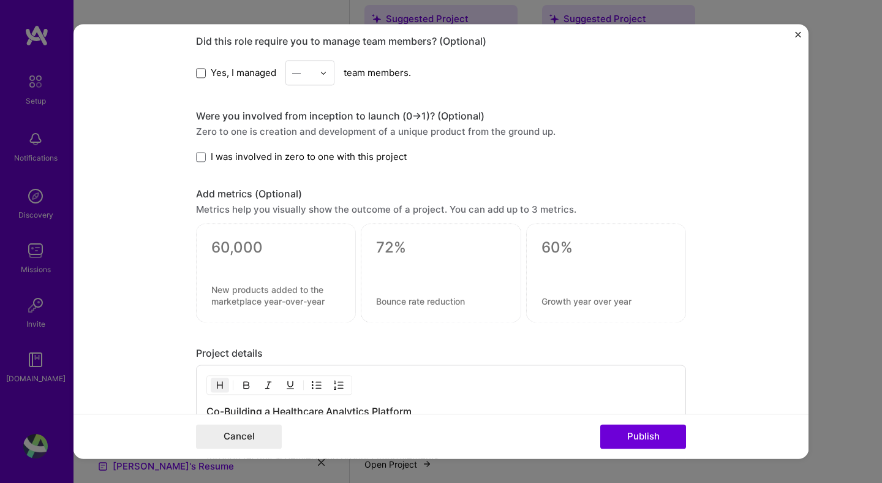
click at [198, 74] on span at bounding box center [201, 73] width 10 height 10
click at [0, 0] on input "Yes, I managed" at bounding box center [0, 0] width 0 height 0
click at [325, 74] on img at bounding box center [323, 72] width 7 height 7
click at [293, 131] on div "2" at bounding box center [310, 127] width 42 height 23
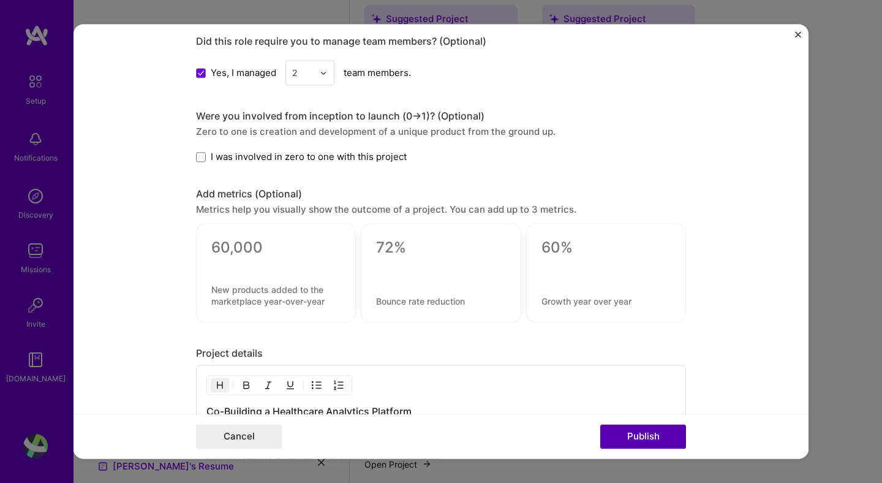
click at [631, 442] on button "Publish" at bounding box center [643, 437] width 86 height 25
click at [724, 202] on form "Editing suggested project This project is suggested based on your LinkedIn, res…" at bounding box center [441, 241] width 735 height 434
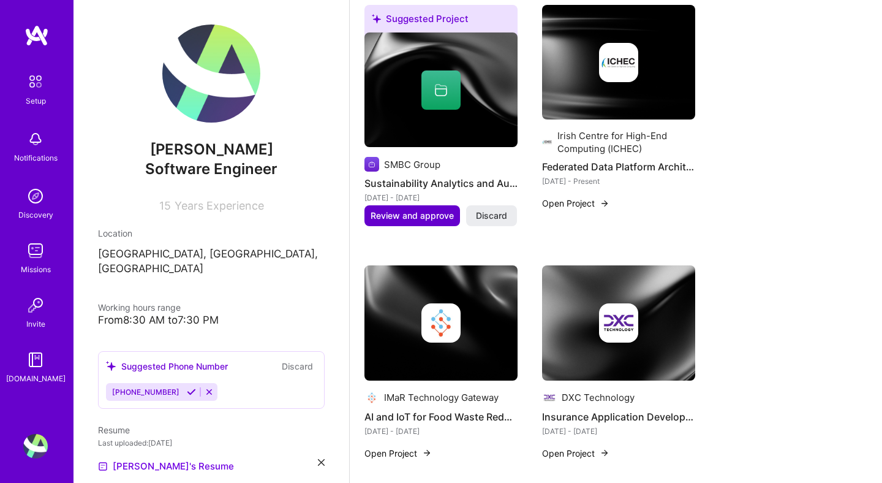
click at [382, 210] on span "Review and approve" at bounding box center [412, 216] width 83 height 12
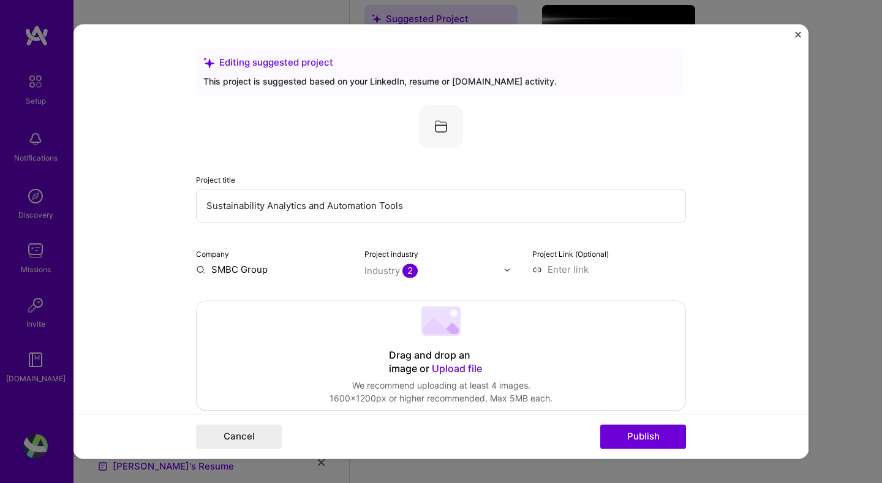
click at [222, 271] on input "SMBC Group" at bounding box center [273, 269] width 154 height 13
click at [254, 270] on input "SMBC Group" at bounding box center [273, 269] width 154 height 13
click at [283, 269] on input "SMBC Group" at bounding box center [273, 269] width 154 height 13
type input "SMBC Group"
click at [281, 298] on div "SMBC Group" at bounding box center [298, 297] width 66 height 21
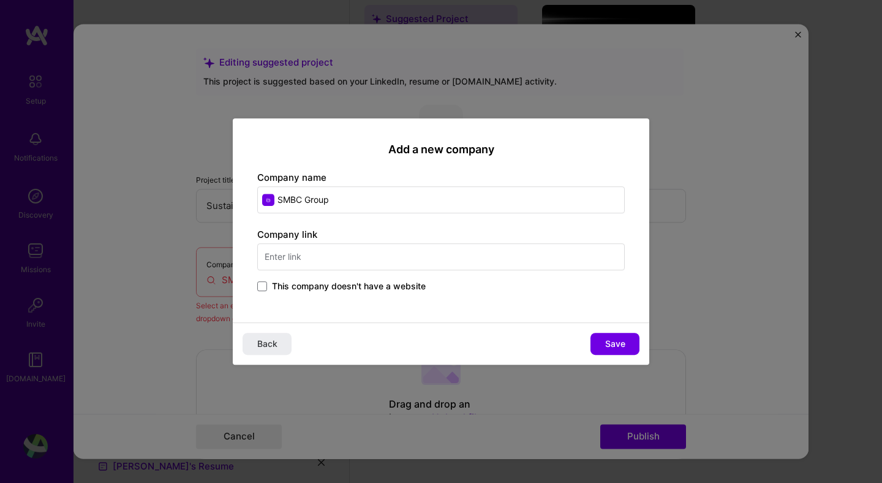
click at [328, 259] on input "text" at bounding box center [441, 256] width 368 height 27
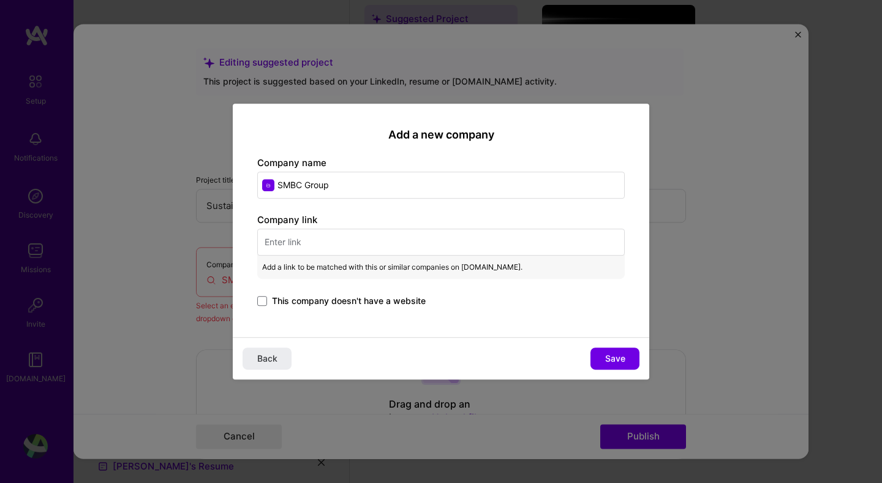
paste input "[URL][DOMAIN_NAME]"
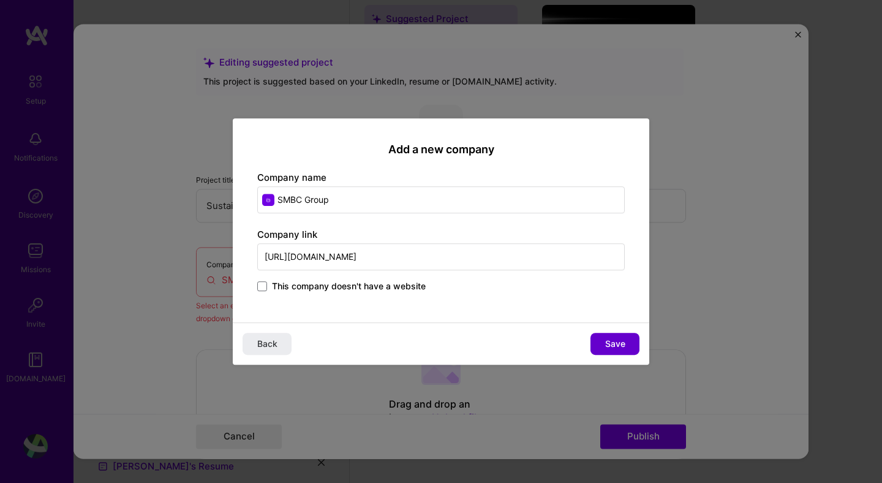
type input "[URL][DOMAIN_NAME]"
click at [610, 345] on span "Save" at bounding box center [615, 344] width 20 height 12
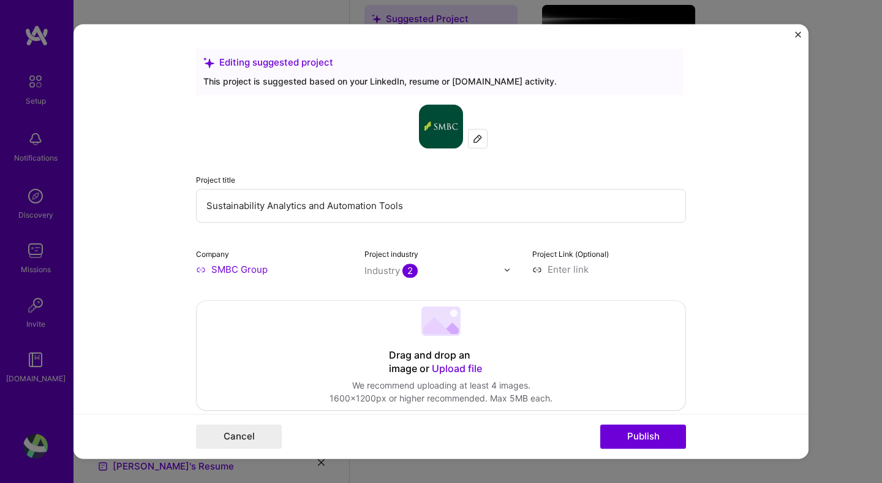
click at [719, 168] on form "Editing suggested project This project is suggested based on your LinkedIn, res…" at bounding box center [441, 241] width 735 height 434
click at [198, 241] on div "Project title Sustainability Analytics and Automation Tools Company SMBC Group …" at bounding box center [441, 190] width 490 height 172
click at [205, 255] on label "Company" at bounding box center [212, 253] width 33 height 9
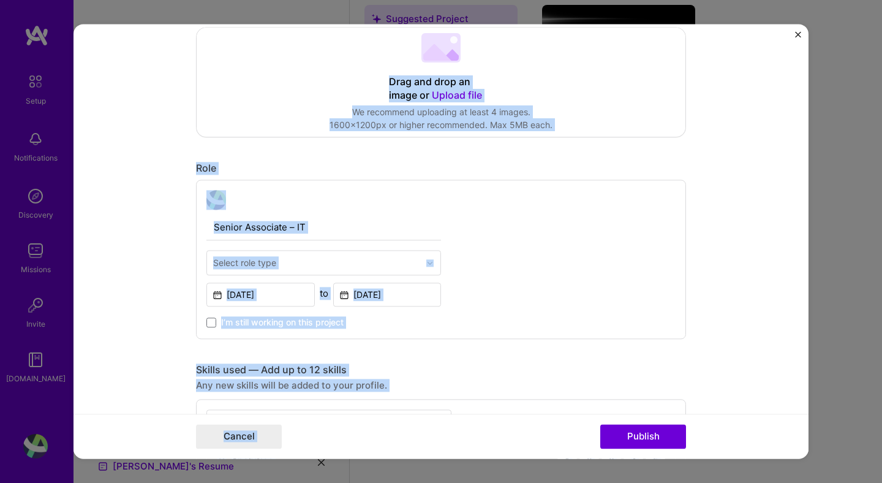
scroll to position [307, 0]
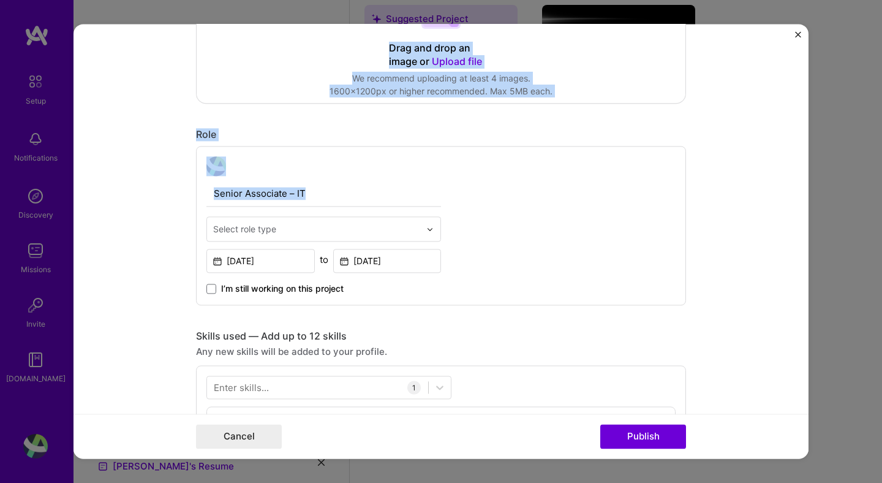
drag, startPoint x: 205, startPoint y: 255, endPoint x: 501, endPoint y: 203, distance: 301.1
click at [501, 203] on div "Editing suggested project This project is suggested based on your LinkedIn, res…" at bounding box center [441, 406] width 490 height 1331
click at [501, 202] on div "Senior Associate – IT Select role type [DATE] to [DATE] I’m still working on th…" at bounding box center [441, 225] width 490 height 159
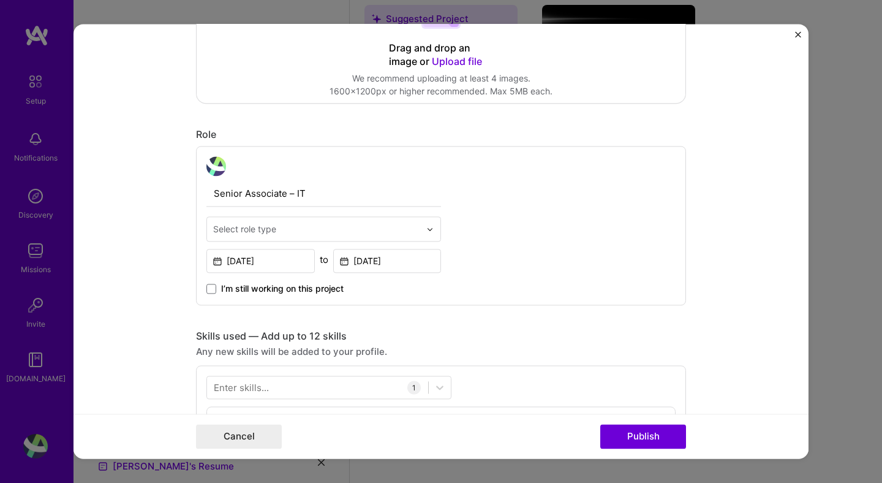
click at [428, 227] on img at bounding box center [429, 228] width 7 height 7
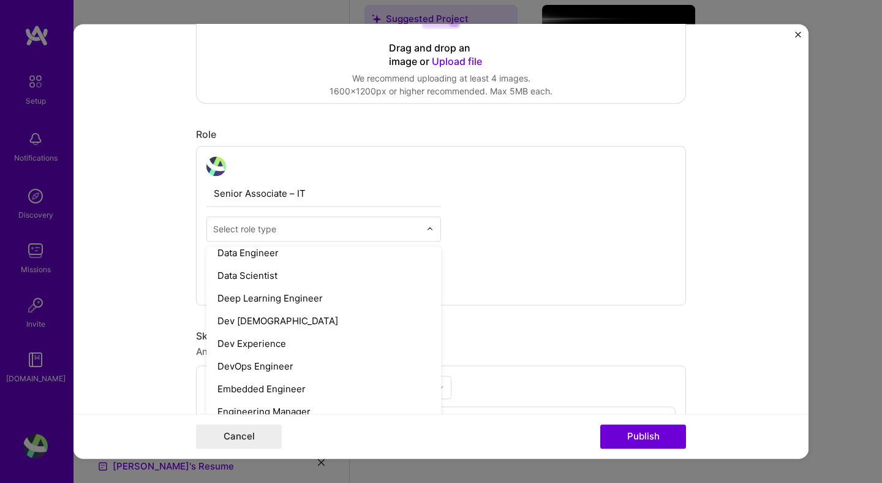
scroll to position [553, 0]
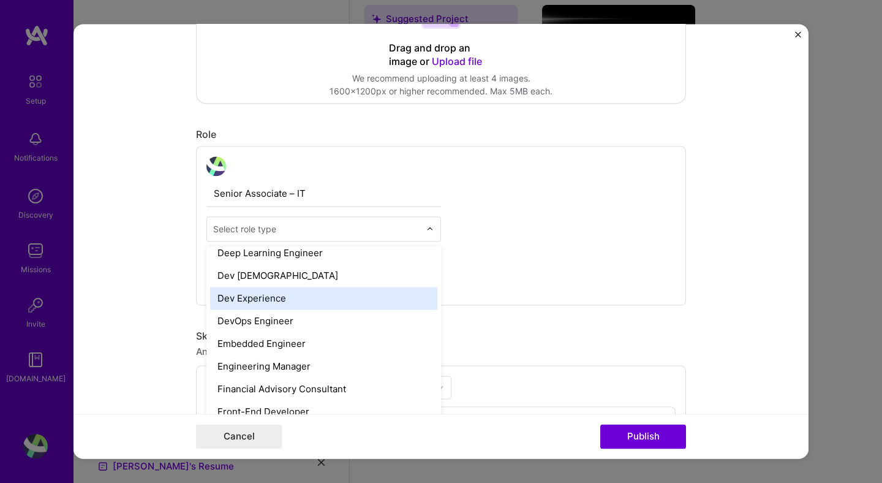
click at [231, 297] on div "Dev Experience" at bounding box center [323, 298] width 227 height 23
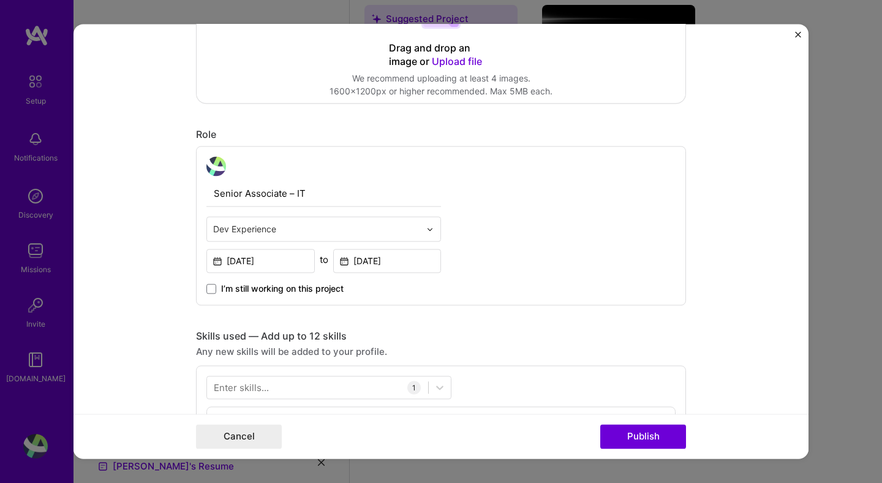
click at [578, 231] on div "Senior Associate – IT option Dev Experience, selected. Select is focused ,type …" at bounding box center [441, 225] width 490 height 159
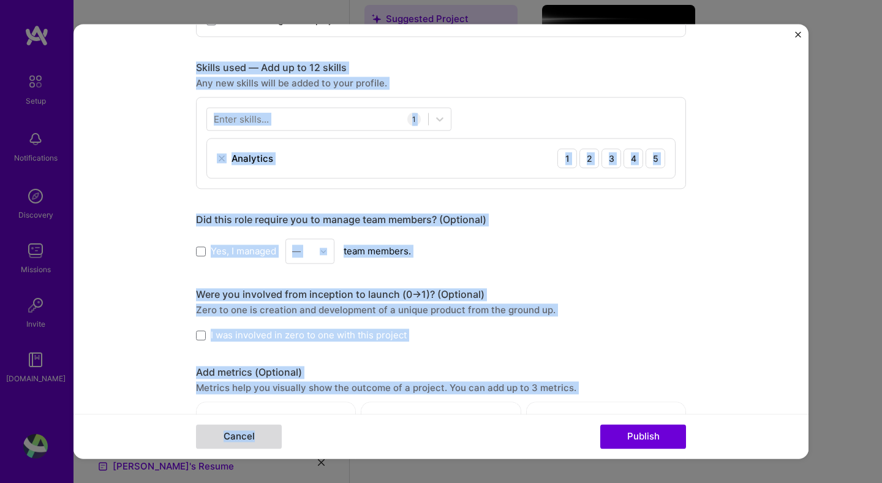
scroll to position [600, 0]
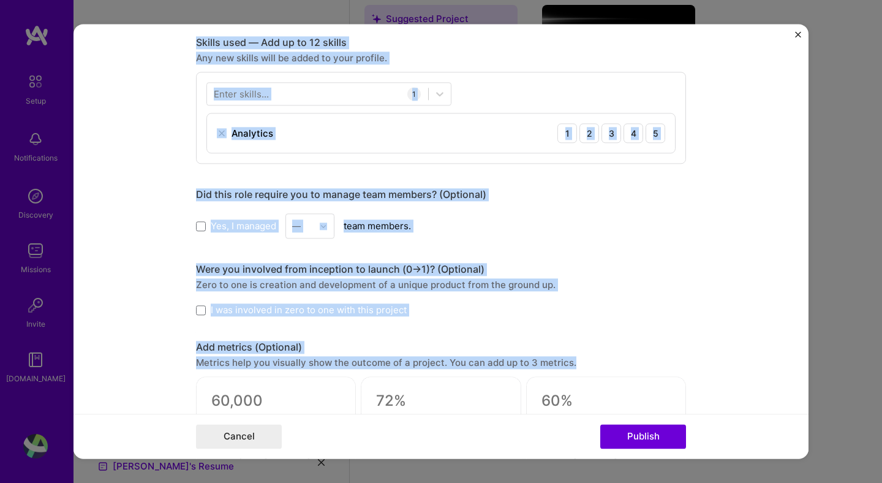
drag, startPoint x: 197, startPoint y: 337, endPoint x: 225, endPoint y: 377, distance: 49.1
click at [225, 377] on div "Editing suggested project This project is suggested based on your LinkedIn, res…" at bounding box center [441, 113] width 490 height 1331
click at [114, 183] on form "Editing suggested project This project is suggested based on your LinkedIn, res…" at bounding box center [441, 241] width 735 height 434
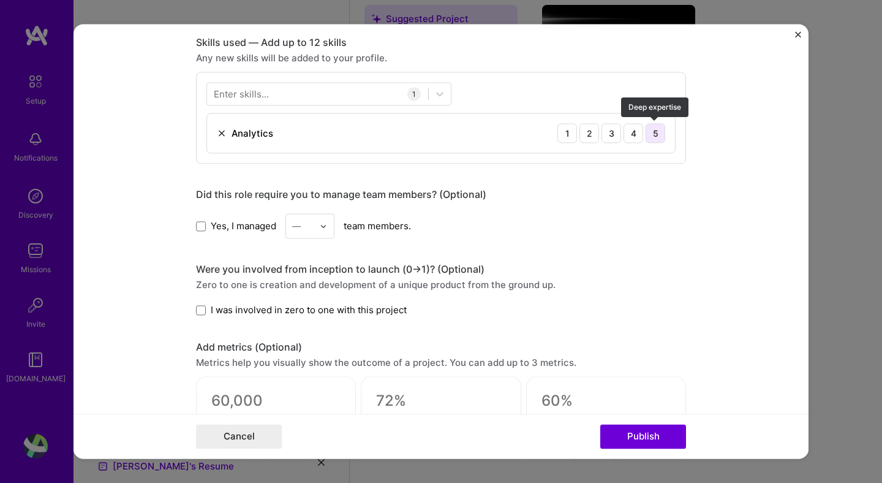
click at [657, 136] on div "5" at bounding box center [656, 133] width 20 height 20
click at [278, 93] on div at bounding box center [317, 94] width 221 height 20
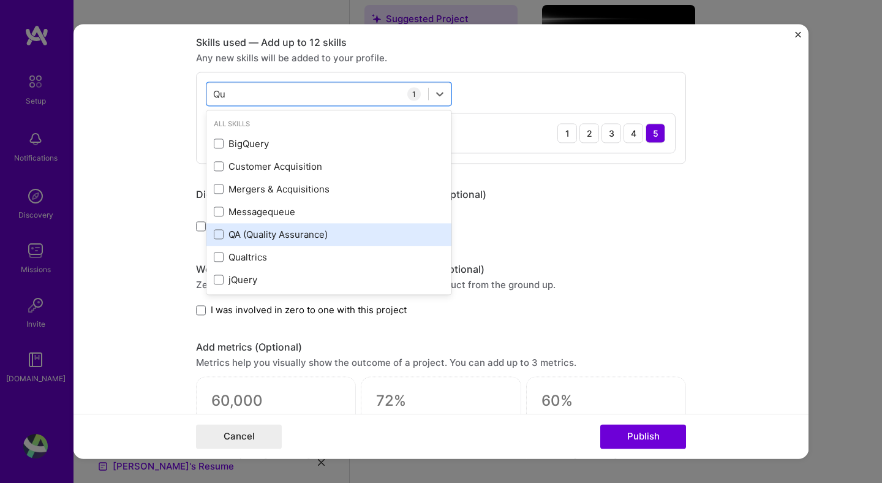
type input "Q"
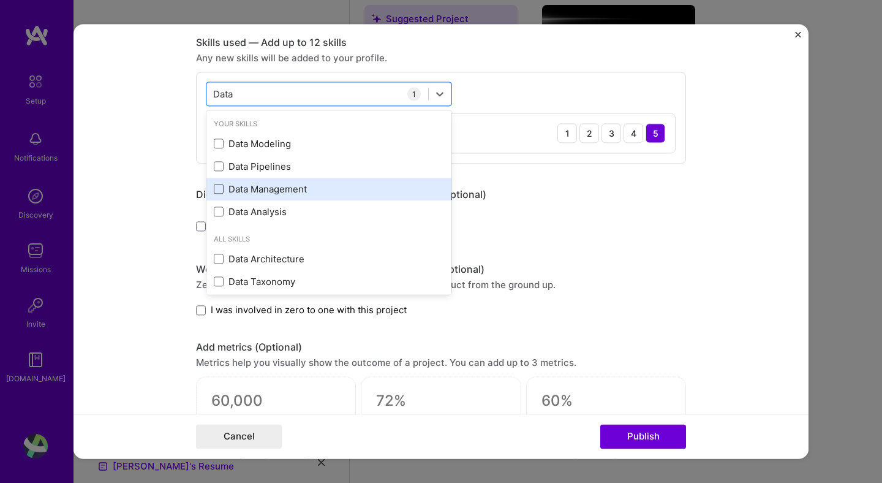
click at [218, 187] on span at bounding box center [219, 189] width 10 height 10
click at [0, 0] on input "checkbox" at bounding box center [0, 0] width 0 height 0
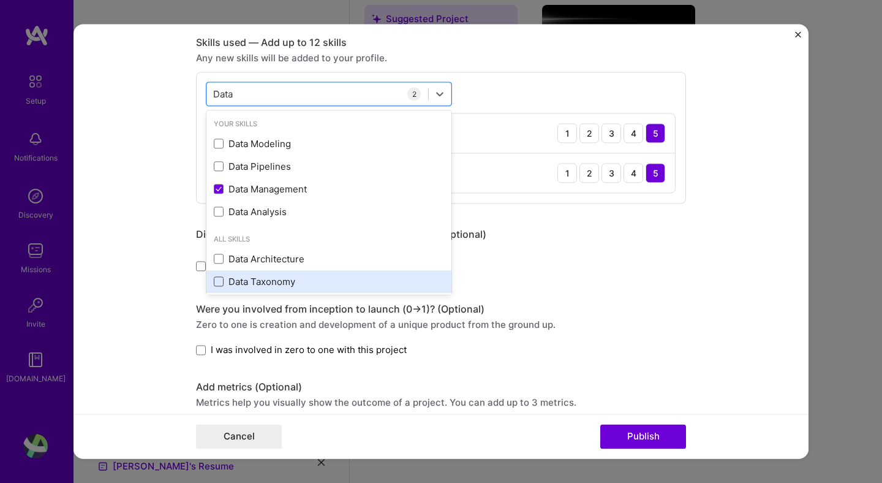
click at [218, 284] on span at bounding box center [219, 282] width 10 height 10
click at [0, 0] on input "checkbox" at bounding box center [0, 0] width 0 height 0
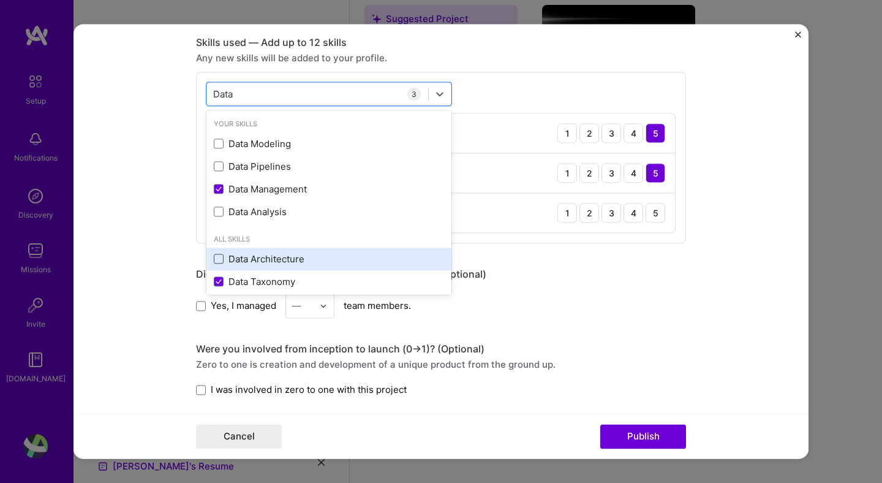
click at [218, 257] on span at bounding box center [219, 259] width 10 height 10
click at [0, 0] on input "checkbox" at bounding box center [0, 0] width 0 height 0
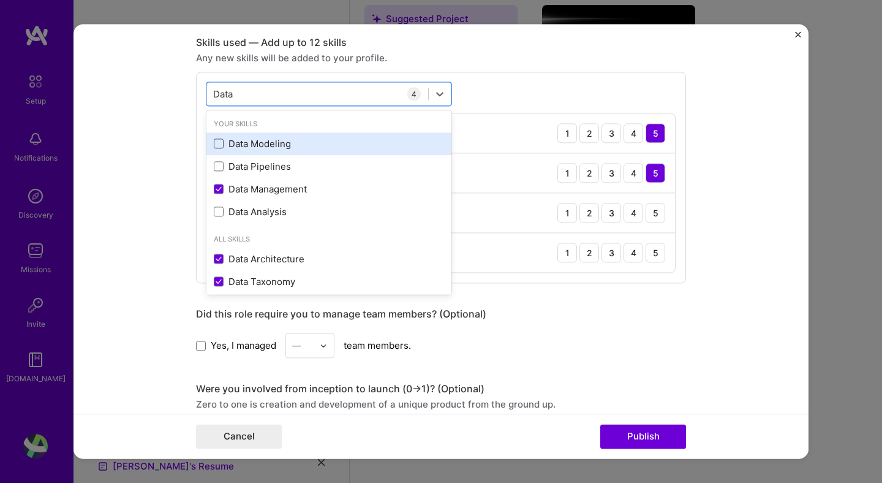
click at [221, 145] on span at bounding box center [219, 144] width 10 height 10
click at [0, 0] on input "checkbox" at bounding box center [0, 0] width 0 height 0
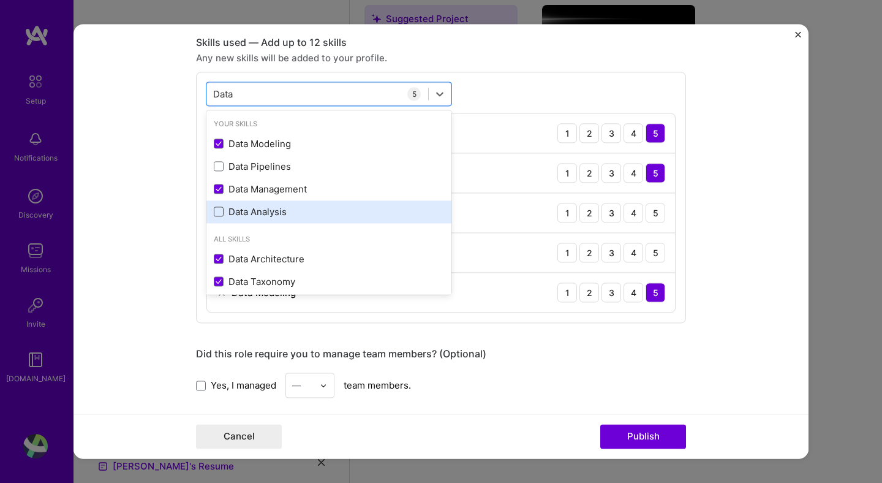
click at [219, 214] on span at bounding box center [219, 212] width 10 height 10
click at [0, 0] on input "checkbox" at bounding box center [0, 0] width 0 height 0
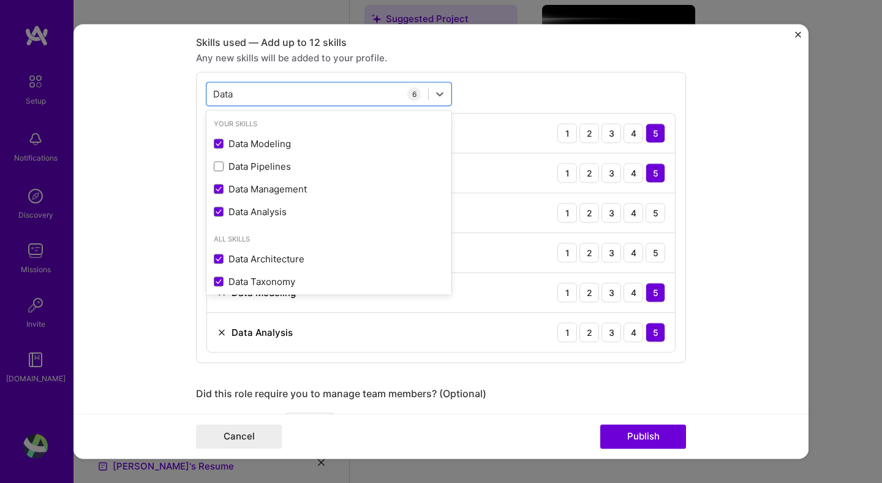
type input "Data"
click at [756, 174] on form "Editing suggested project This project is suggested based on your LinkedIn, res…" at bounding box center [441, 241] width 735 height 434
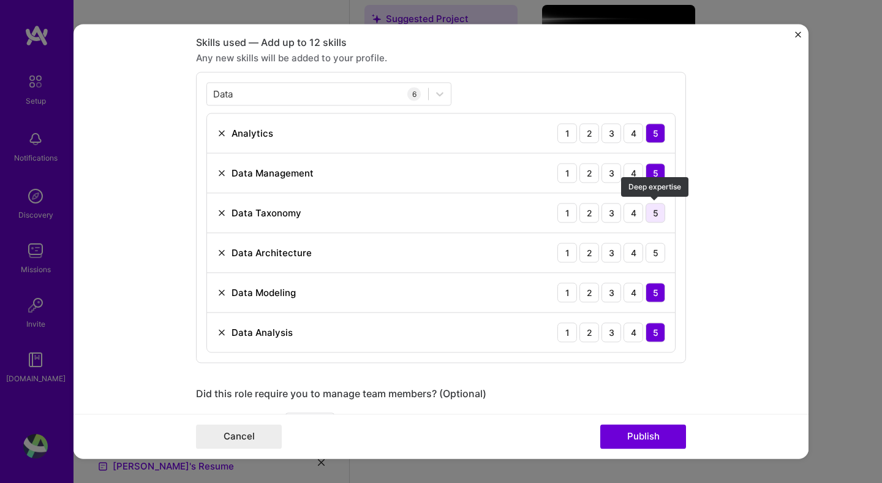
click at [657, 213] on div "5" at bounding box center [656, 213] width 20 height 20
click at [657, 251] on div "5" at bounding box center [656, 253] width 20 height 20
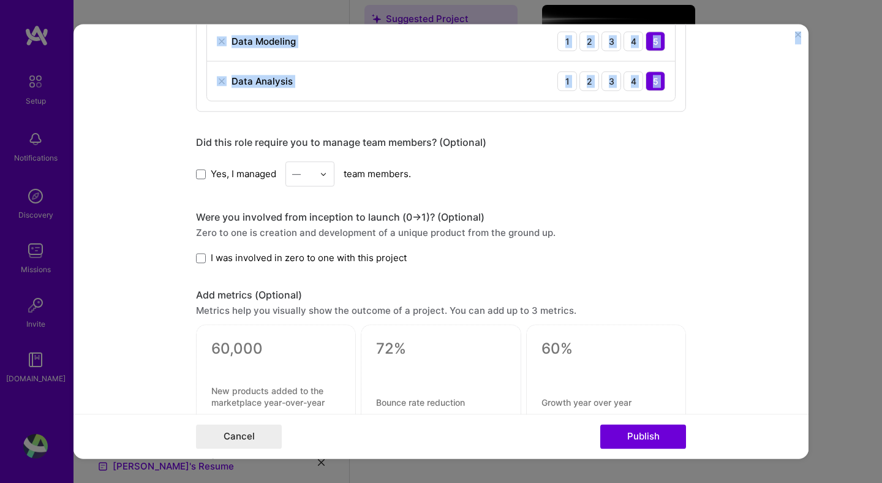
scroll to position [1023, 0]
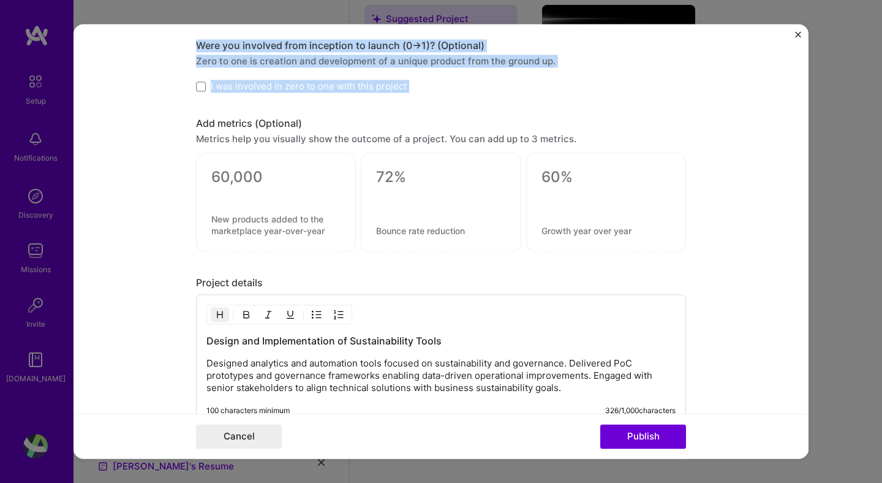
drag, startPoint x: 197, startPoint y: 394, endPoint x: 695, endPoint y: 107, distance: 574.8
click at [695, 107] on form "Editing suggested project This project is suggested based on your LinkedIn, res…" at bounding box center [441, 241] width 735 height 434
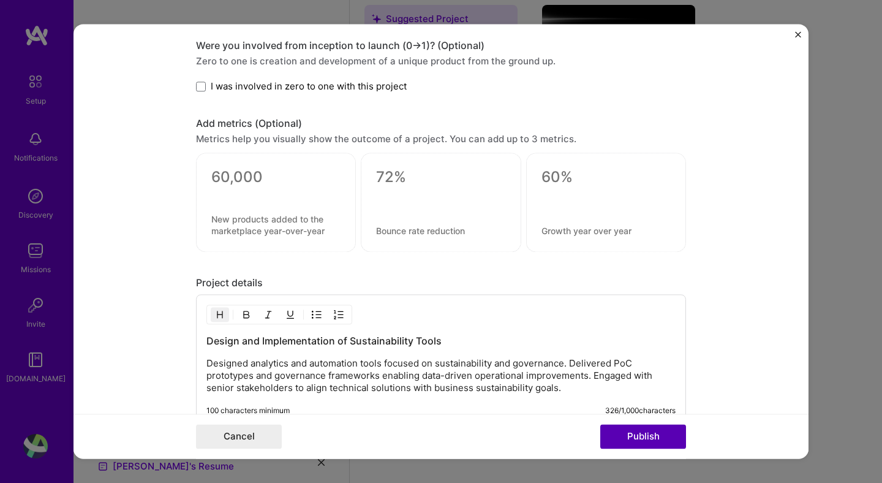
click at [624, 438] on button "Publish" at bounding box center [643, 437] width 86 height 25
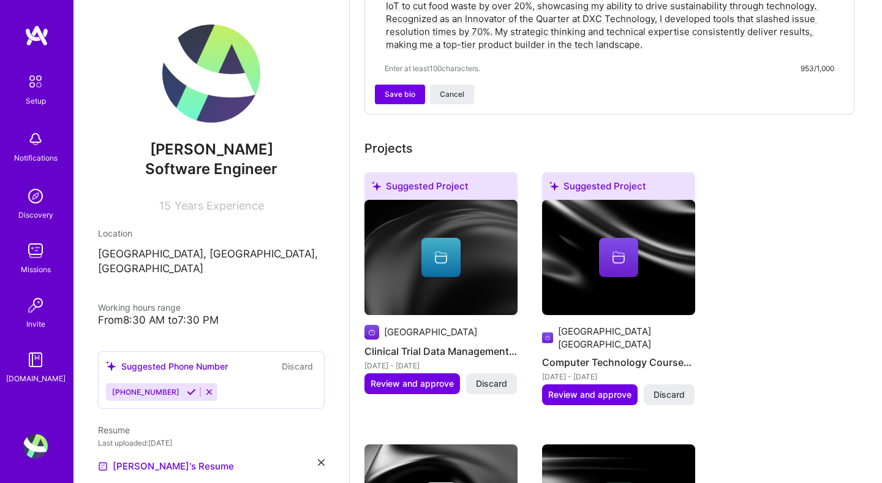
scroll to position [480, 0]
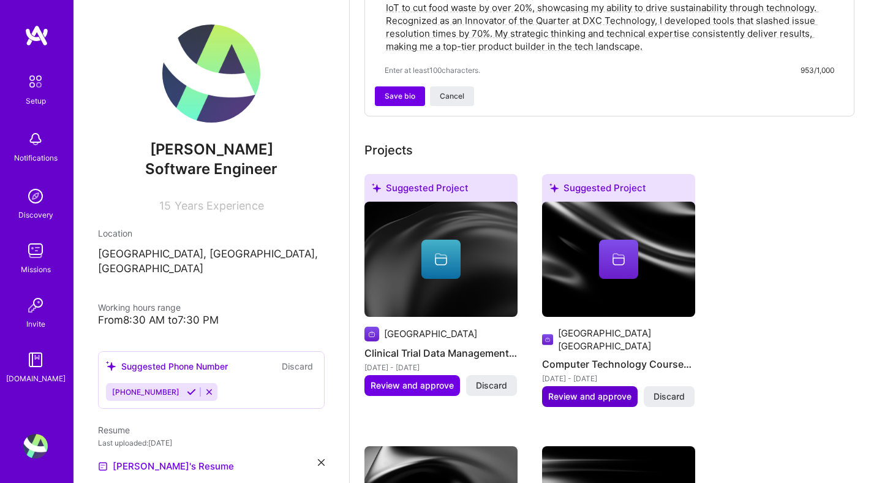
click at [577, 390] on span "Review and approve" at bounding box center [589, 396] width 83 height 12
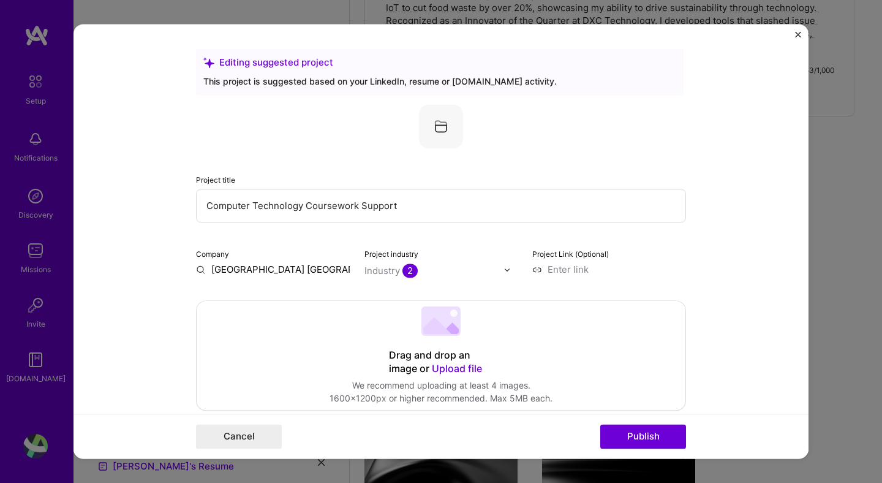
click at [267, 272] on input "[GEOGRAPHIC_DATA] [GEOGRAPHIC_DATA]" at bounding box center [273, 269] width 154 height 13
click at [153, 310] on form "Editing suggested project This project is suggested based on your LinkedIn, res…" at bounding box center [441, 241] width 735 height 434
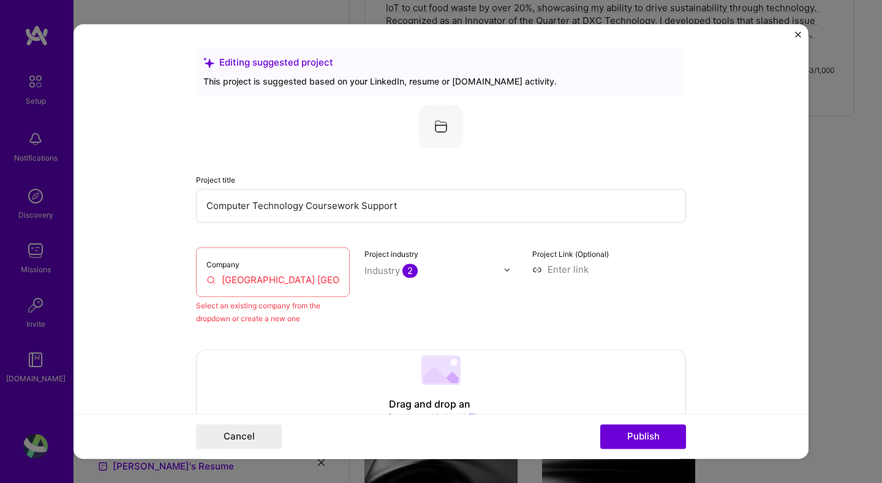
click at [246, 279] on input "[GEOGRAPHIC_DATA] [GEOGRAPHIC_DATA]" at bounding box center [272, 279] width 133 height 13
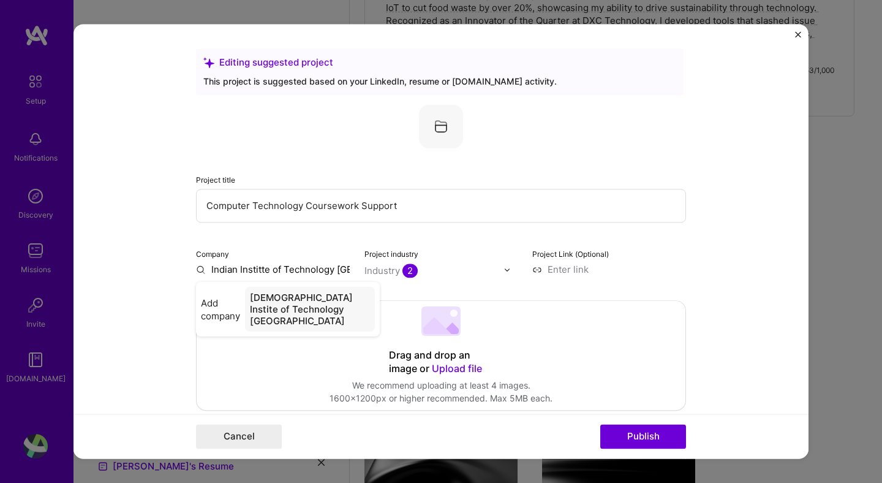
type input "[GEOGRAPHIC_DATA] [GEOGRAPHIC_DATA]"
click at [290, 302] on div "[GEOGRAPHIC_DATA] [GEOGRAPHIC_DATA]" at bounding box center [310, 303] width 130 height 33
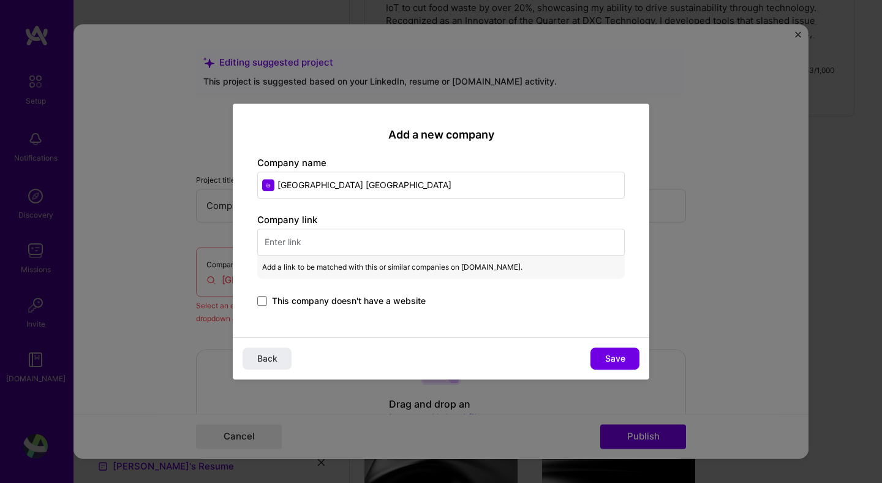
click at [357, 241] on input "text" at bounding box center [441, 242] width 368 height 27
paste input "[URL][DOMAIN_NAME]"
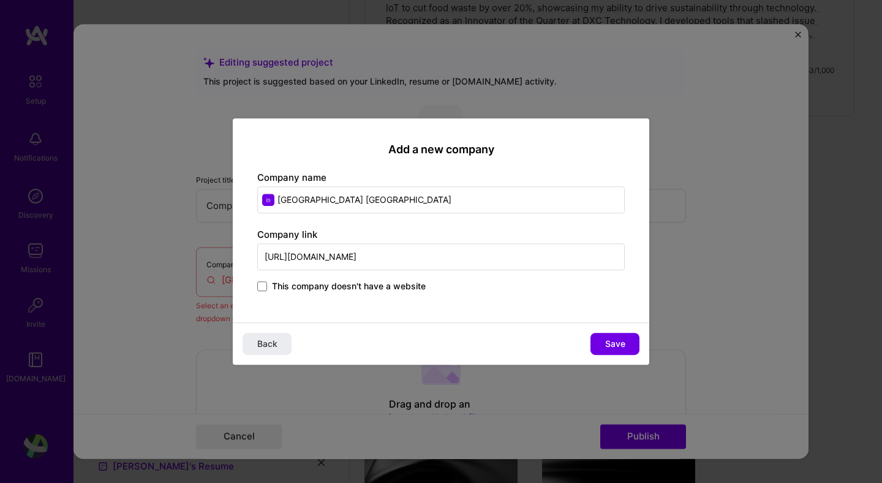
type input "[URL][DOMAIN_NAME]"
click at [251, 303] on div "Add a new company Company name Indian Institute of Technology Delhi Company lin…" at bounding box center [441, 220] width 417 height 204
click at [601, 350] on button "Save" at bounding box center [615, 344] width 49 height 22
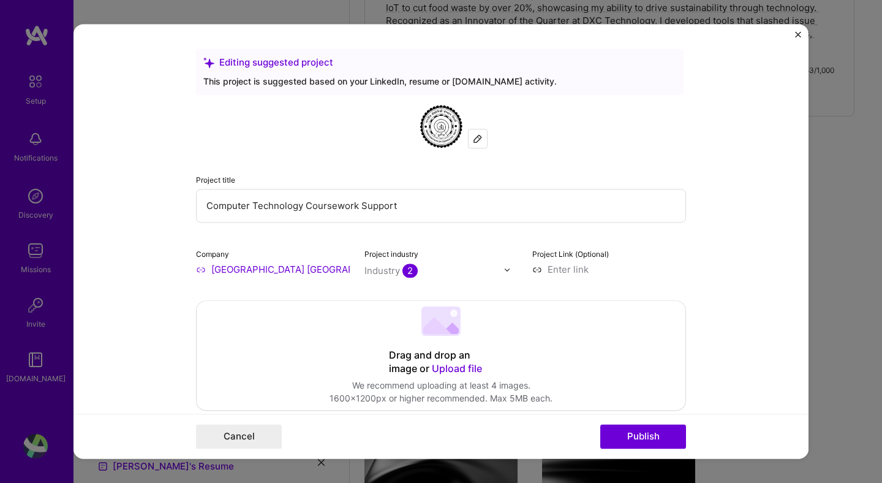
click at [725, 219] on form "Editing suggested project This project is suggested based on your LinkedIn, res…" at bounding box center [441, 241] width 735 height 434
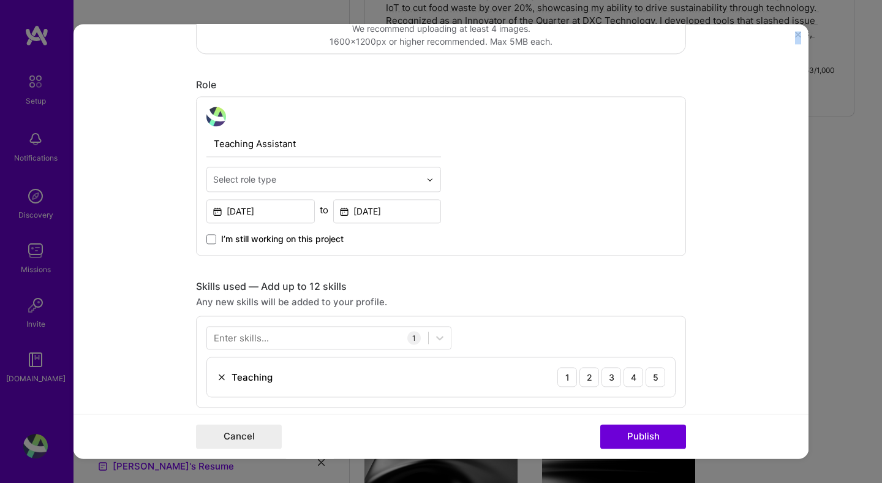
scroll to position [440, 0]
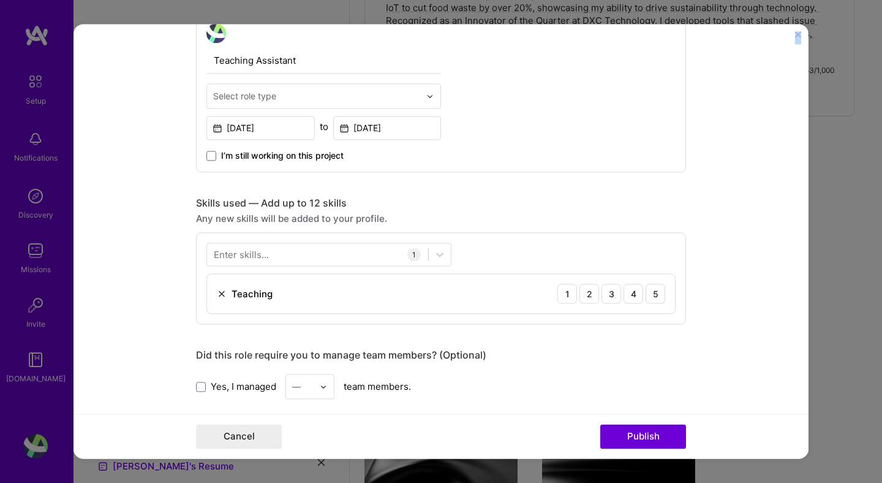
drag, startPoint x: 195, startPoint y: 252, endPoint x: 266, endPoint y: 21, distance: 241.5
click at [266, 21] on div "Editing suggested project This project is suggested based on your LinkedIn, res…" at bounding box center [441, 241] width 882 height 483
click at [433, 99] on img at bounding box center [429, 96] width 7 height 7
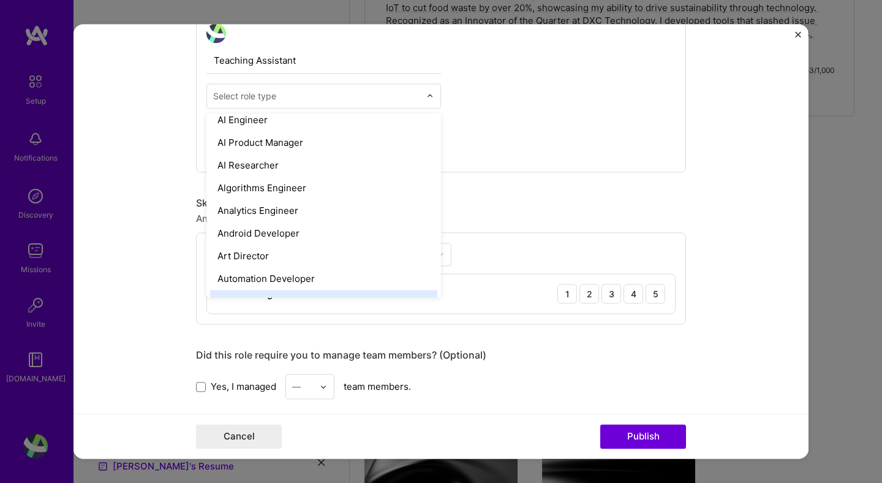
scroll to position [54, 0]
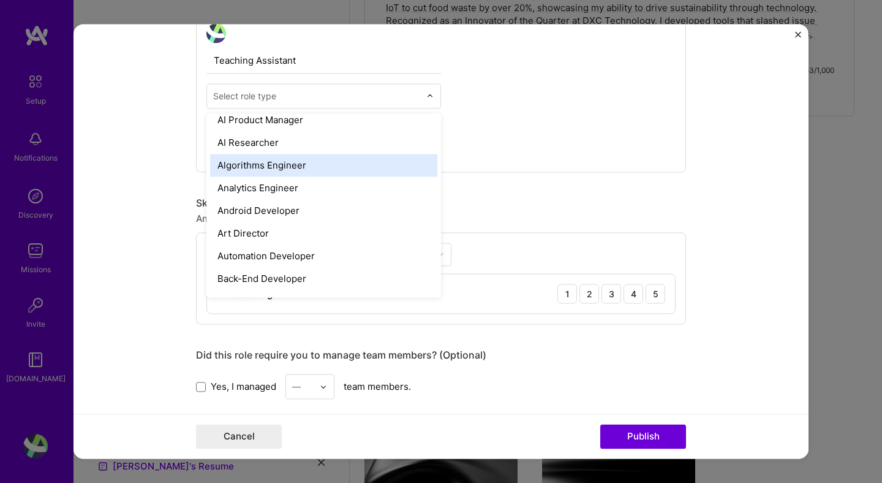
click at [221, 169] on div "Algorithms Engineer" at bounding box center [323, 165] width 227 height 23
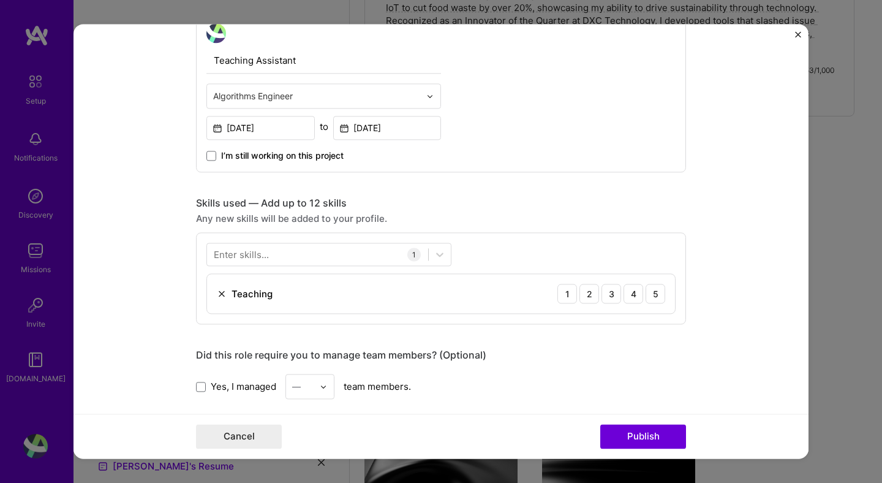
click at [575, 124] on div "Teaching Assistant option Algorithms Engineer, selected. Select is focused ,typ…" at bounding box center [441, 92] width 490 height 159
click at [732, 233] on form "Editing suggested project This project is suggested based on your LinkedIn, res…" at bounding box center [441, 241] width 735 height 434
click at [656, 296] on div "5" at bounding box center [656, 294] width 20 height 20
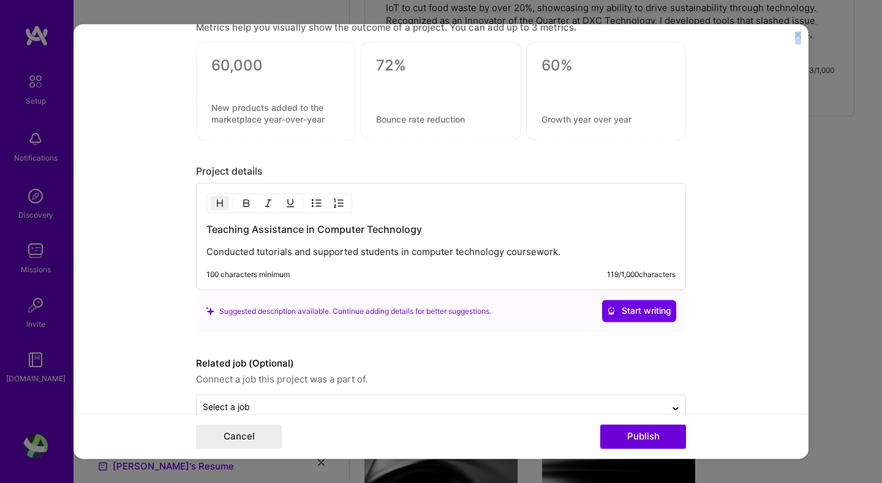
drag, startPoint x: 197, startPoint y: 354, endPoint x: 232, endPoint y: 466, distance: 117.0
click at [232, 466] on div "Editing suggested project This project is suggested based on your LinkedIn, res…" at bounding box center [441, 241] width 882 height 483
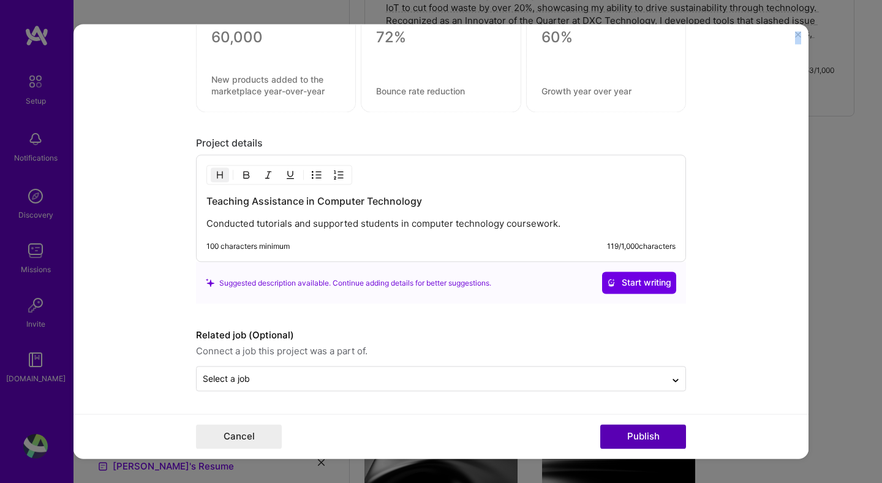
click at [633, 439] on button "Publish" at bounding box center [643, 437] width 86 height 25
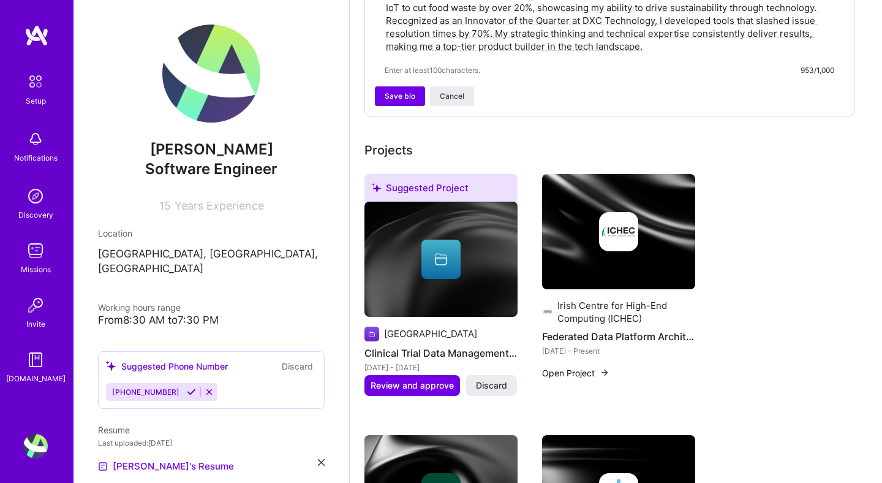
click at [560, 366] on button "Open Project" at bounding box center [575, 372] width 67 height 13
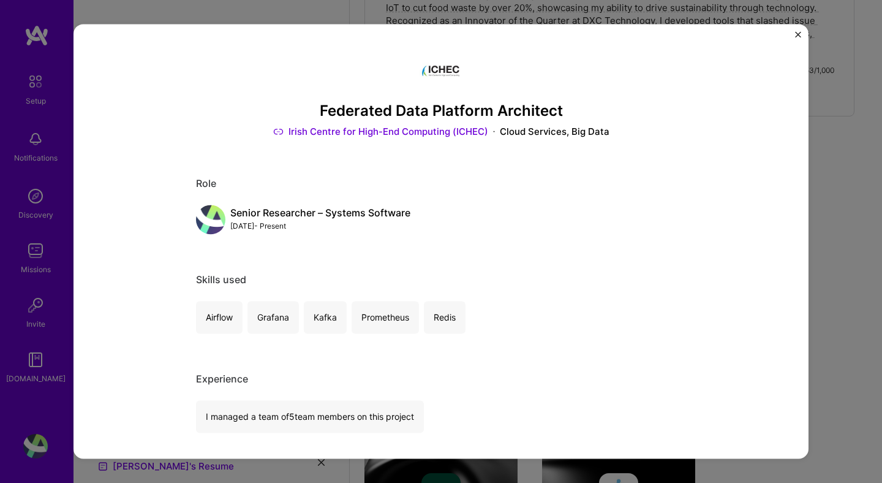
click at [798, 34] on img "Close" at bounding box center [798, 34] width 6 height 6
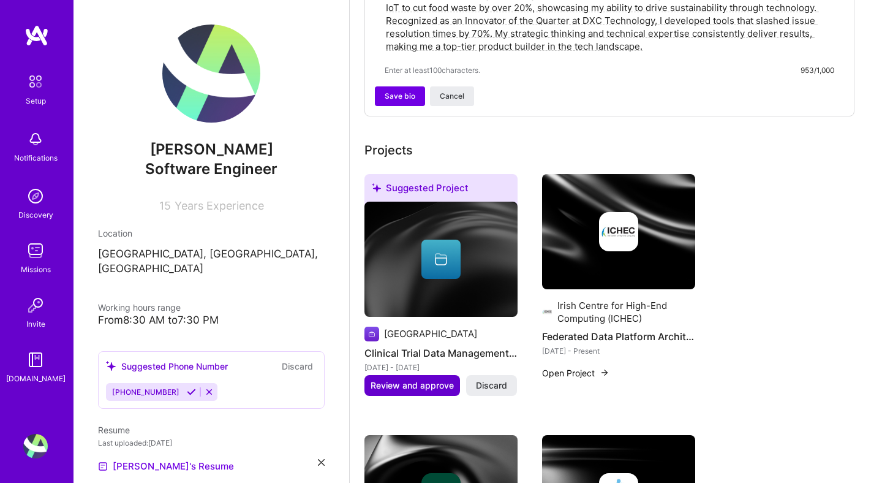
click at [381, 379] on span "Review and approve" at bounding box center [412, 385] width 83 height 12
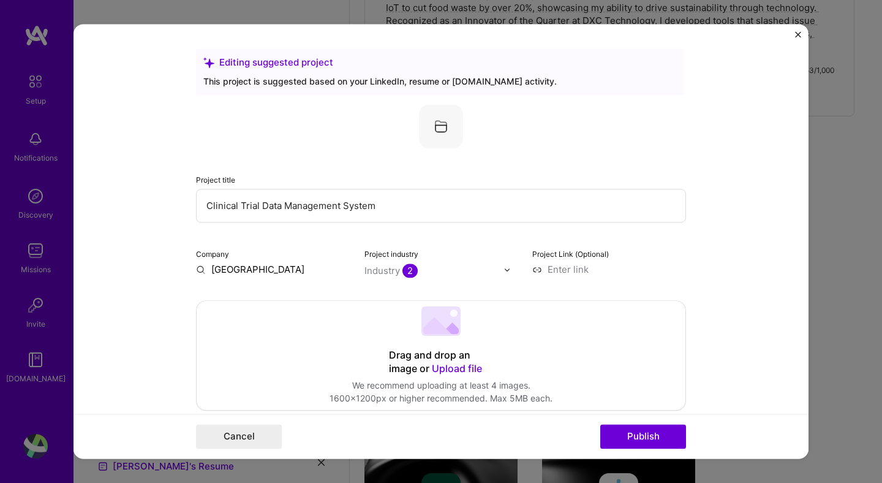
click at [741, 225] on form "Editing suggested project This project is suggested based on your LinkedIn, res…" at bounding box center [441, 241] width 735 height 434
click at [227, 270] on input "[GEOGRAPHIC_DATA]" at bounding box center [273, 269] width 154 height 13
click at [247, 271] on input "[GEOGRAPHIC_DATA]" at bounding box center [273, 269] width 154 height 13
type input "[GEOGRAPHIC_DATA]"
click at [289, 303] on div "[GEOGRAPHIC_DATA]" at bounding box center [317, 297] width 105 height 21
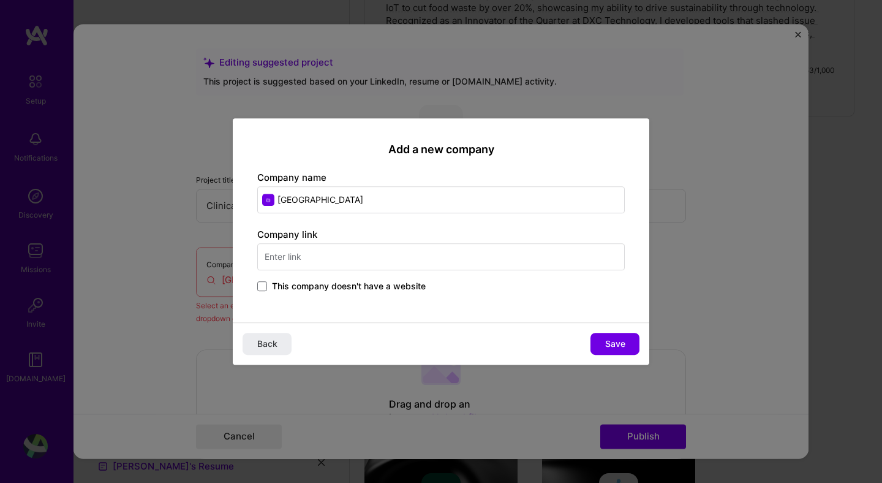
click at [474, 260] on input "text" at bounding box center [441, 256] width 368 height 27
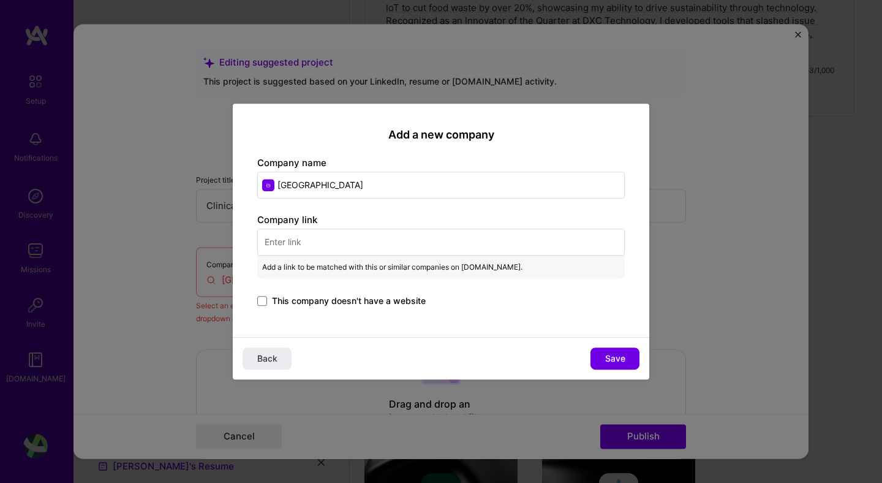
paste input "[URL][DOMAIN_NAME]"
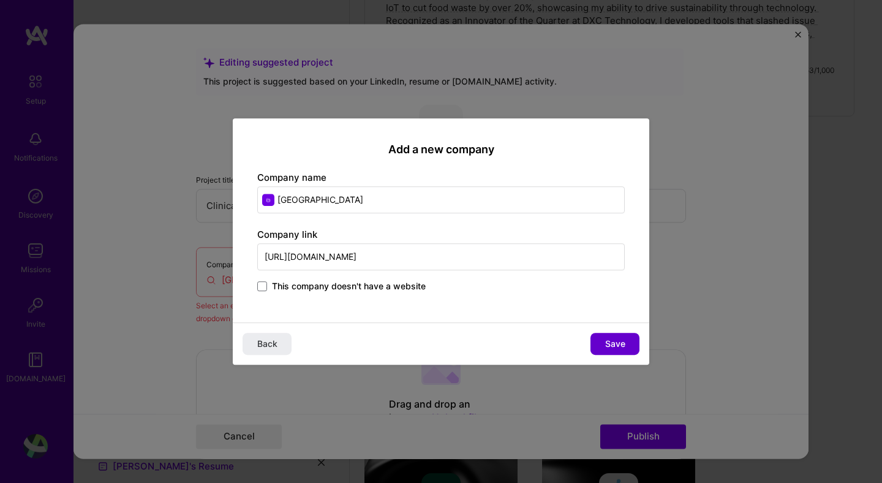
type input "[URL][DOMAIN_NAME]"
click at [605, 345] on span "Save" at bounding box center [615, 344] width 20 height 12
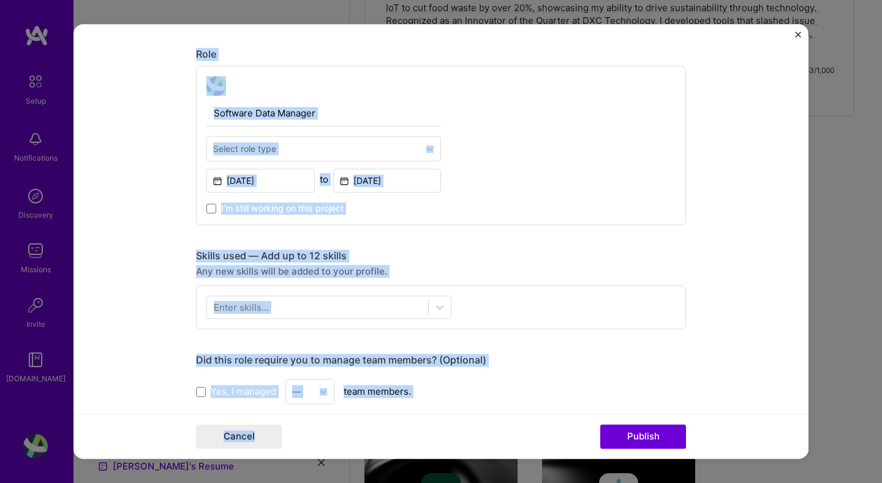
drag, startPoint x: 195, startPoint y: 254, endPoint x: 414, endPoint y: 456, distance: 297.9
click at [414, 456] on form "Editing suggested project This project is suggested based on your LinkedIn, res…" at bounding box center [441, 241] width 735 height 434
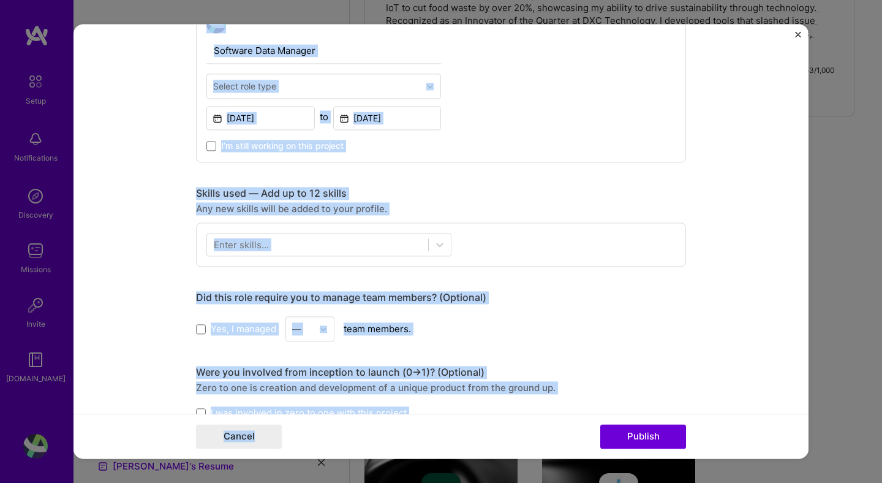
click at [559, 83] on div "Software Data Manager Select role type [DATE] to [DATE] I’m still working on th…" at bounding box center [441, 82] width 490 height 159
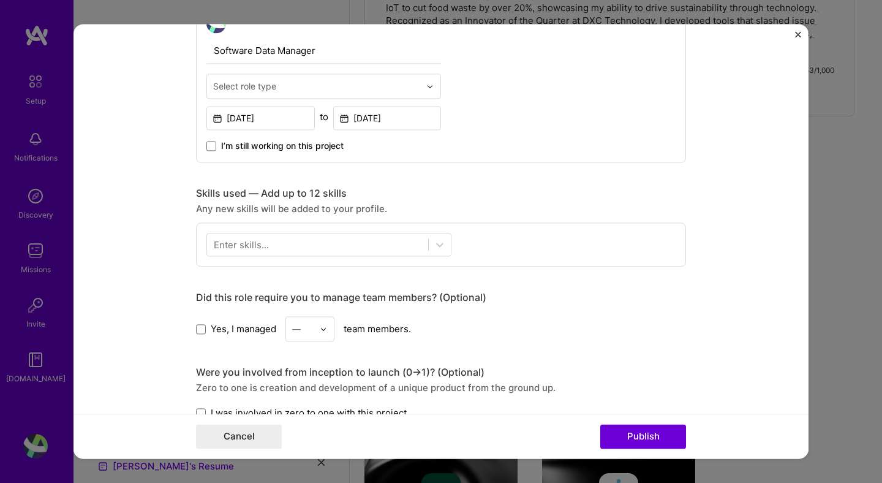
click at [433, 85] on img at bounding box center [429, 86] width 7 height 7
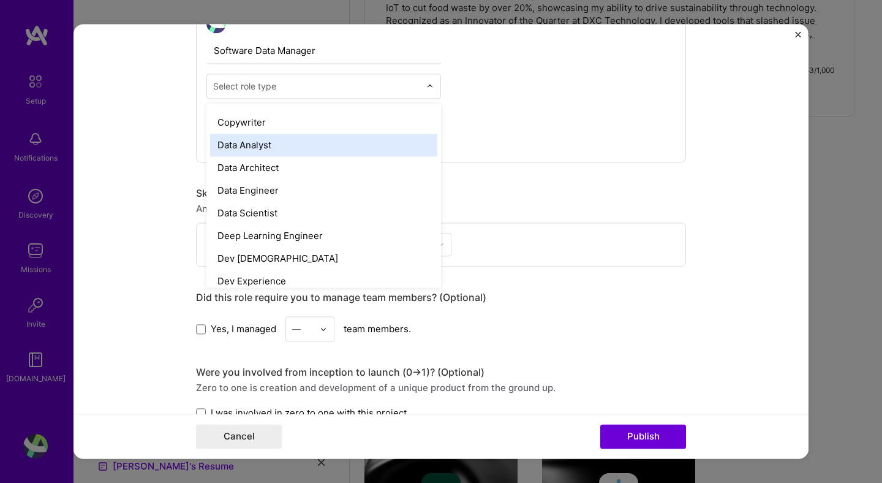
scroll to position [404, 0]
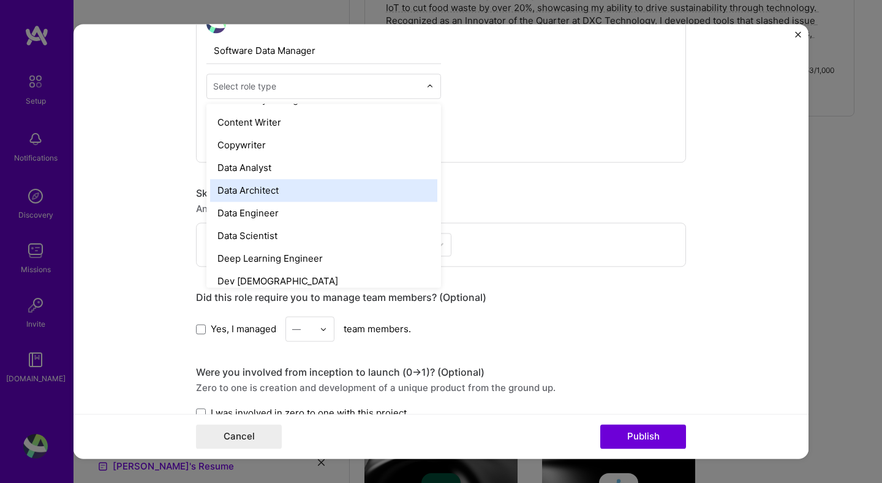
click at [223, 194] on div "Data Architect" at bounding box center [323, 190] width 227 height 23
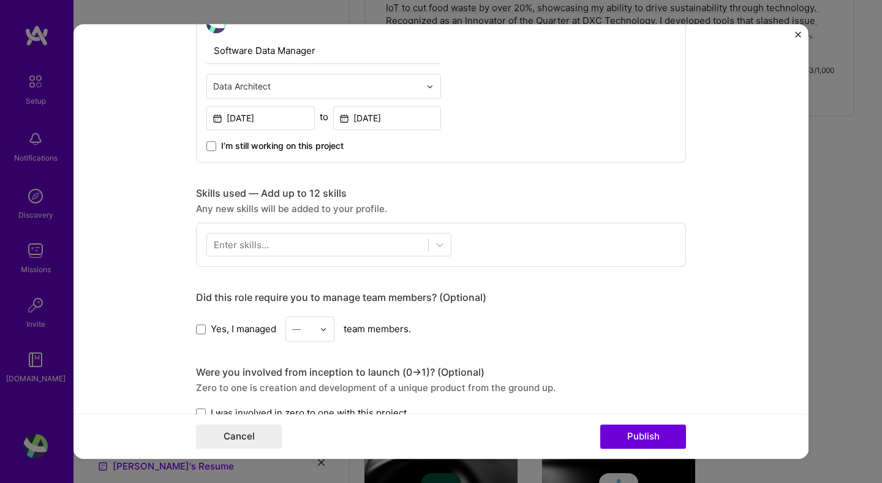
click at [679, 216] on div "Skills used — Add up to 12 skills Any new skills will be added to your profile.…" at bounding box center [441, 227] width 490 height 80
click at [131, 290] on form "Editing suggested project This project is suggested based on your LinkedIn, res…" at bounding box center [441, 241] width 735 height 434
click at [358, 240] on div at bounding box center [317, 245] width 221 height 20
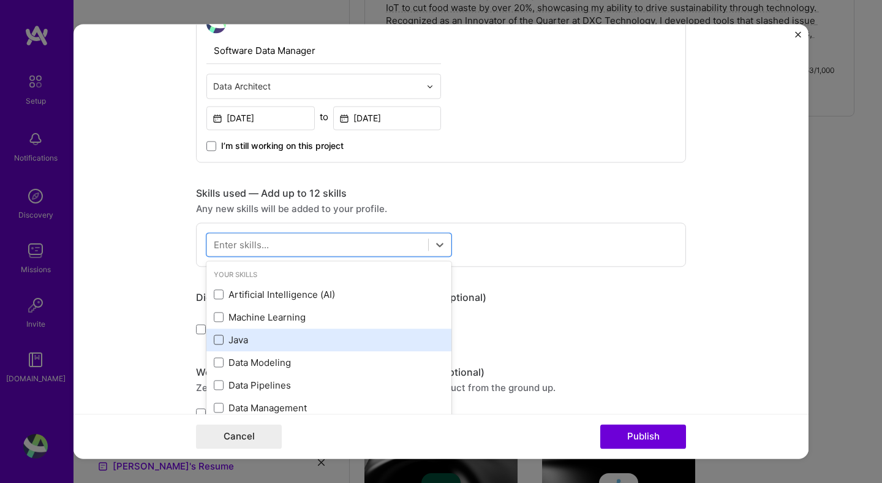
click at [221, 341] on span at bounding box center [219, 340] width 10 height 10
click at [0, 0] on input "checkbox" at bounding box center [0, 0] width 0 height 0
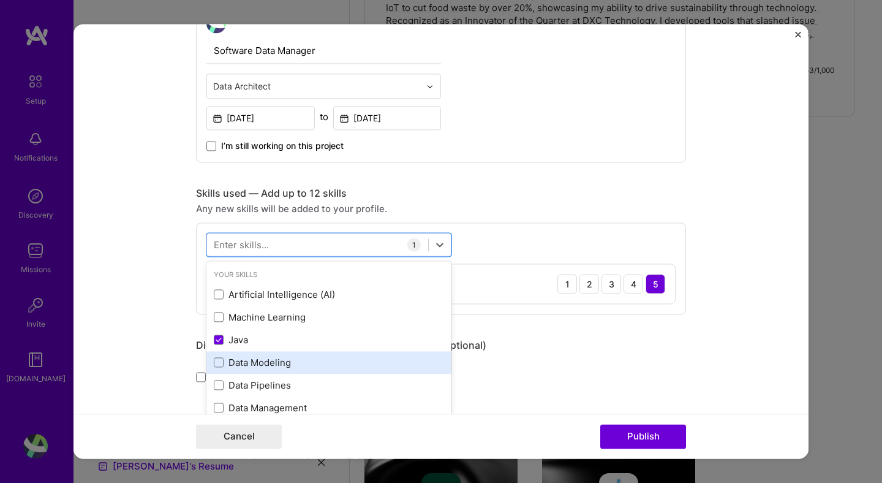
click at [218, 368] on div "Data Modeling" at bounding box center [329, 362] width 230 height 13
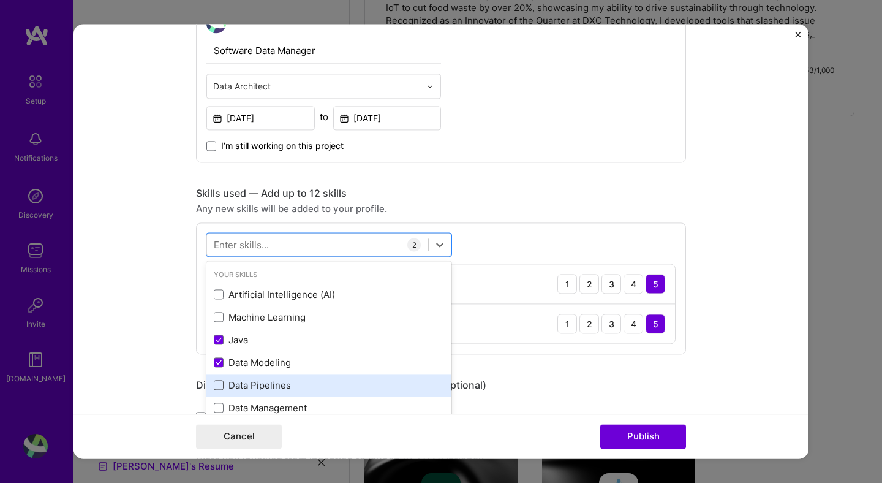
click at [217, 382] on span at bounding box center [219, 386] width 10 height 10
click at [0, 0] on input "checkbox" at bounding box center [0, 0] width 0 height 0
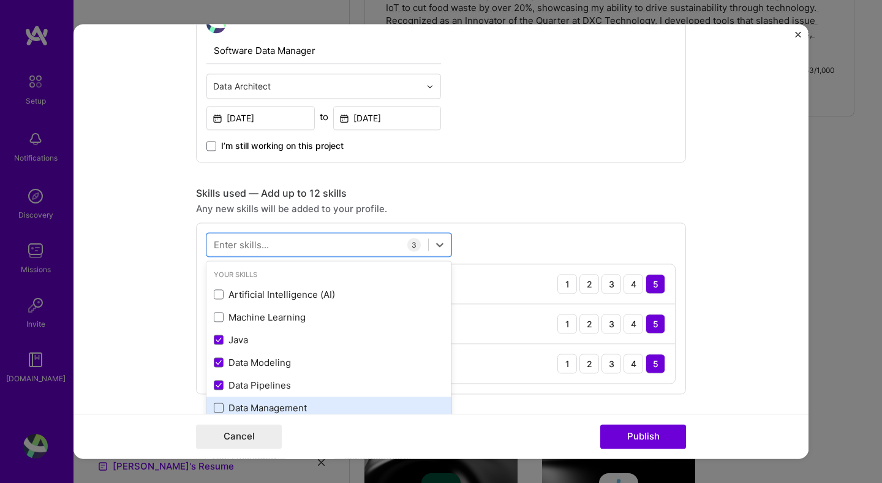
click at [217, 403] on span at bounding box center [219, 408] width 10 height 10
click at [0, 0] on input "checkbox" at bounding box center [0, 0] width 0 height 0
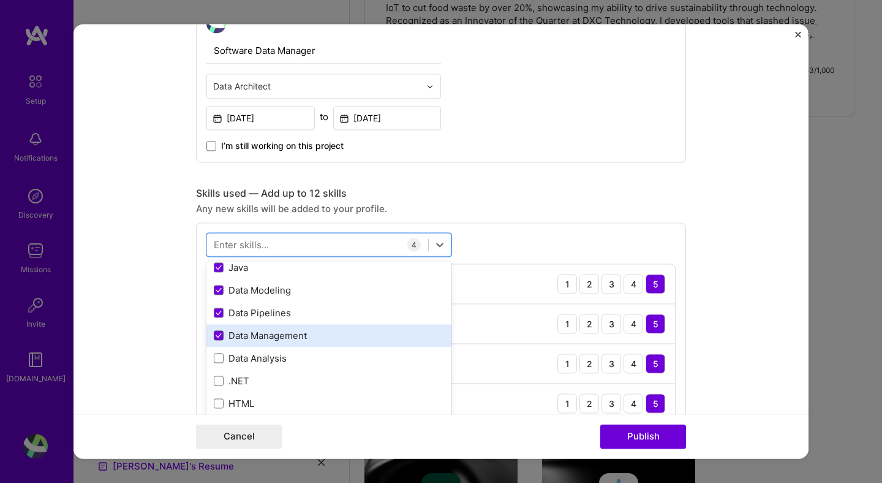
scroll to position [95, 0]
click at [219, 333] on span at bounding box center [219, 336] width 10 height 10
click at [0, 0] on input "checkbox" at bounding box center [0, 0] width 0 height 0
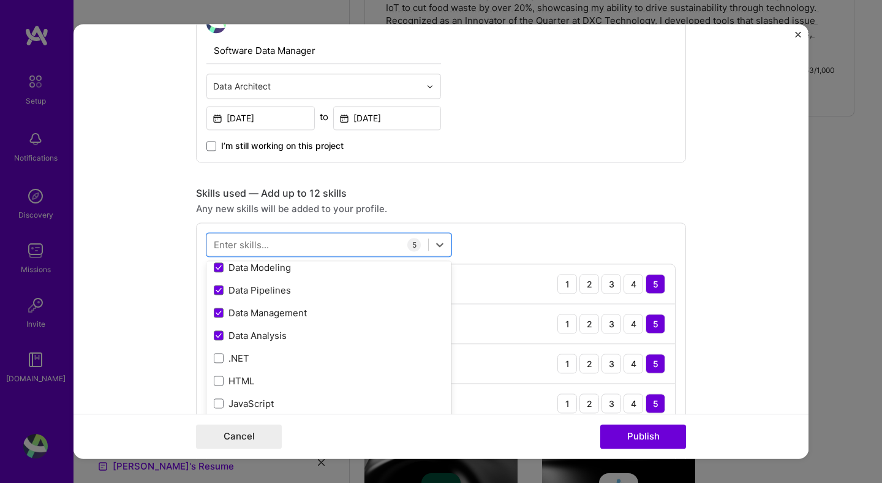
click at [722, 177] on form "Editing suggested project This project is suggested based on your LinkedIn, res…" at bounding box center [441, 241] width 735 height 434
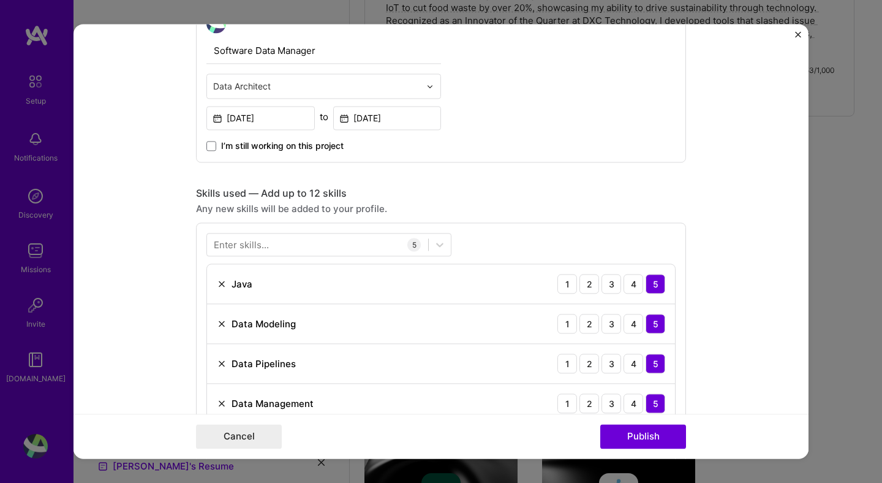
click at [716, 346] on form "Editing suggested project This project is suggested based on your LinkedIn, res…" at bounding box center [441, 241] width 735 height 434
click at [631, 437] on button "Publish" at bounding box center [643, 437] width 86 height 25
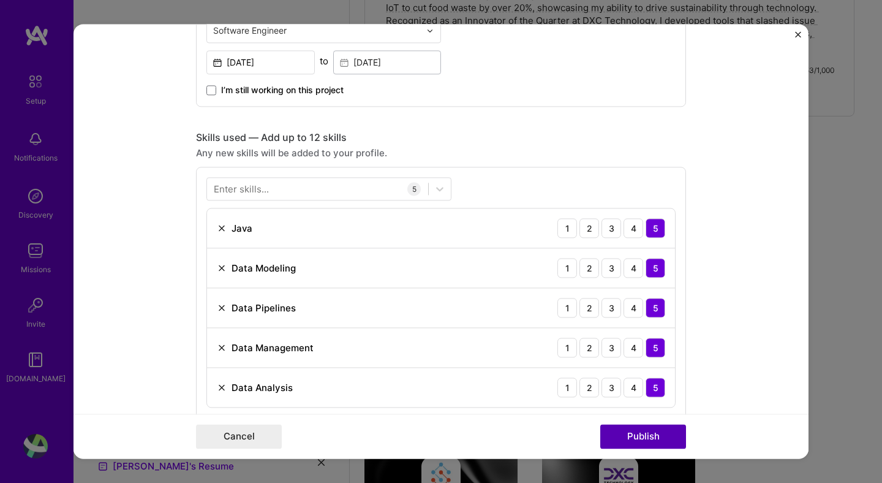
scroll to position [394, 0]
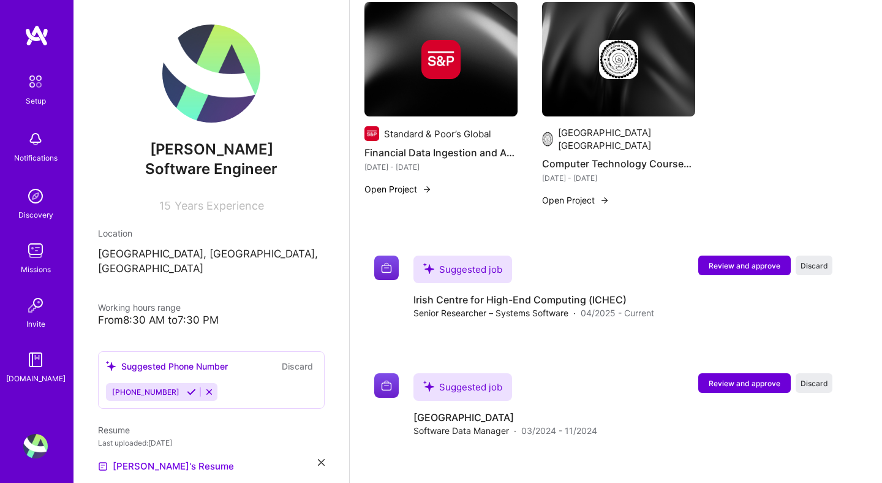
scroll to position [1387, 0]
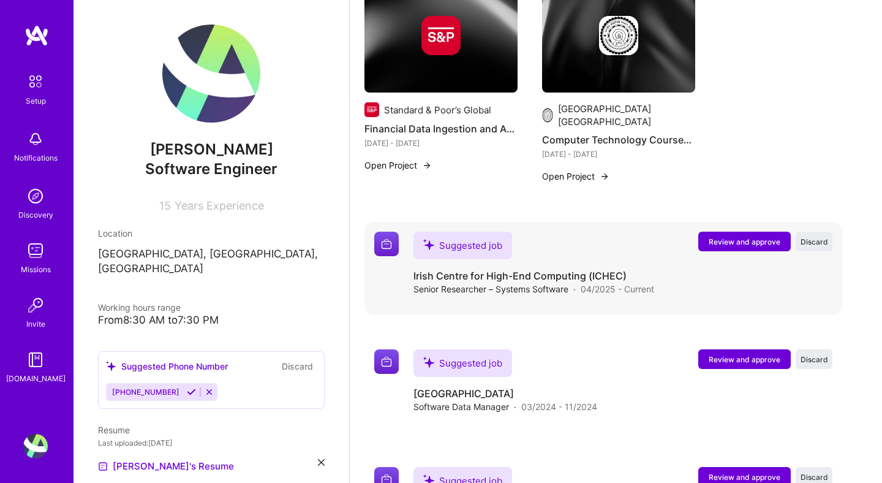
click at [725, 237] on span "Review and approve" at bounding box center [745, 242] width 72 height 10
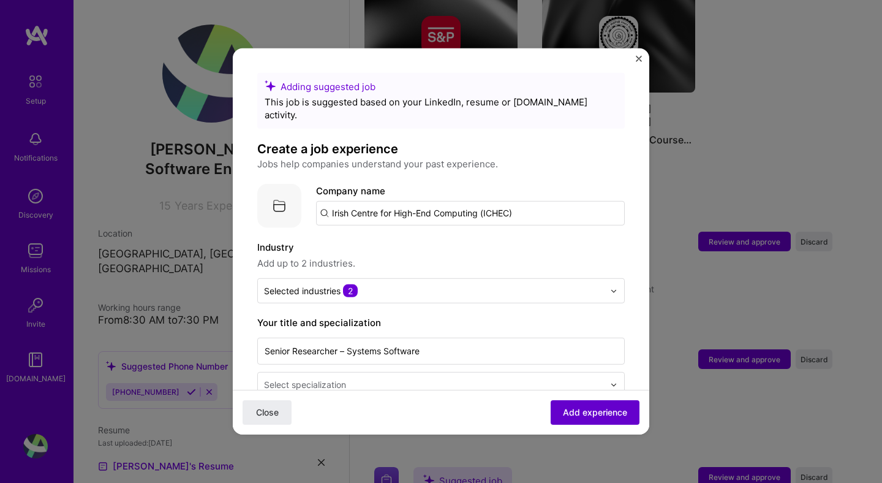
click at [570, 415] on span "Add experience" at bounding box center [595, 412] width 64 height 12
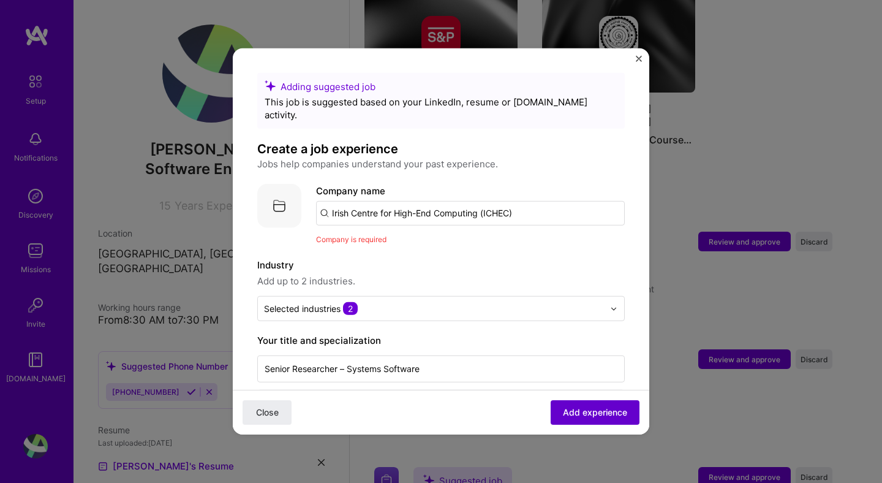
scroll to position [123, 0]
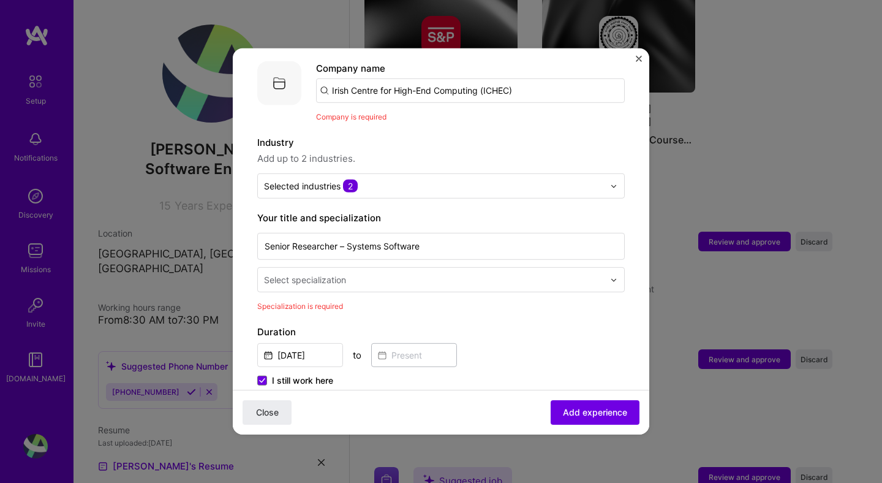
click at [615, 276] on img at bounding box center [613, 279] width 7 height 7
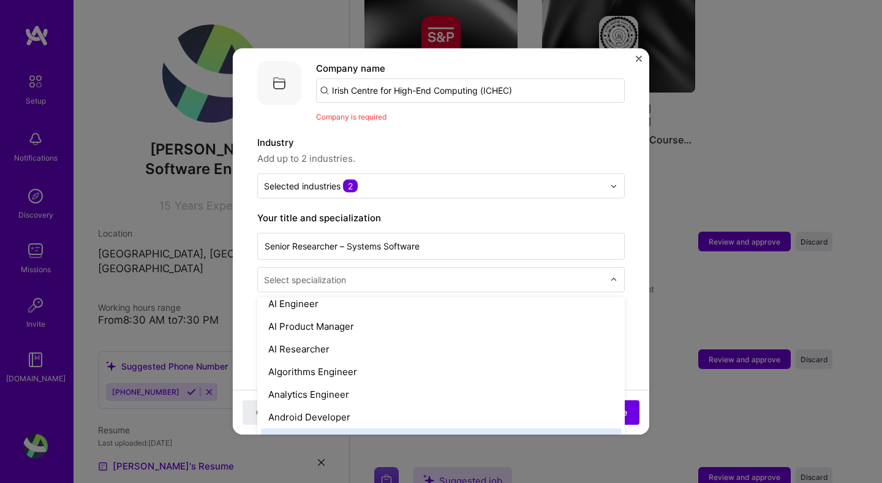
scroll to position [54, 0]
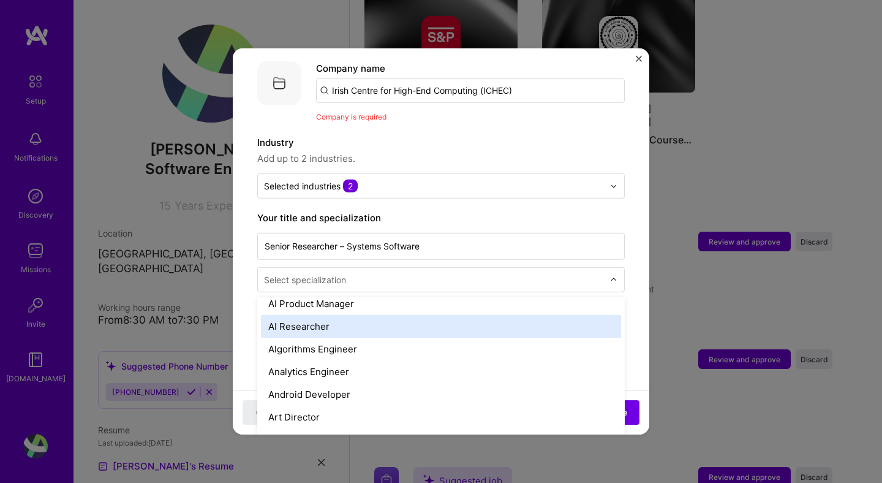
click at [369, 318] on div "AI Researcher" at bounding box center [441, 326] width 360 height 23
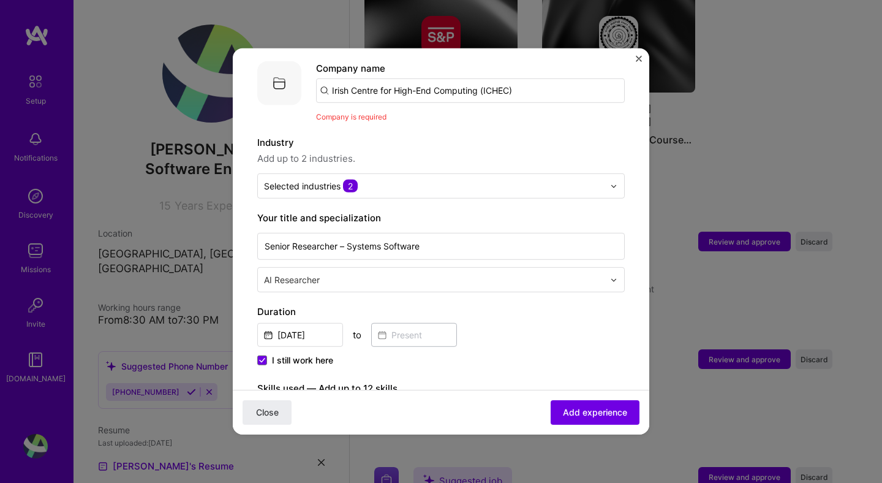
click at [575, 320] on div "[DATE] to" at bounding box center [441, 333] width 368 height 26
click at [567, 413] on span "Add experience" at bounding box center [595, 412] width 64 height 12
click at [411, 78] on input "Irish Centre for High-End Computing (ICHEC)" at bounding box center [470, 90] width 309 height 25
click at [431, 78] on input "Irish Centre for High-End Computing (ICHEC)" at bounding box center [470, 90] width 309 height 25
click at [517, 81] on input "Irish Centre for High-End Computing (ICHEC)" at bounding box center [470, 90] width 309 height 25
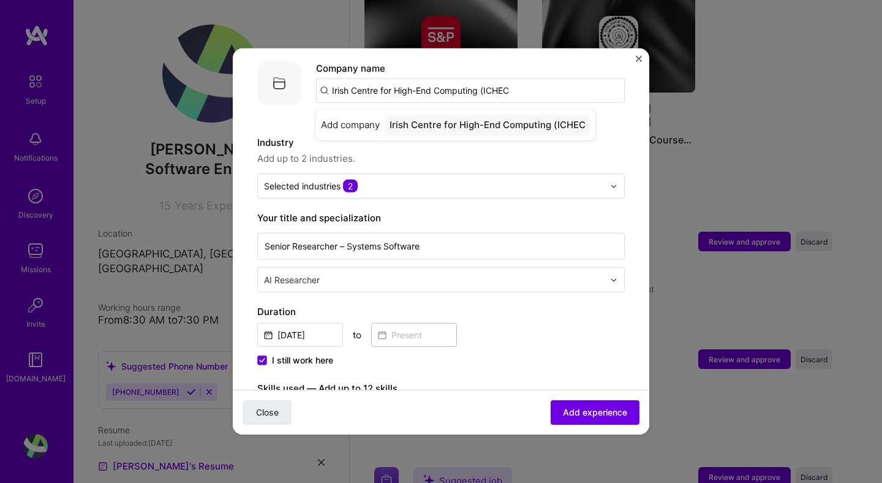
type input "Irish Centre for High-End Computing (ICHEC)"
click at [466, 116] on div "Irish Centre for High-End Computing (ICHEC)" at bounding box center [490, 124] width 210 height 21
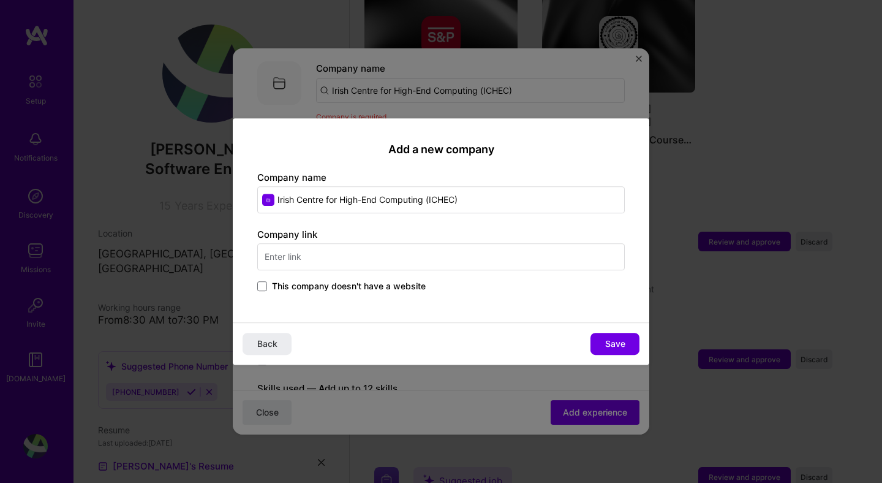
click at [413, 266] on input "text" at bounding box center [441, 256] width 368 height 27
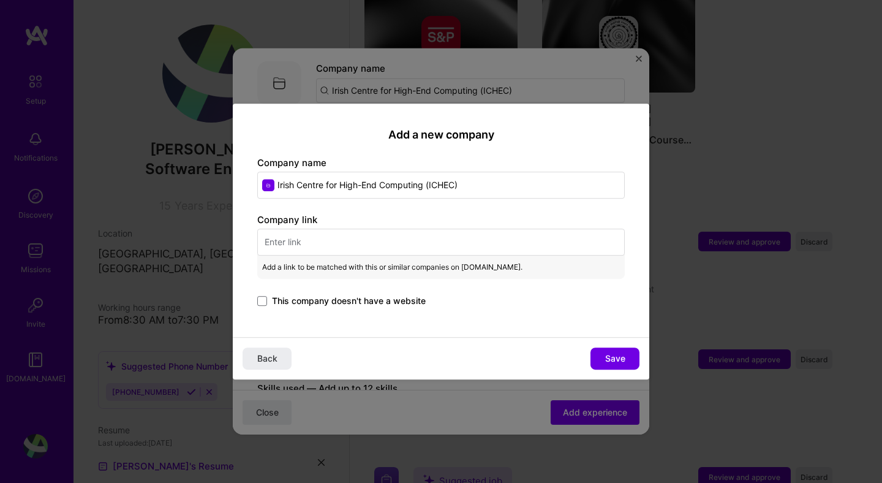
paste input "[URL][DOMAIN_NAME]"
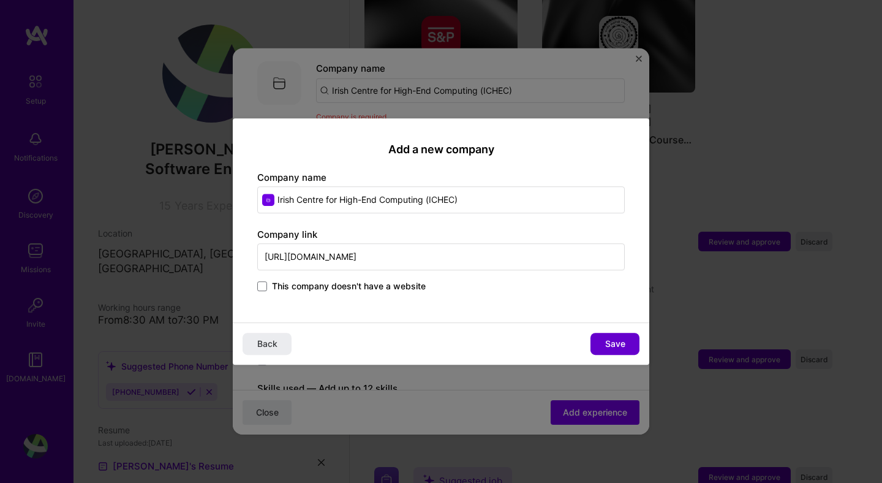
type input "[URL][DOMAIN_NAME]"
click at [604, 344] on button "Save" at bounding box center [615, 344] width 49 height 22
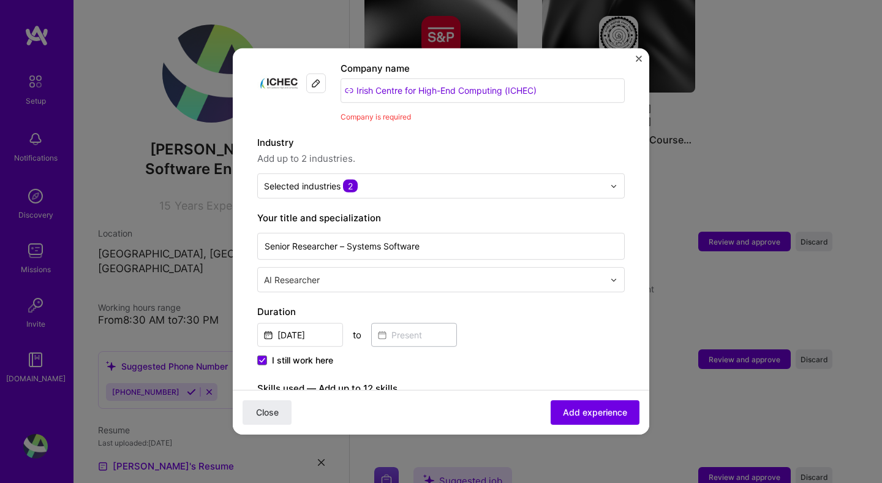
click at [505, 82] on input "Irish Centre for High-End Computing (ICHEC)" at bounding box center [483, 90] width 284 height 25
click at [517, 151] on span "Add up to 2 industries." at bounding box center [441, 158] width 368 height 15
click at [553, 320] on div "[DATE] to" at bounding box center [441, 333] width 368 height 26
click at [584, 362] on div "Adding suggested job This job is suggested based on your LinkedIn, resume or [D…" at bounding box center [441, 488] width 368 height 1077
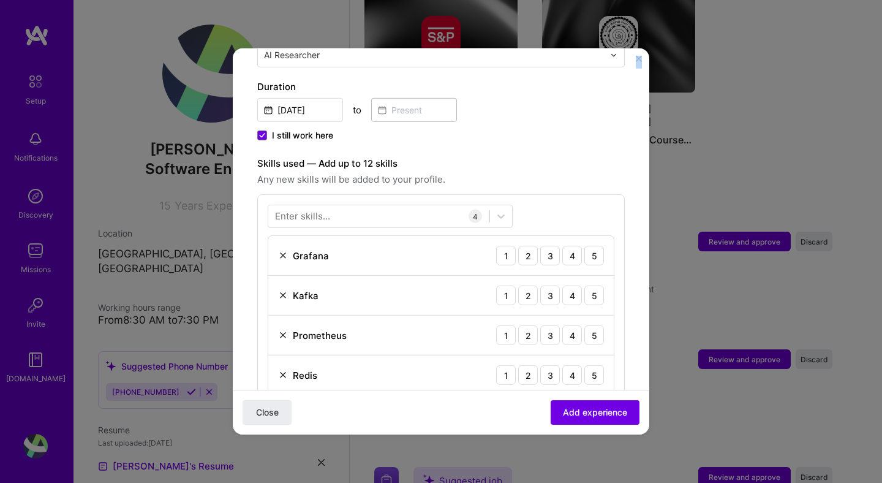
scroll to position [428, 0]
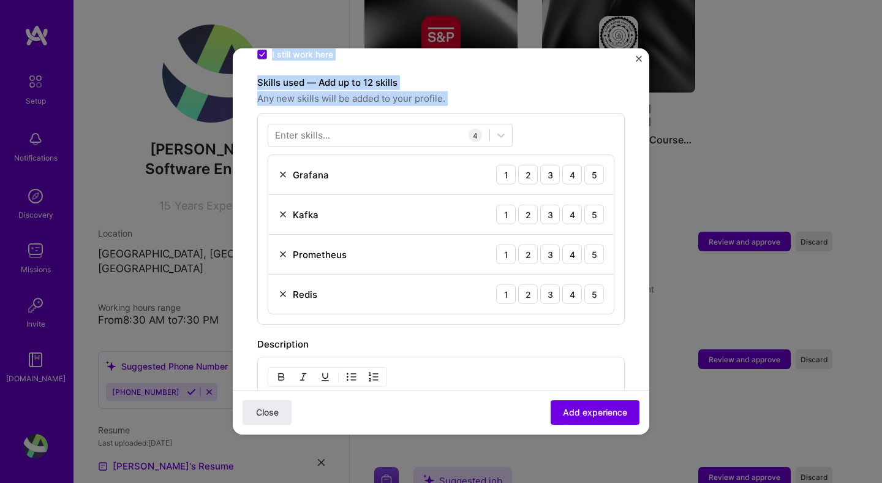
drag, startPoint x: 258, startPoint y: 206, endPoint x: 536, endPoint y: 97, distance: 298.6
click at [532, 98] on div "Adding suggested job This job is suggested based on your LinkedIn, resume or [D…" at bounding box center [441, 183] width 368 height 1077
click at [547, 95] on div "Skills used — Add up to 12 skills Any new skills will be added to your profile.…" at bounding box center [441, 199] width 368 height 249
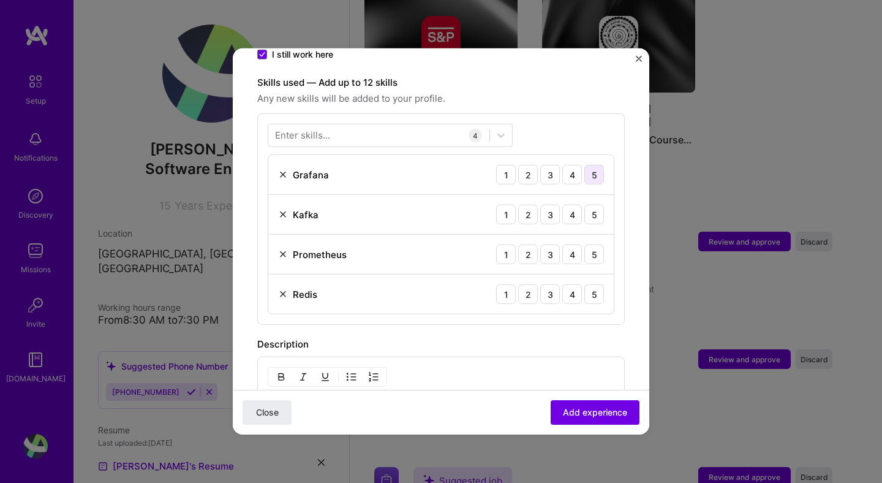
click at [595, 165] on div "5" at bounding box center [595, 175] width 20 height 20
click at [592, 205] on div "5" at bounding box center [595, 215] width 20 height 20
click at [586, 244] on div "5" at bounding box center [595, 254] width 20 height 20
click at [597, 284] on div "5" at bounding box center [595, 294] width 20 height 20
click at [318, 129] on div "Enter skills..." at bounding box center [302, 135] width 55 height 13
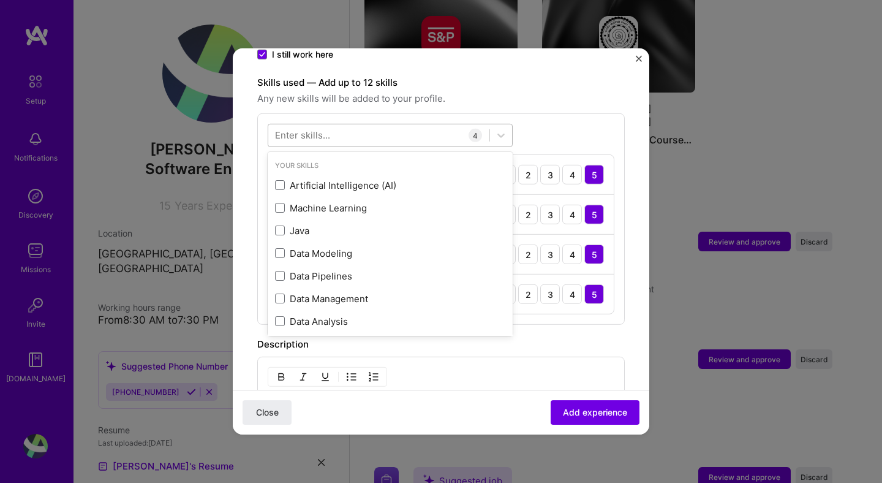
click at [334, 125] on div at bounding box center [378, 135] width 221 height 20
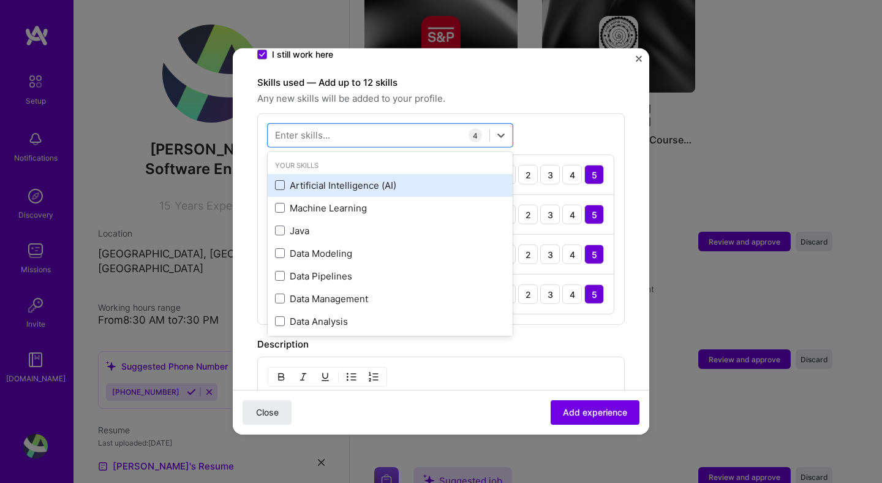
click at [279, 180] on span at bounding box center [280, 185] width 10 height 10
click at [0, 0] on input "checkbox" at bounding box center [0, 0] width 0 height 0
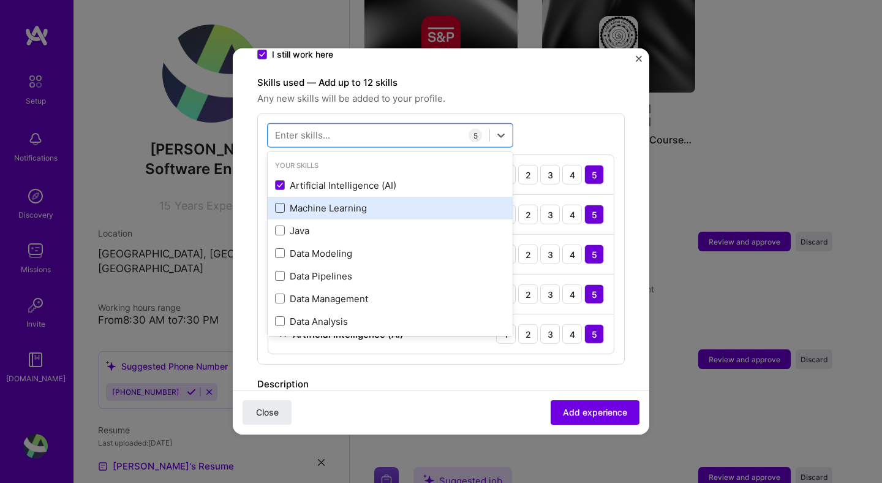
click at [283, 203] on span at bounding box center [280, 208] width 10 height 10
click at [0, 0] on input "checkbox" at bounding box center [0, 0] width 0 height 0
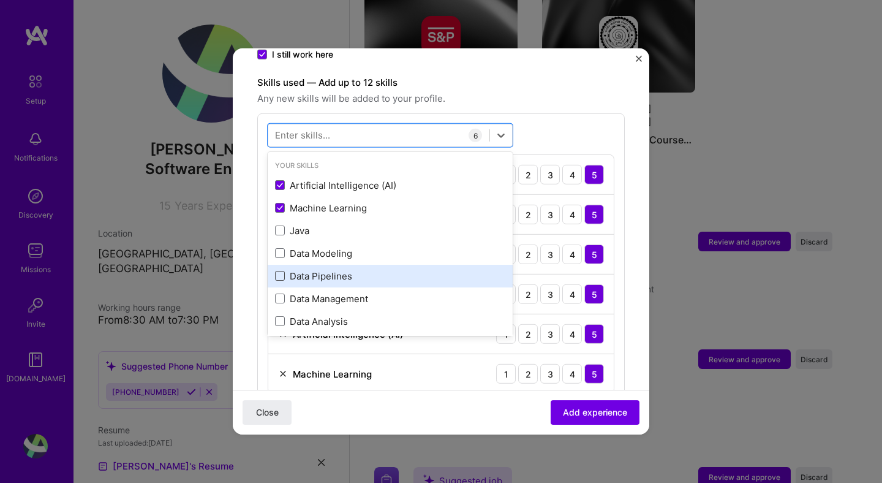
click at [278, 271] on span at bounding box center [280, 276] width 10 height 10
click at [0, 0] on input "checkbox" at bounding box center [0, 0] width 0 height 0
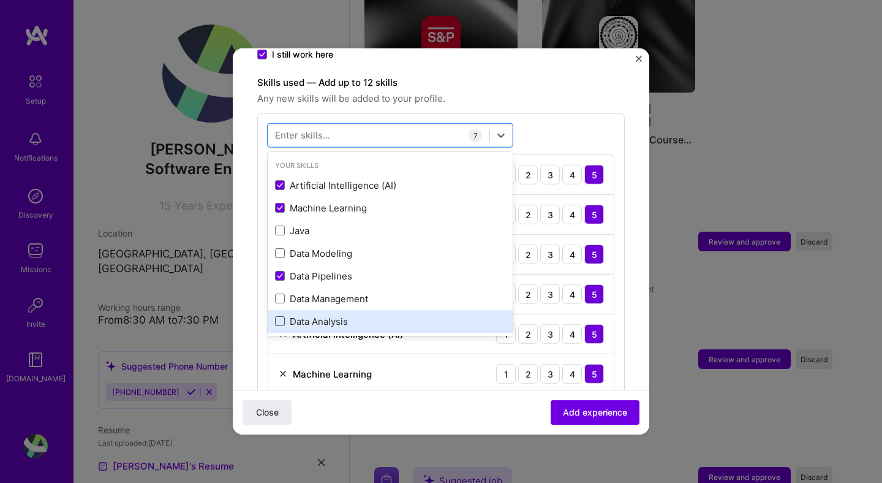
click at [279, 316] on span at bounding box center [280, 321] width 10 height 10
click at [0, 0] on input "checkbox" at bounding box center [0, 0] width 0 height 0
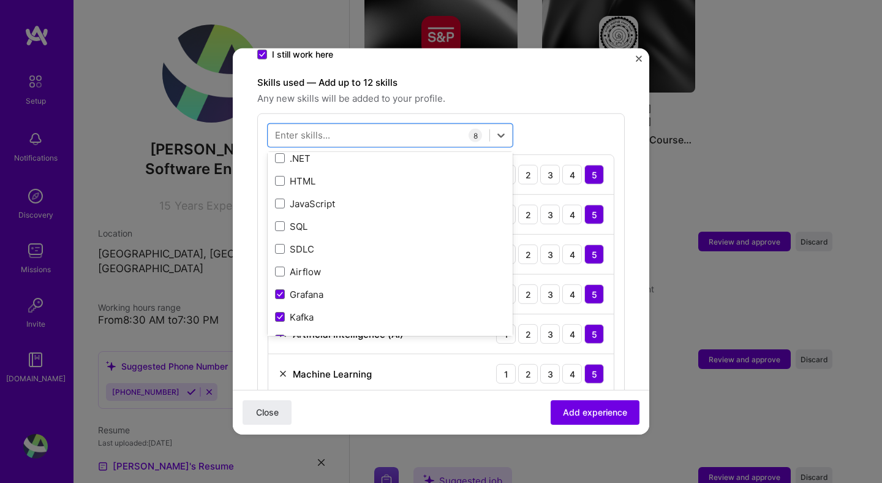
scroll to position [254, 0]
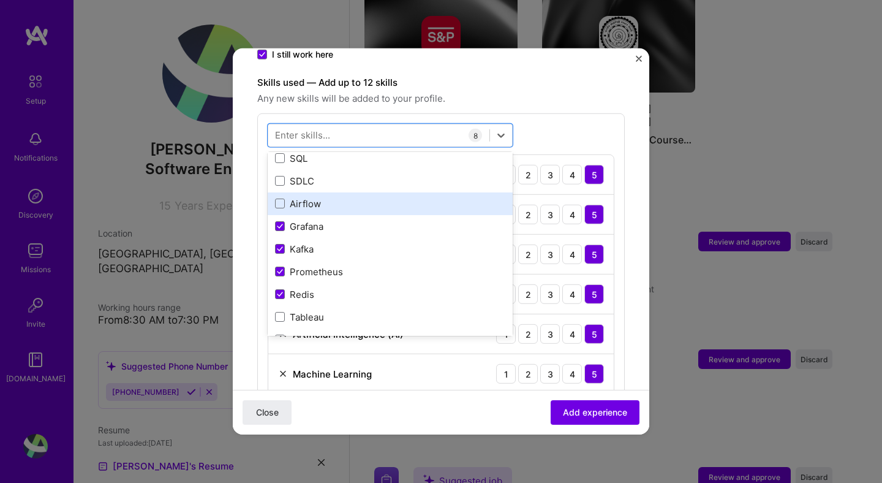
click at [282, 197] on div "Airflow" at bounding box center [390, 203] width 230 height 13
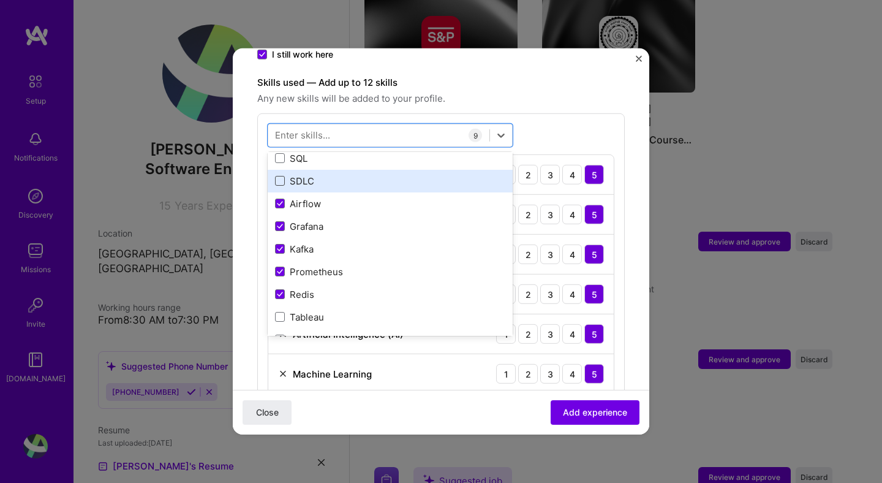
click at [281, 176] on span at bounding box center [280, 181] width 10 height 10
click at [0, 0] on input "checkbox" at bounding box center [0, 0] width 0 height 0
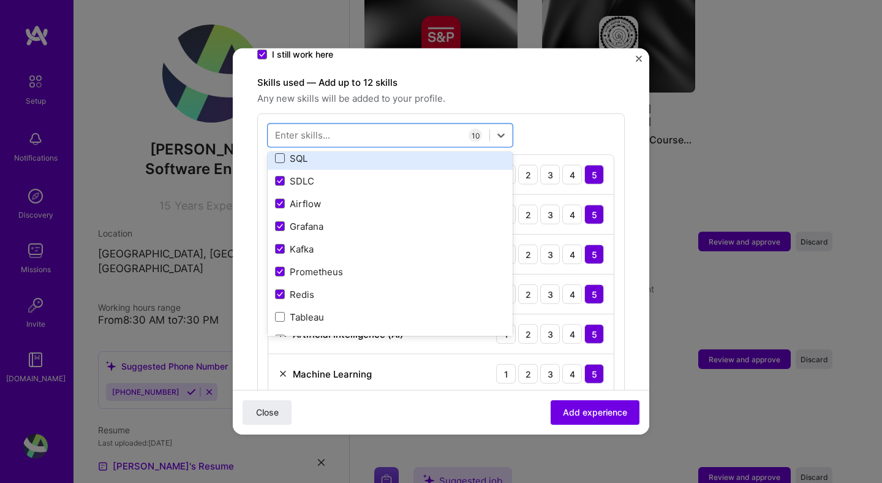
click at [281, 153] on span at bounding box center [280, 158] width 10 height 10
click at [0, 0] on input "checkbox" at bounding box center [0, 0] width 0 height 0
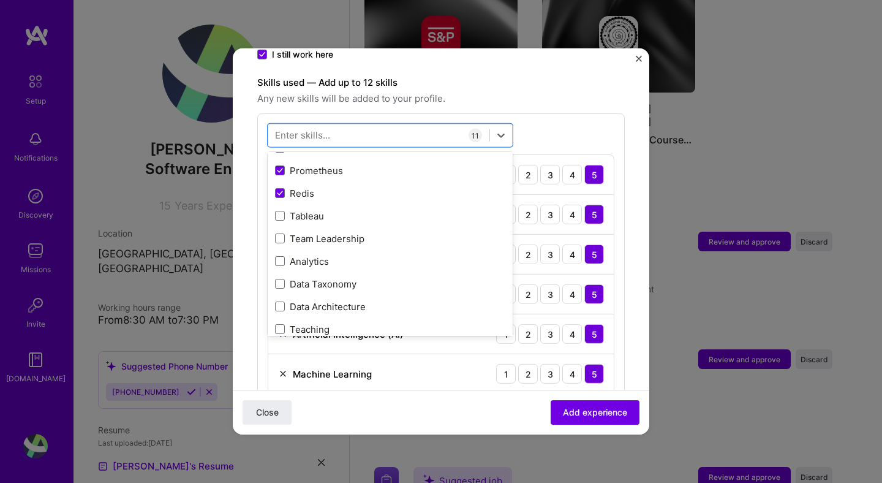
scroll to position [332, 0]
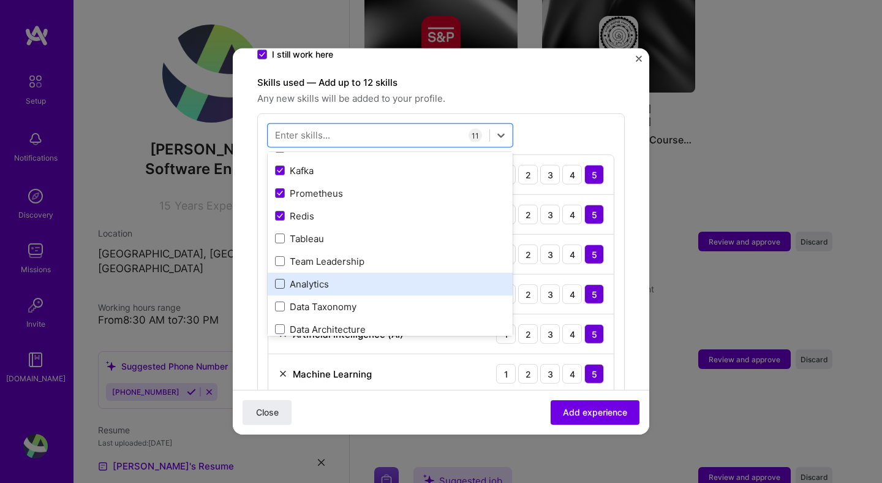
click at [279, 279] on span at bounding box center [280, 284] width 10 height 10
click at [0, 0] on input "checkbox" at bounding box center [0, 0] width 0 height 0
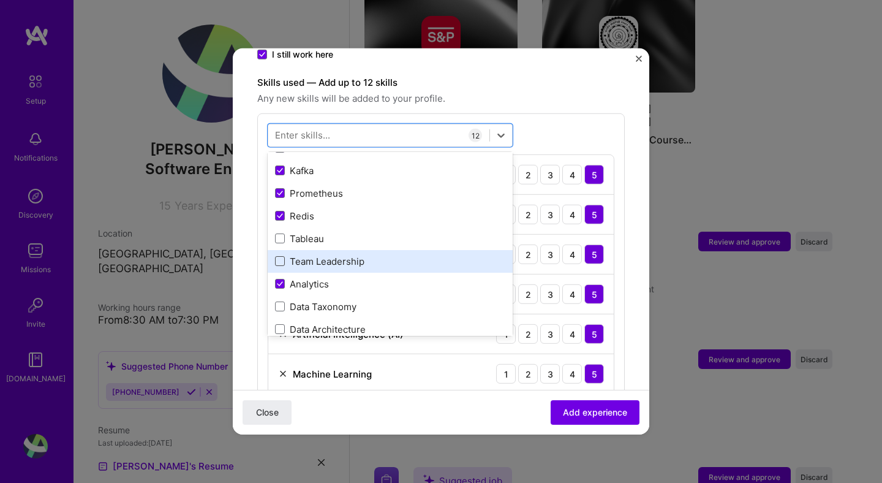
click at [280, 256] on span at bounding box center [280, 261] width 10 height 10
click at [0, 0] on input "checkbox" at bounding box center [0, 0] width 0 height 0
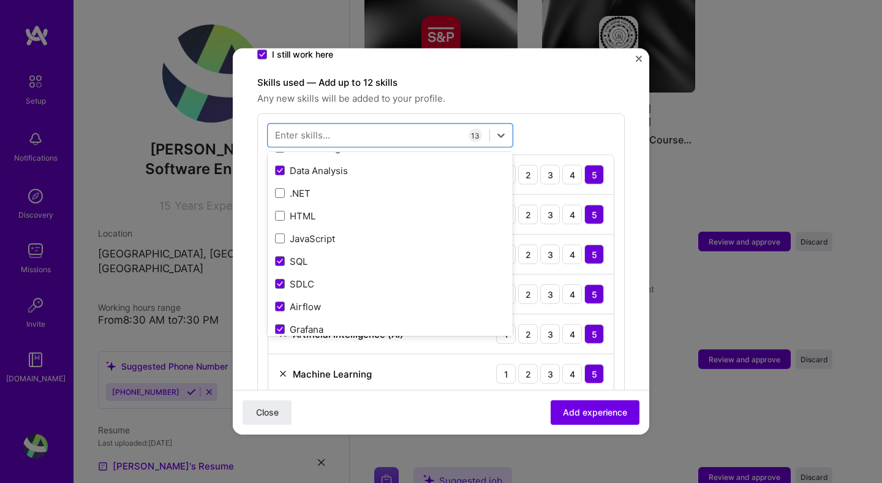
scroll to position [128, 0]
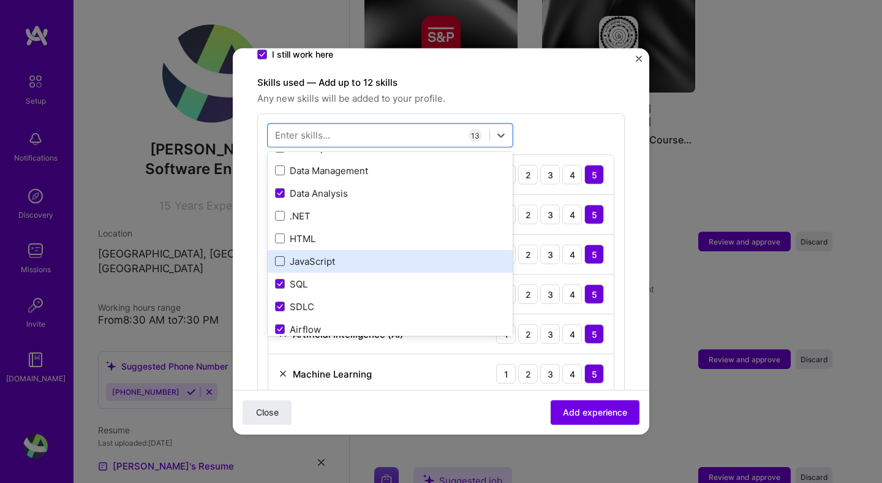
click at [278, 256] on span at bounding box center [280, 261] width 10 height 10
click at [0, 0] on input "checkbox" at bounding box center [0, 0] width 0 height 0
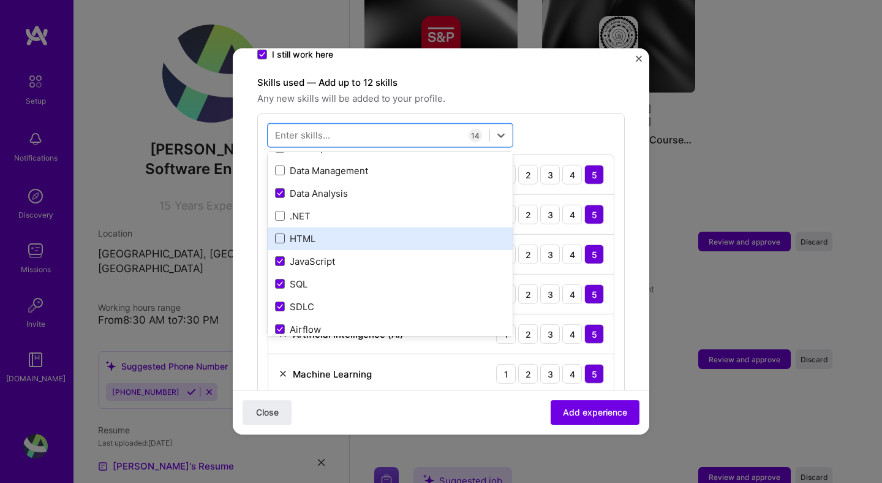
click at [279, 233] on span at bounding box center [280, 238] width 10 height 10
click at [0, 0] on input "checkbox" at bounding box center [0, 0] width 0 height 0
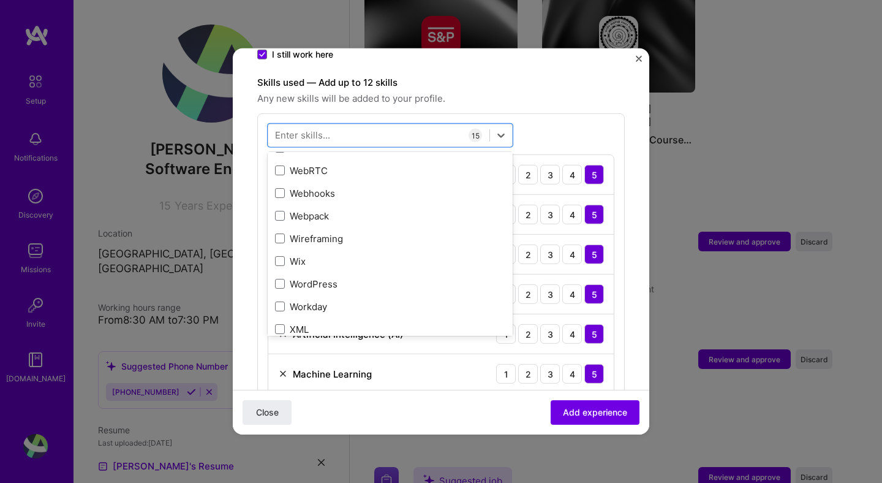
scroll to position [8133, 0]
click at [523, 76] on label "Skills used — Add up to 12 skills" at bounding box center [441, 82] width 368 height 15
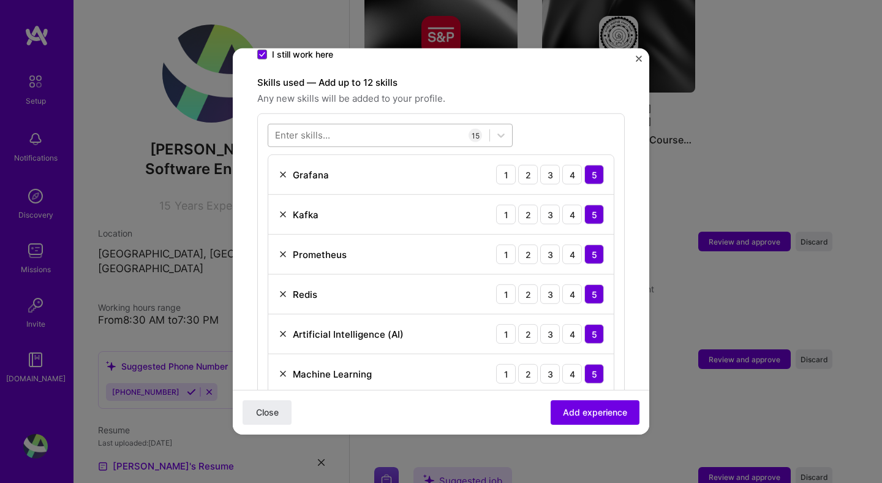
click at [390, 125] on div at bounding box center [378, 135] width 221 height 20
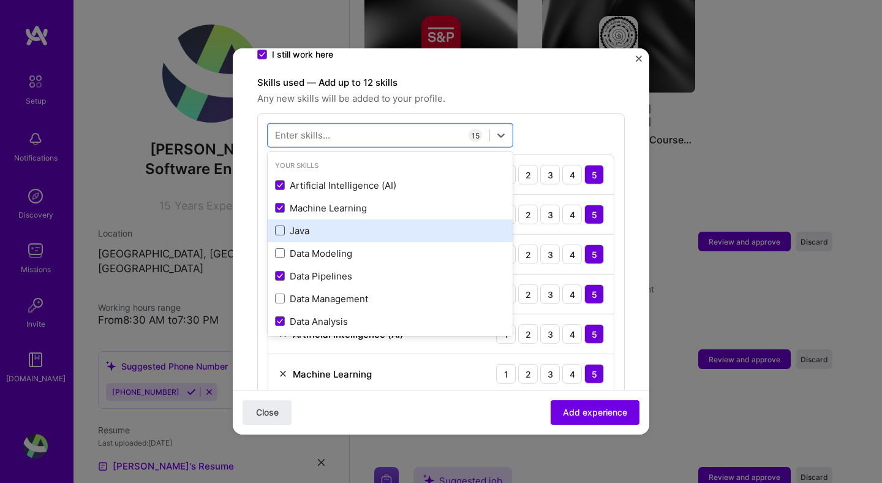
click at [284, 225] on span at bounding box center [280, 230] width 10 height 10
click at [0, 0] on input "checkbox" at bounding box center [0, 0] width 0 height 0
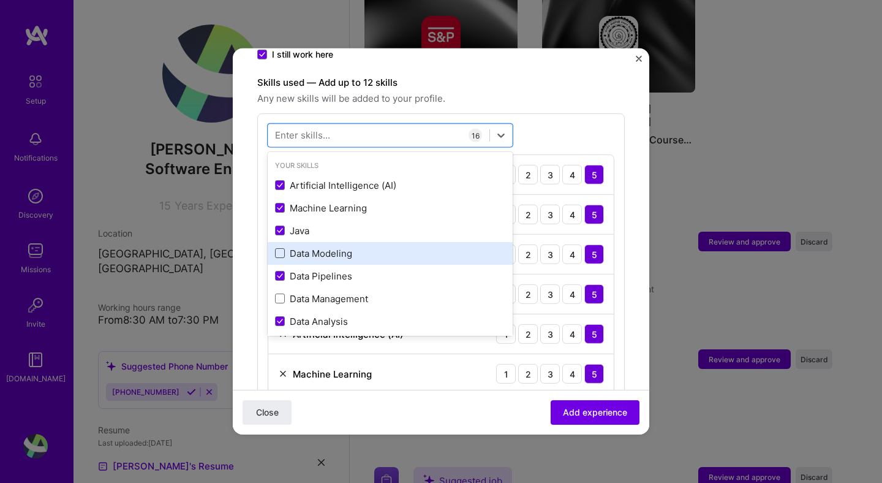
click at [279, 248] on span at bounding box center [280, 253] width 10 height 10
click at [0, 0] on input "checkbox" at bounding box center [0, 0] width 0 height 0
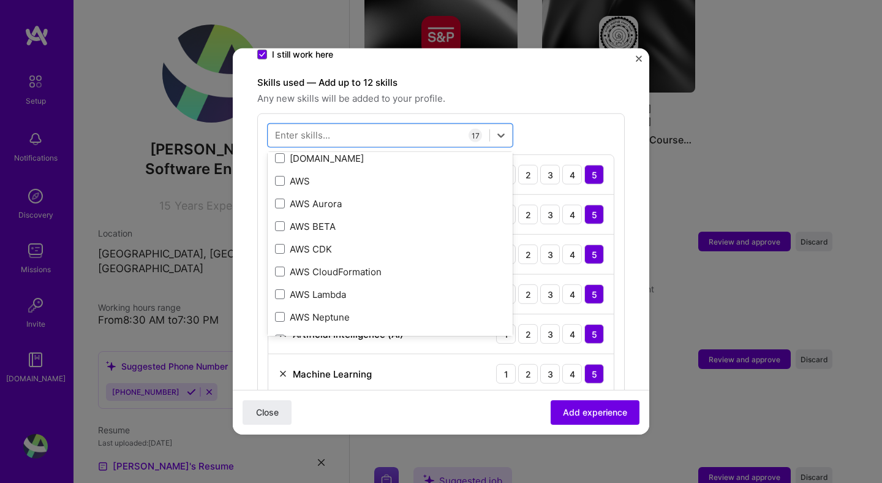
scroll to position [777, 0]
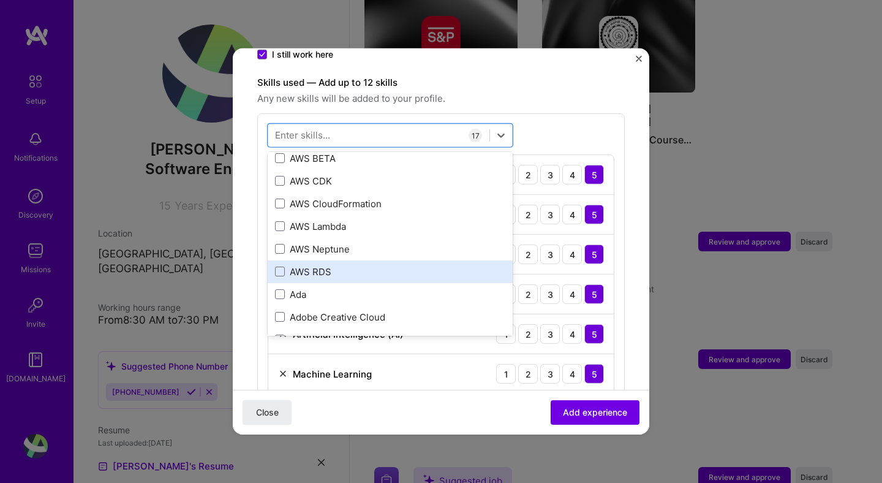
click at [273, 260] on div "AWS RDS" at bounding box center [390, 271] width 245 height 23
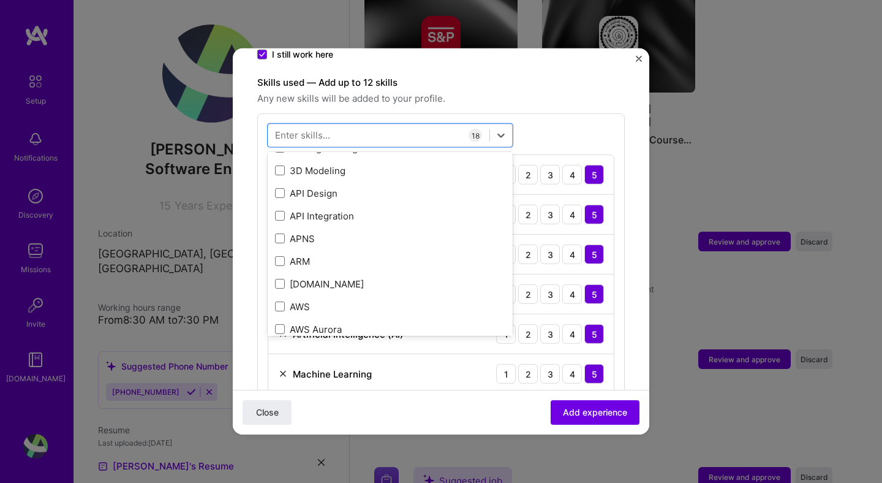
scroll to position [596, 0]
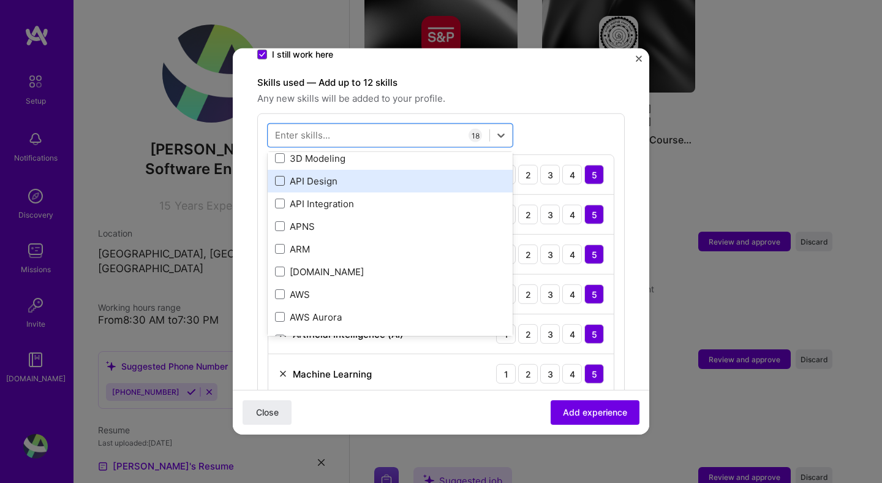
click at [280, 176] on span at bounding box center [280, 181] width 10 height 10
click at [0, 0] on input "checkbox" at bounding box center [0, 0] width 0 height 0
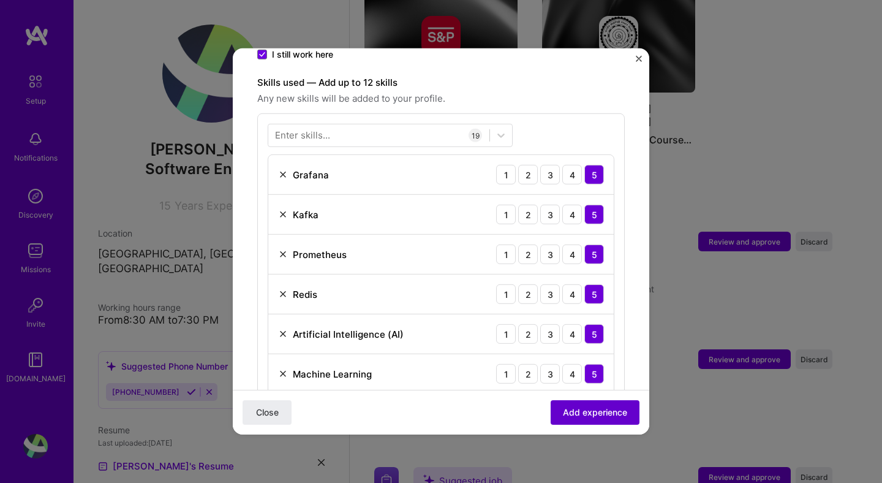
click at [568, 419] on button "Add experience" at bounding box center [595, 412] width 89 height 25
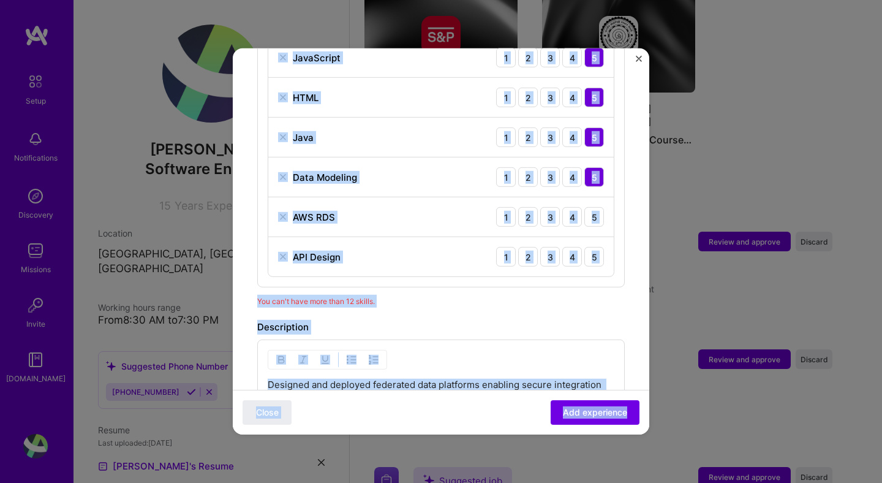
scroll to position [1080, 0]
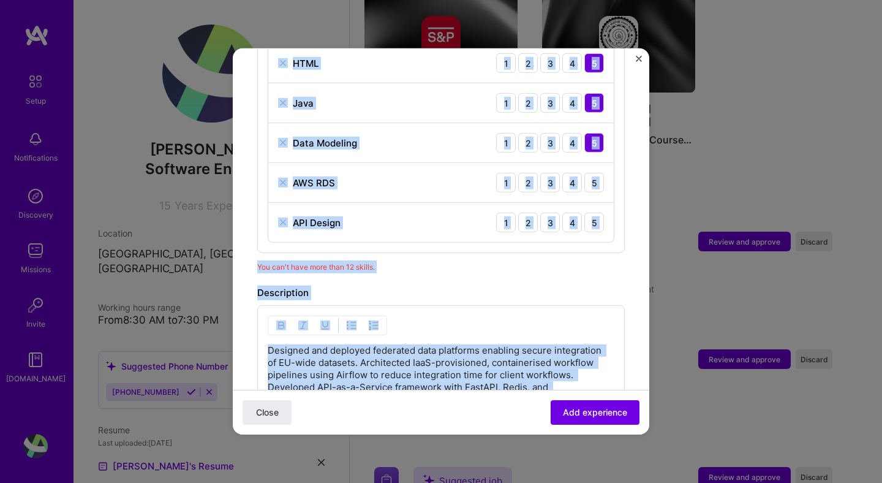
drag, startPoint x: 266, startPoint y: 108, endPoint x: 447, endPoint y: 328, distance: 285.2
click at [599, 173] on div "5" at bounding box center [595, 183] width 20 height 20
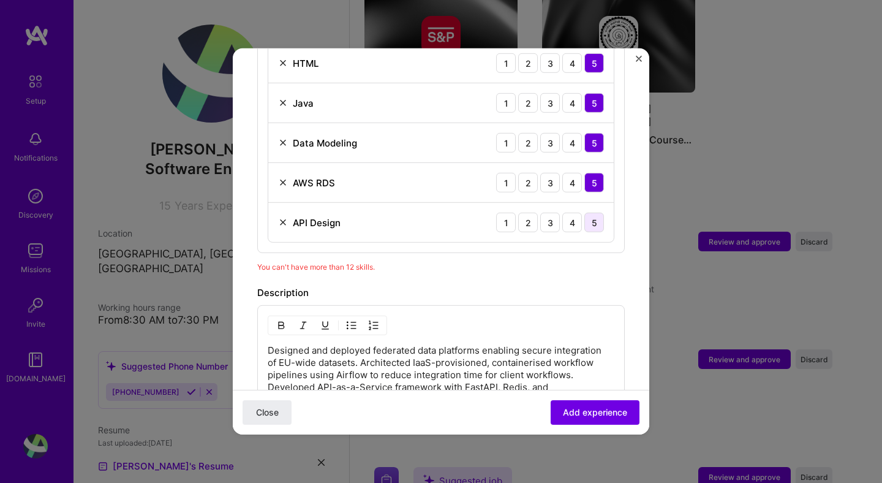
click at [597, 213] on div "5" at bounding box center [595, 223] width 20 height 20
click at [284, 178] on img at bounding box center [283, 183] width 10 height 10
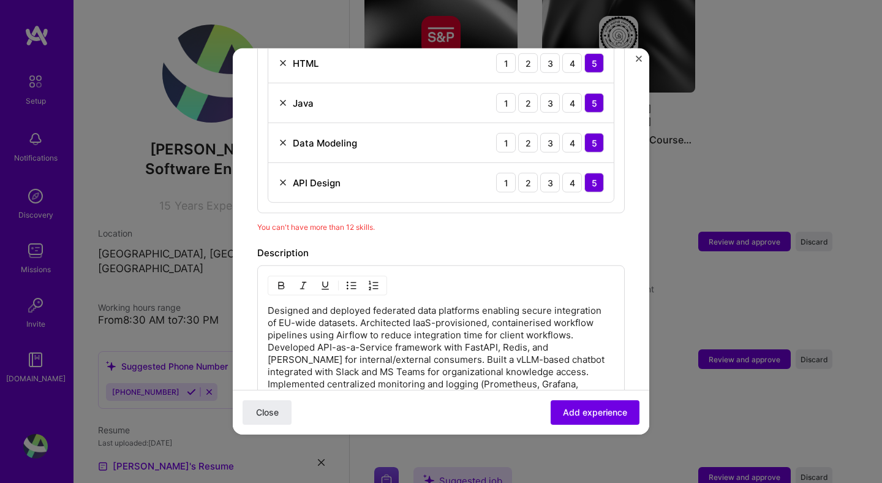
click at [286, 138] on img at bounding box center [283, 143] width 10 height 10
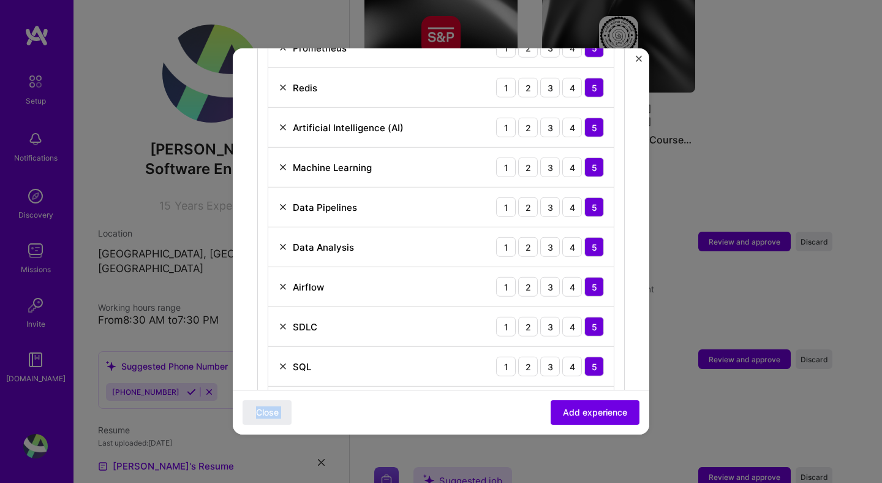
scroll to position [632, 0]
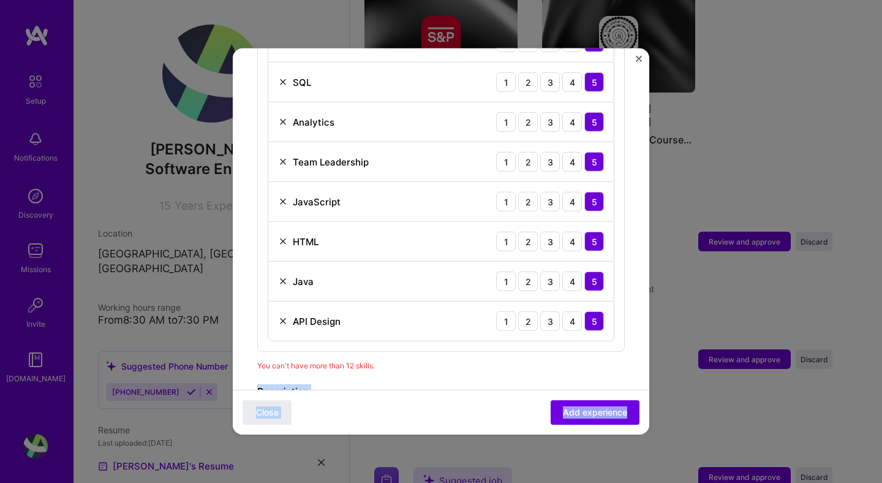
drag, startPoint x: 615, startPoint y: 181, endPoint x: 480, endPoint y: 428, distance: 281.6
click at [480, 428] on form "Adding suggested job This job is suggested based on your LinkedIn, resume or [D…" at bounding box center [441, 5] width 417 height 1667
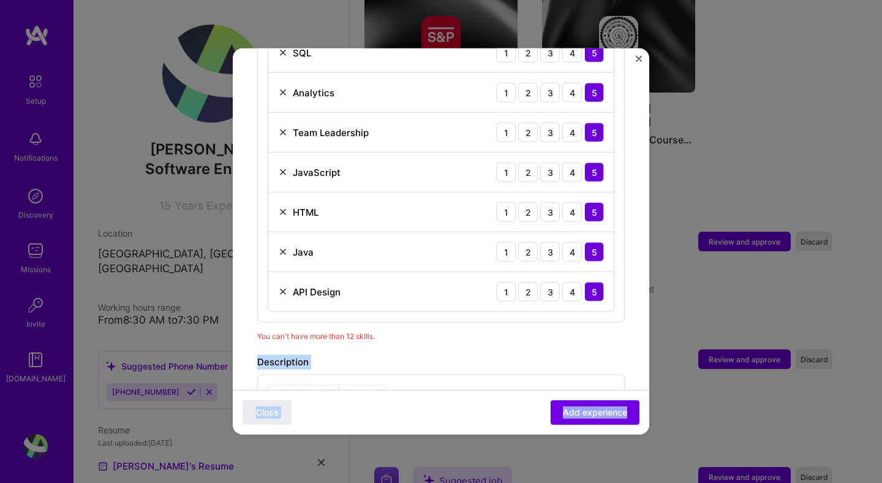
click at [281, 207] on img at bounding box center [283, 212] width 10 height 10
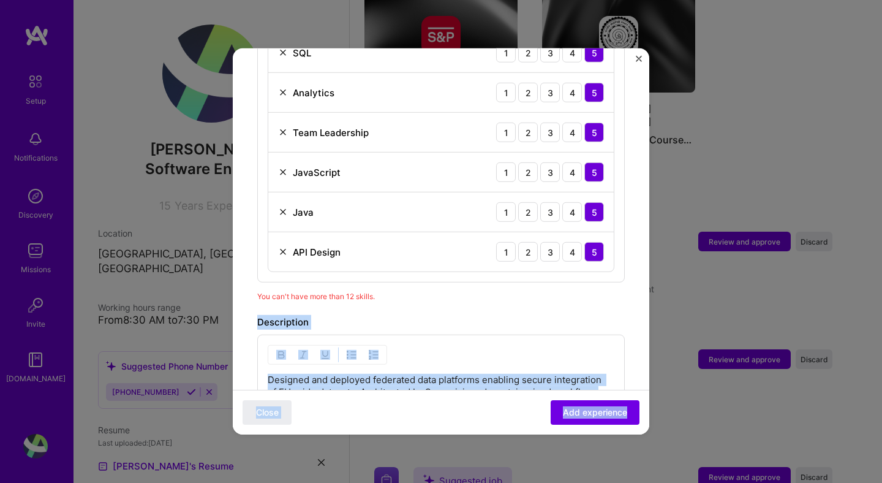
click at [281, 167] on img at bounding box center [283, 172] width 10 height 10
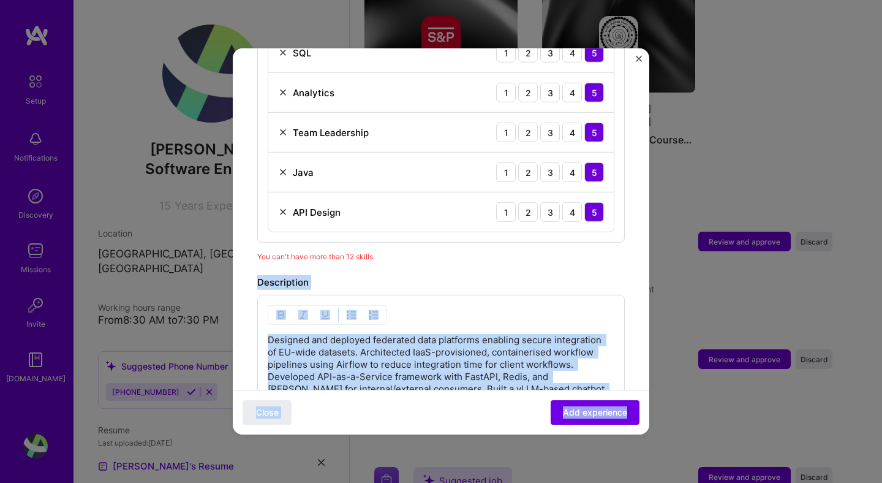
click at [282, 127] on img at bounding box center [283, 132] width 10 height 10
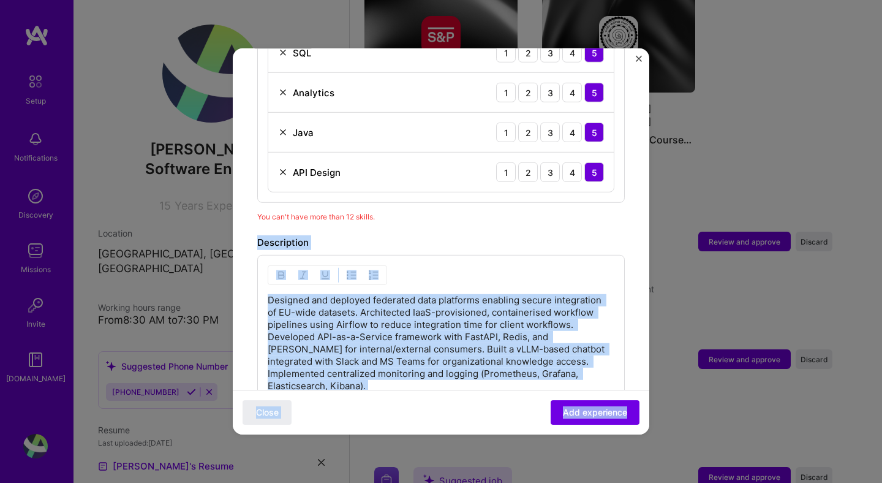
click at [284, 88] on img at bounding box center [283, 93] width 10 height 10
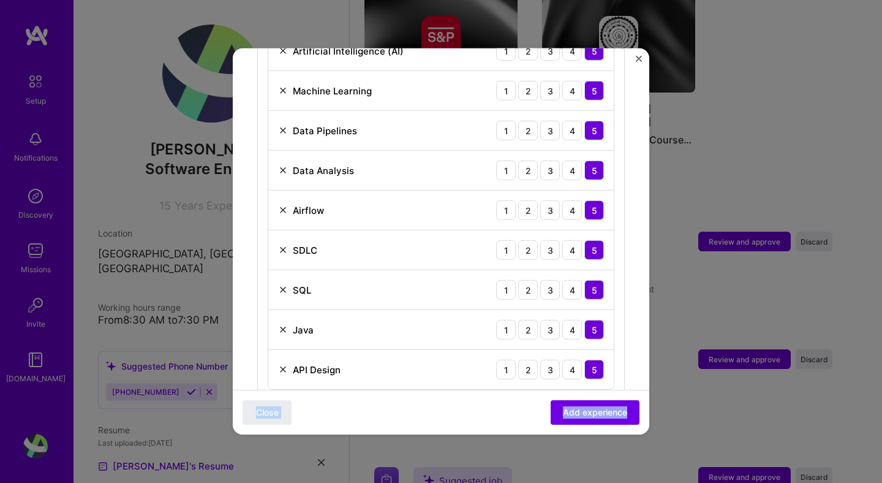
scroll to position [722, 0]
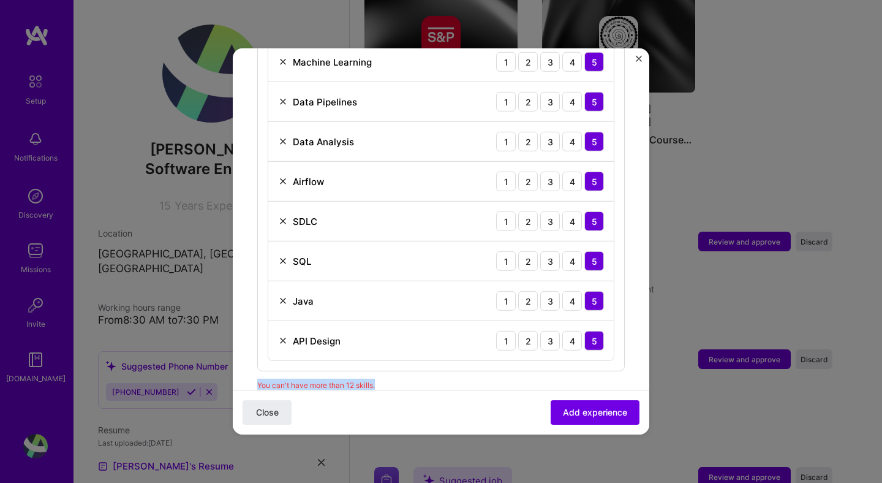
drag, startPoint x: 622, startPoint y: 156, endPoint x: 464, endPoint y: 374, distance: 269.0
click at [464, 374] on div "Skills used — Add up to 12 skills Any new skills will be added to your profile.…" at bounding box center [441, 77] width 368 height 628
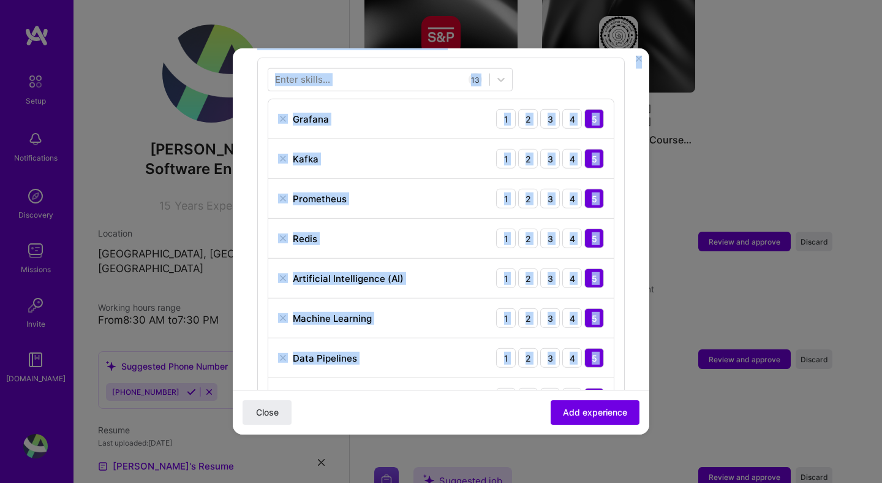
scroll to position [371, 0]
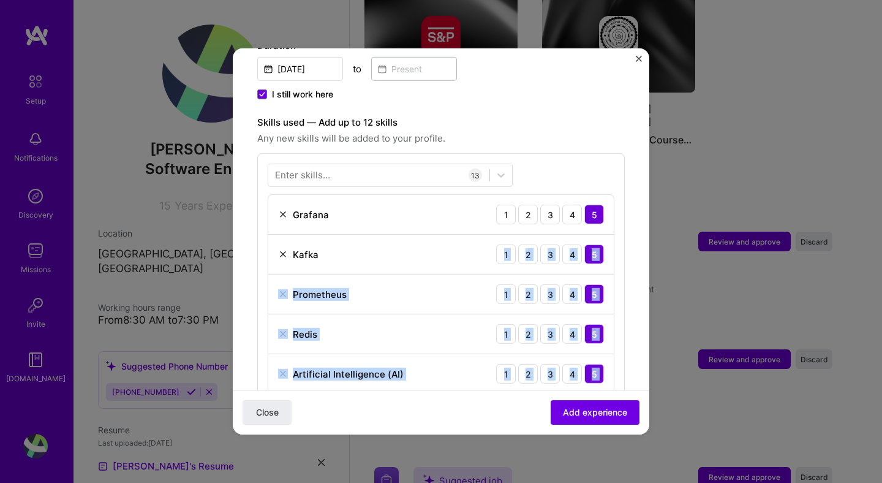
drag, startPoint x: 618, startPoint y: 349, endPoint x: 452, endPoint y: 234, distance: 201.7
click at [452, 234] on div "Enter skills... 13 Grafana 1 2 3 4 5 [PERSON_NAME] 1 2 3 4 5 Prometheus 1 2 3 4…" at bounding box center [441, 438] width 368 height 570
click at [280, 329] on img at bounding box center [283, 334] width 10 height 10
click at [570, 411] on span "Add experience" at bounding box center [595, 412] width 64 height 12
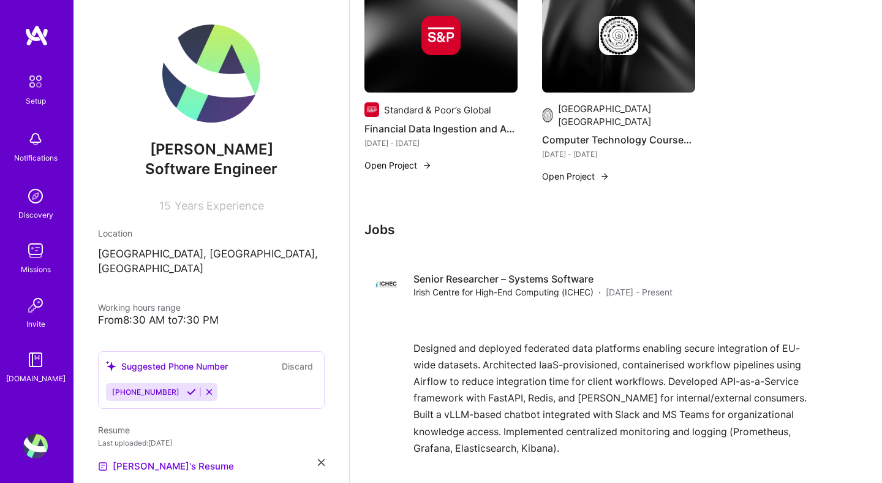
scroll to position [2151, 0]
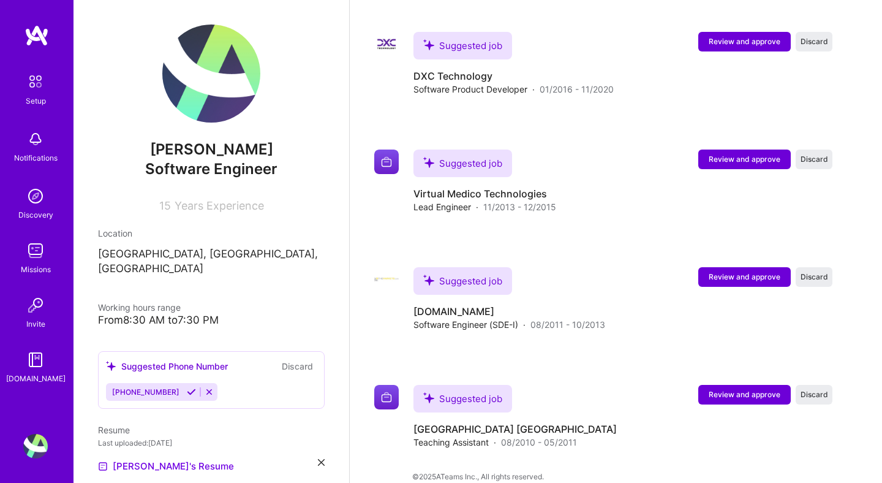
scroll to position [2160, 0]
